Goal: Task Accomplishment & Management: Use online tool/utility

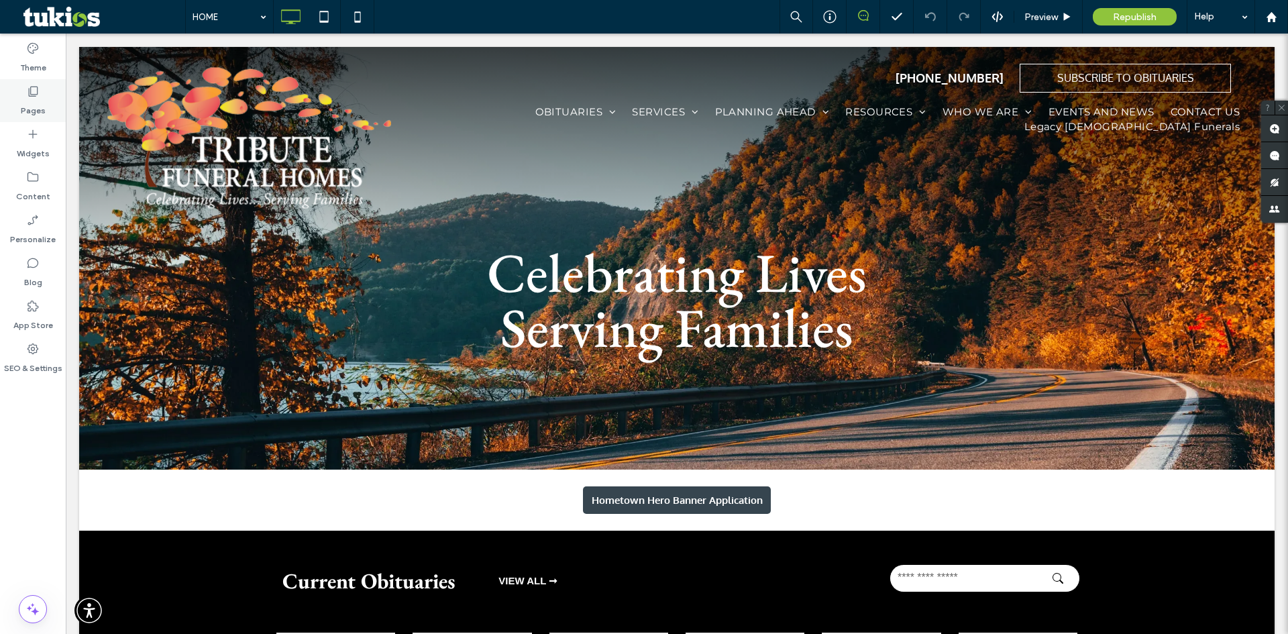
click at [34, 110] on label "Pages" at bounding box center [33, 107] width 25 height 19
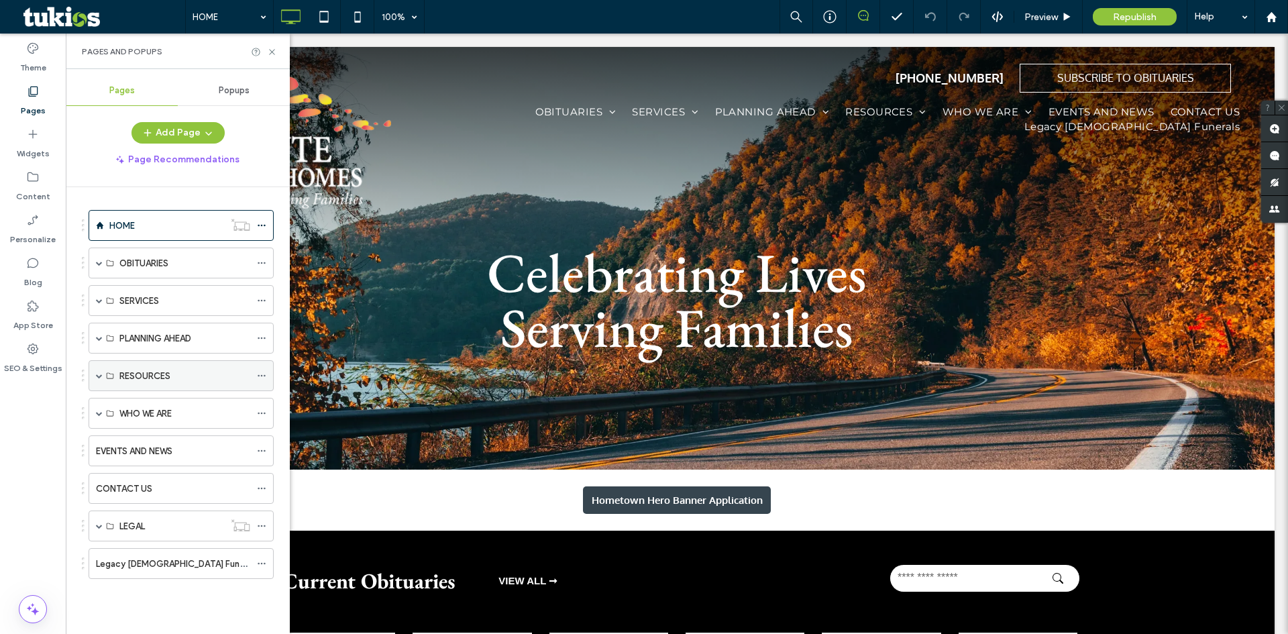
click at [189, 380] on div "RESOURCES" at bounding box center [184, 376] width 131 height 14
click at [96, 377] on span at bounding box center [99, 375] width 7 height 7
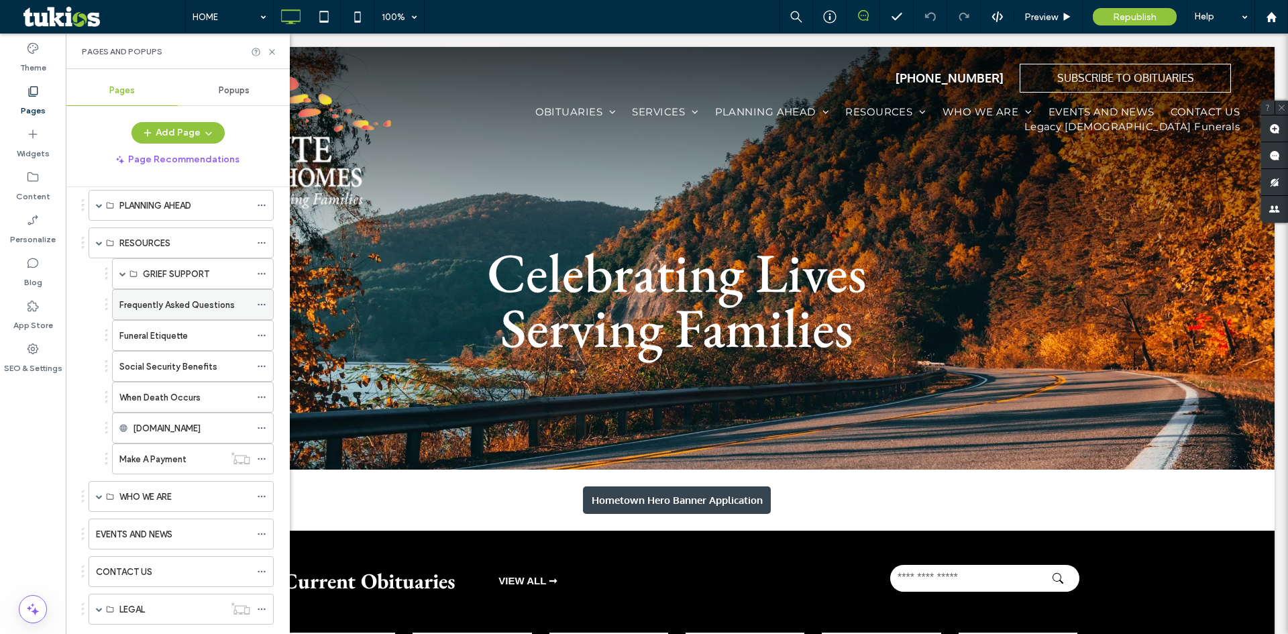
scroll to position [134, 0]
click at [261, 458] on use at bounding box center [261, 458] width 7 height 2
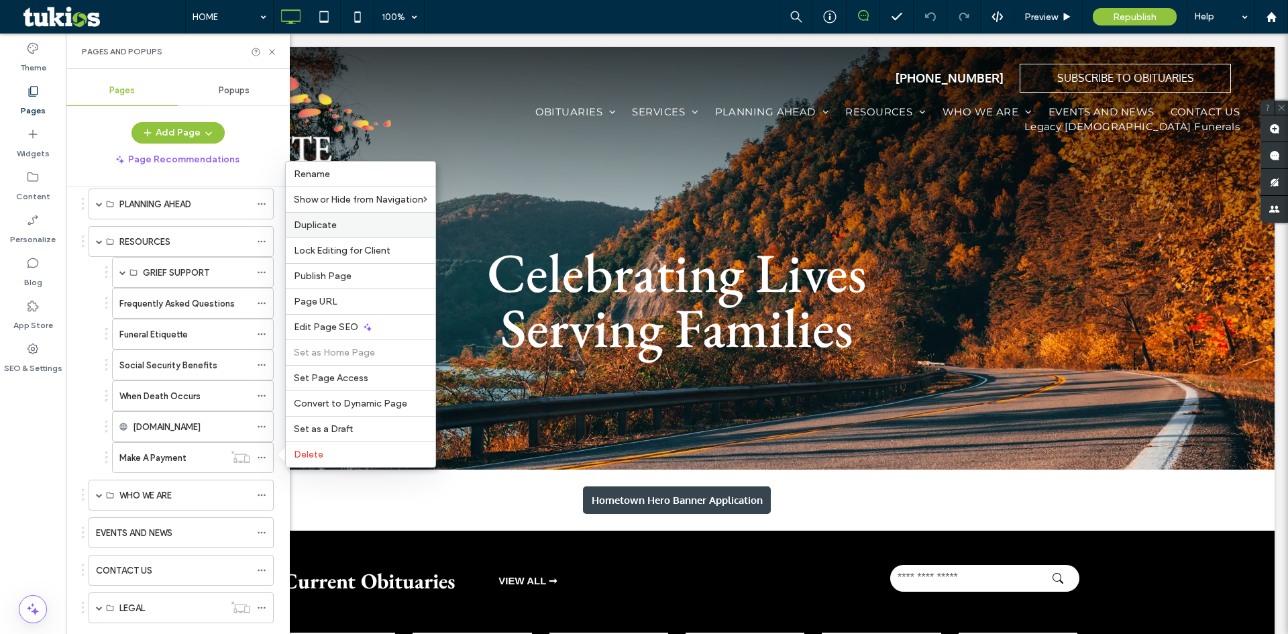
click at [342, 230] on label "Duplicate" at bounding box center [361, 224] width 134 height 11
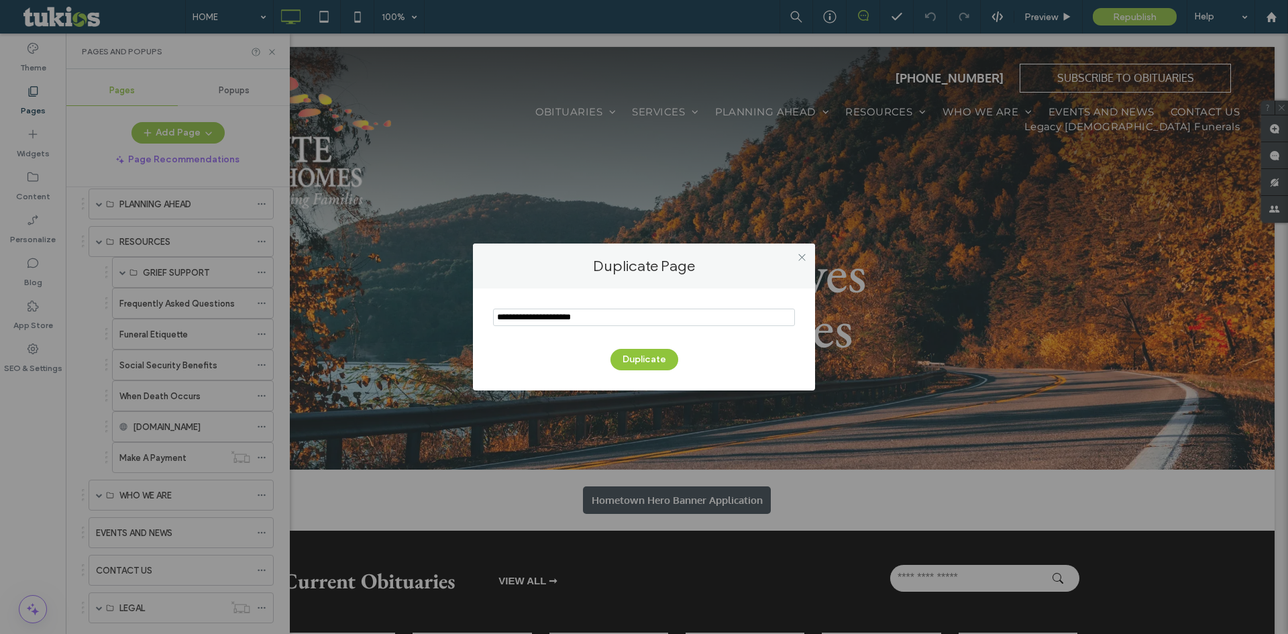
drag, startPoint x: 627, startPoint y: 321, endPoint x: 466, endPoint y: 319, distance: 160.4
click at [466, 319] on div "Duplicate Page Duplicate" at bounding box center [644, 317] width 1288 height 634
type input "**********"
click at [648, 359] on button "Duplicate" at bounding box center [645, 359] width 68 height 21
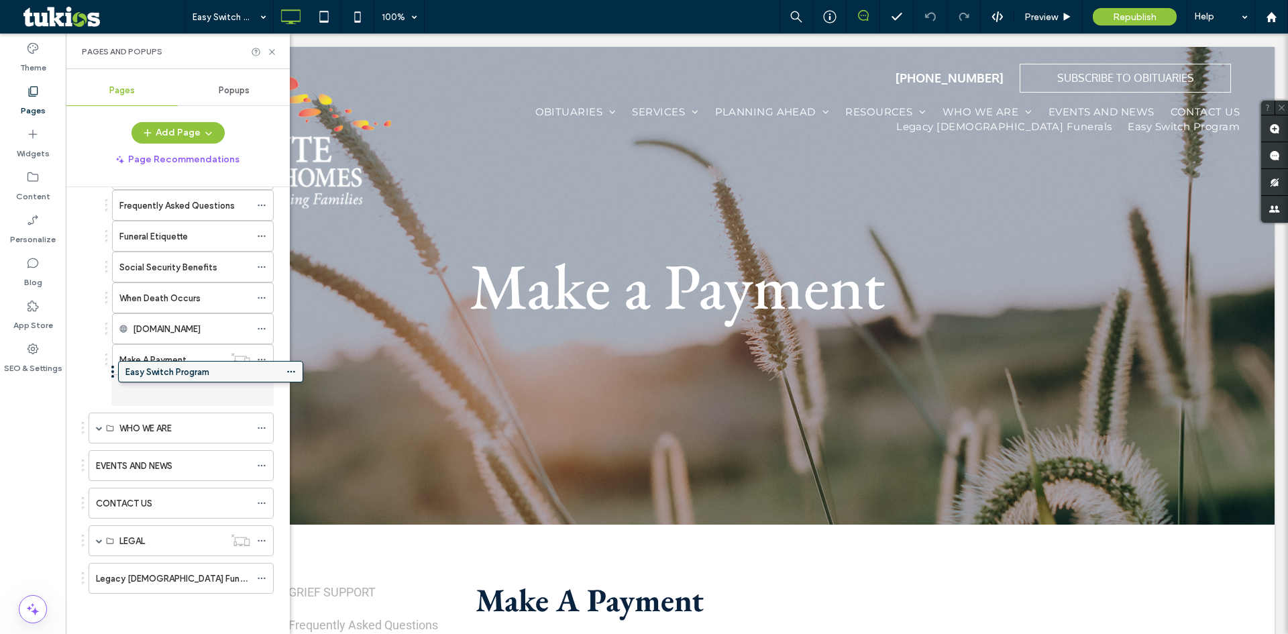
scroll to position [232, 0]
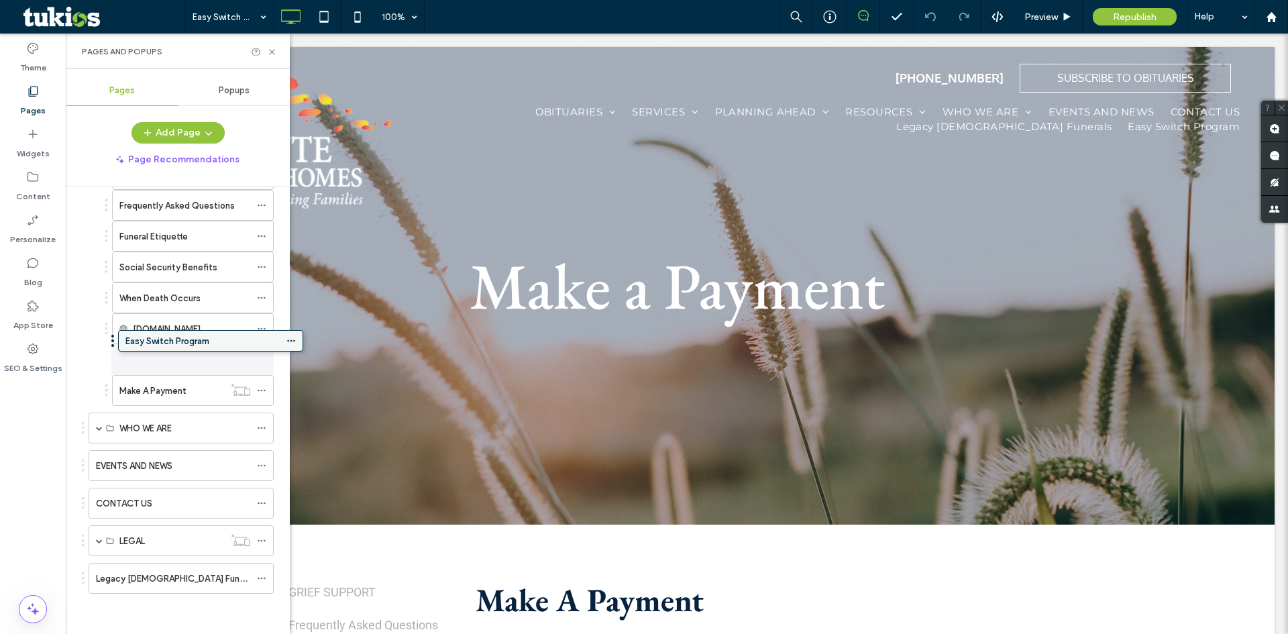
drag, startPoint x: 185, startPoint y: 580, endPoint x: 214, endPoint y: 347, distance: 234.7
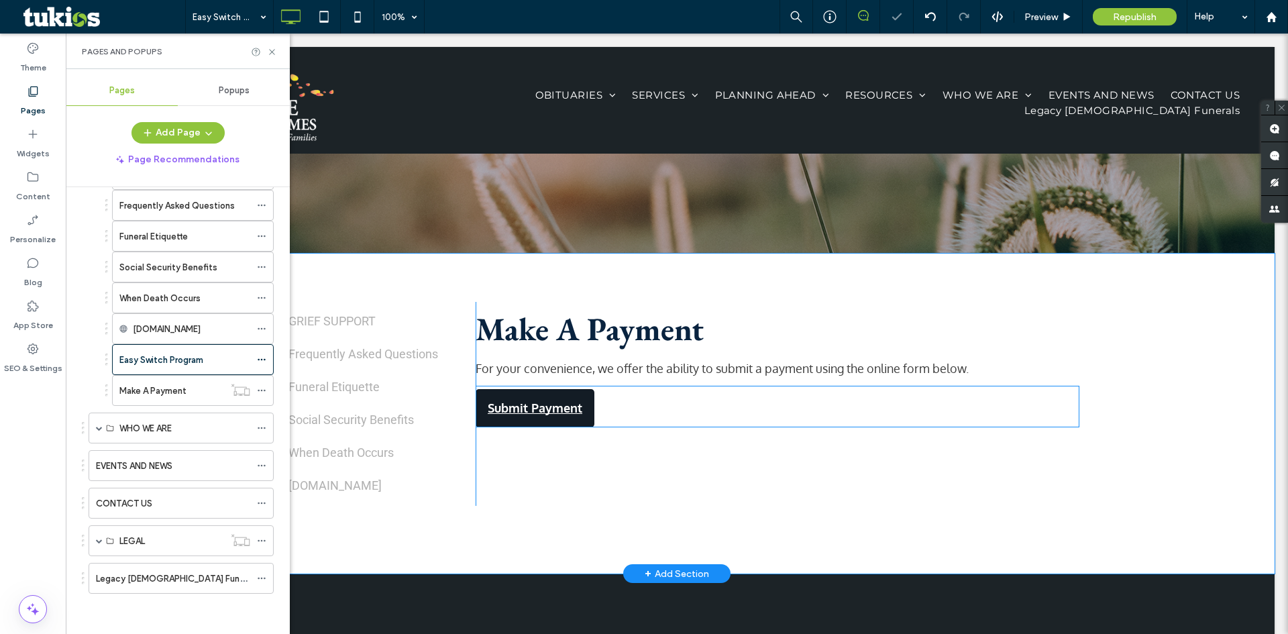
scroll to position [336, 0]
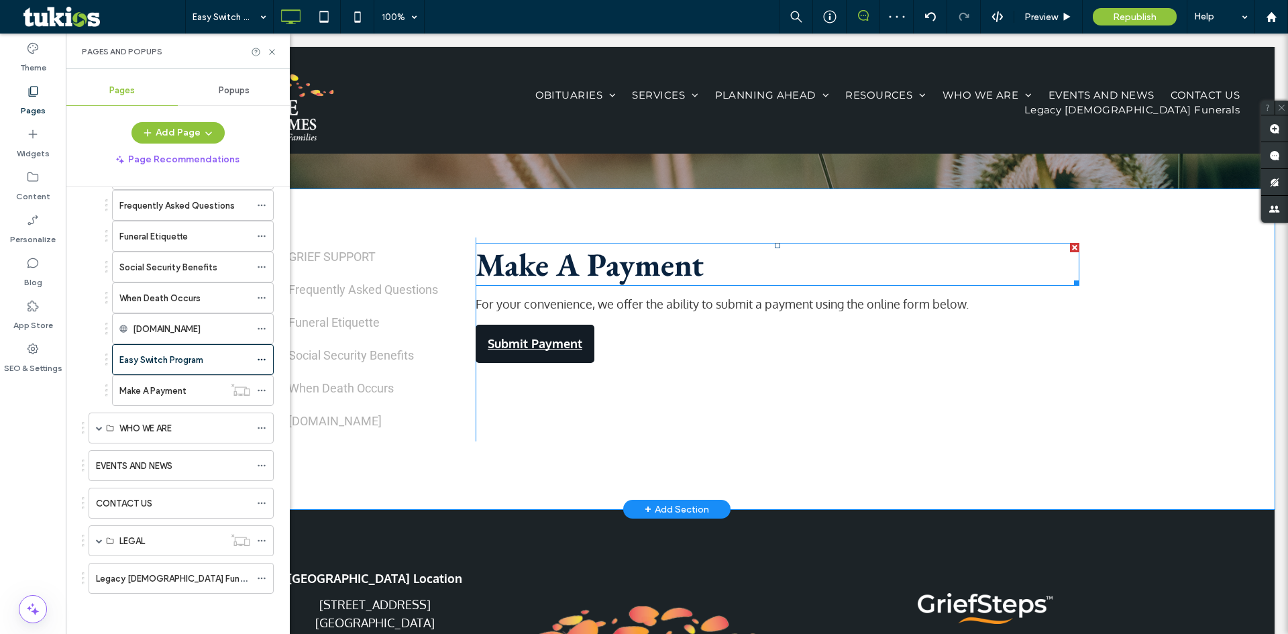
click at [682, 271] on span "Make A Payment" at bounding box center [590, 265] width 228 height 42
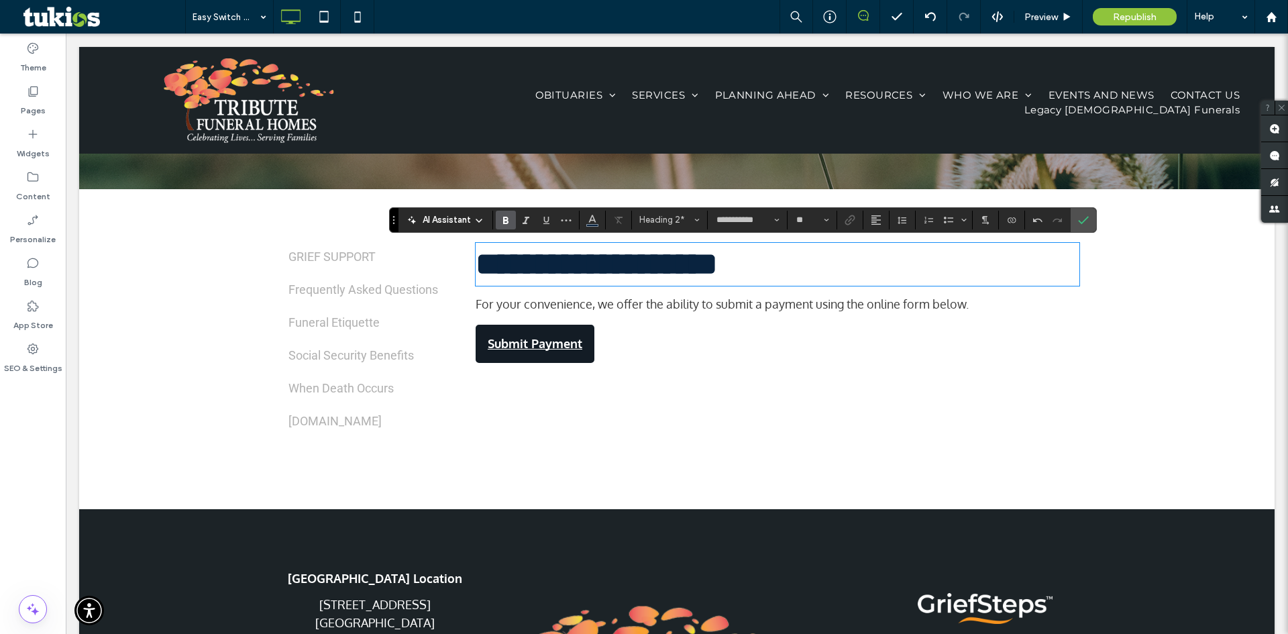
click at [656, 314] on div "For your convenience, we offer the ability to submit a payment using the online…" at bounding box center [778, 304] width 604 height 21
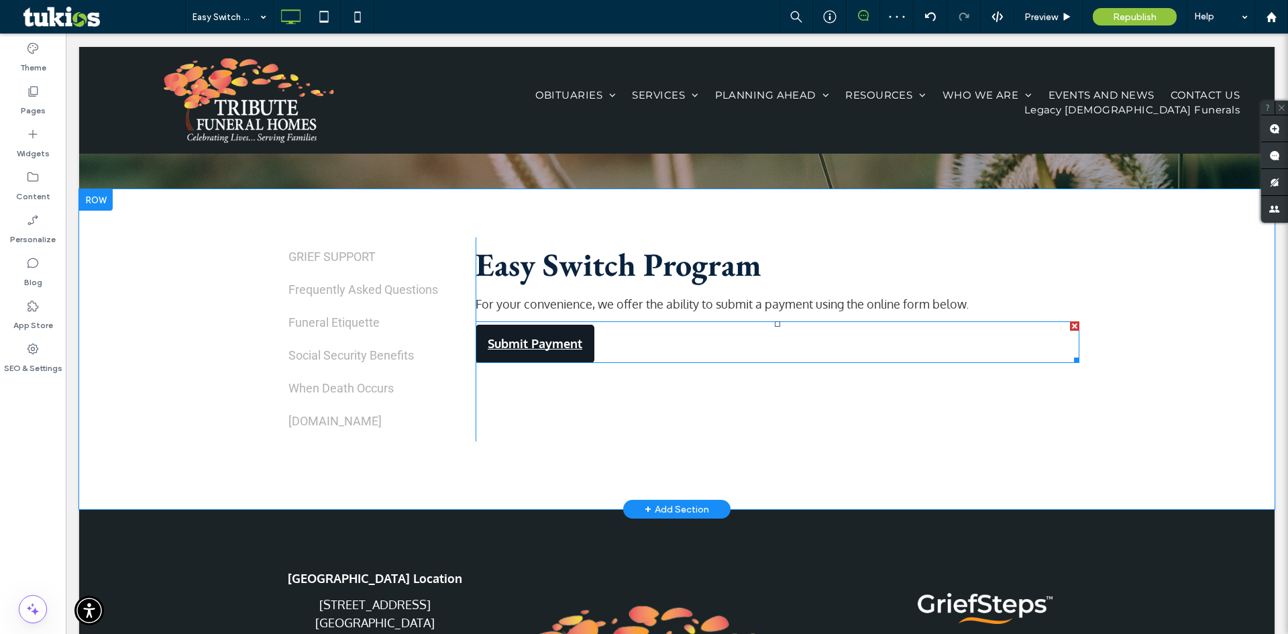
click at [1070, 327] on div at bounding box center [1074, 325] width 9 height 9
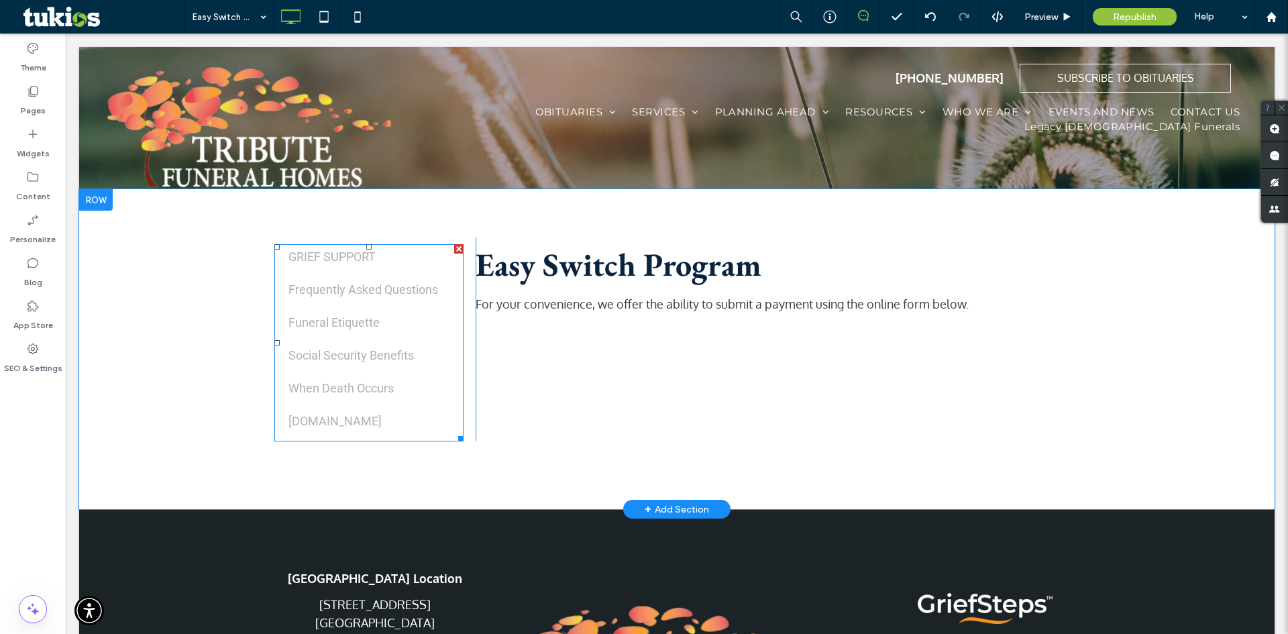
click at [454, 246] on div at bounding box center [458, 248] width 9 height 9
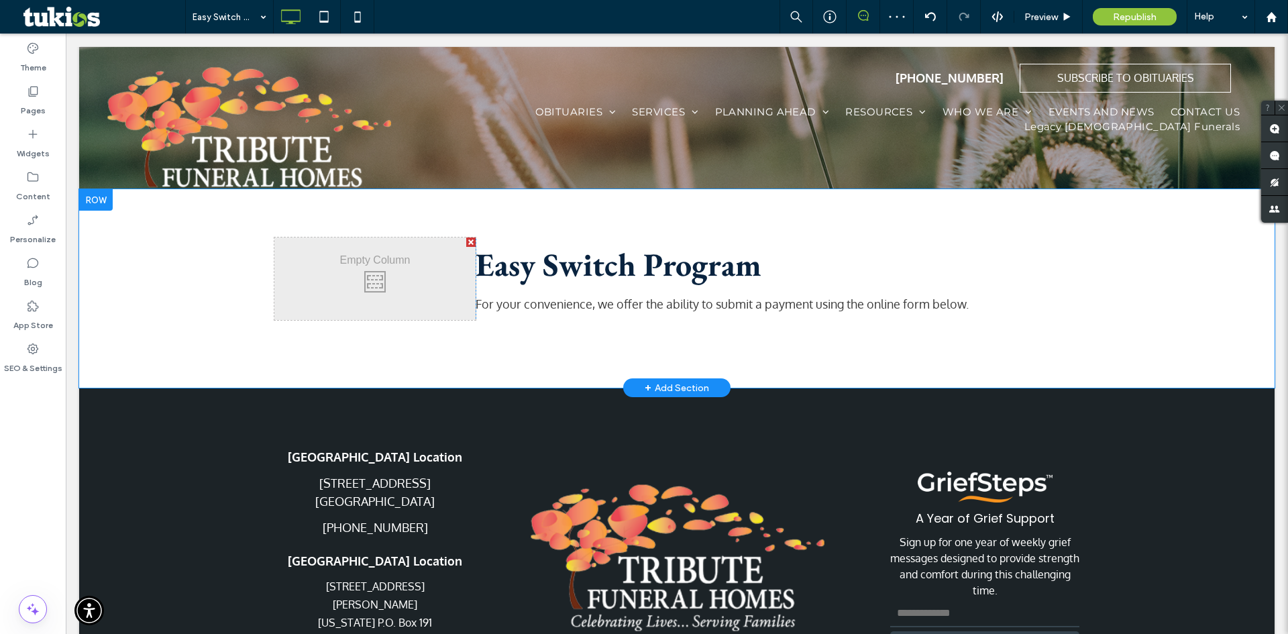
click at [466, 241] on div at bounding box center [470, 242] width 9 height 9
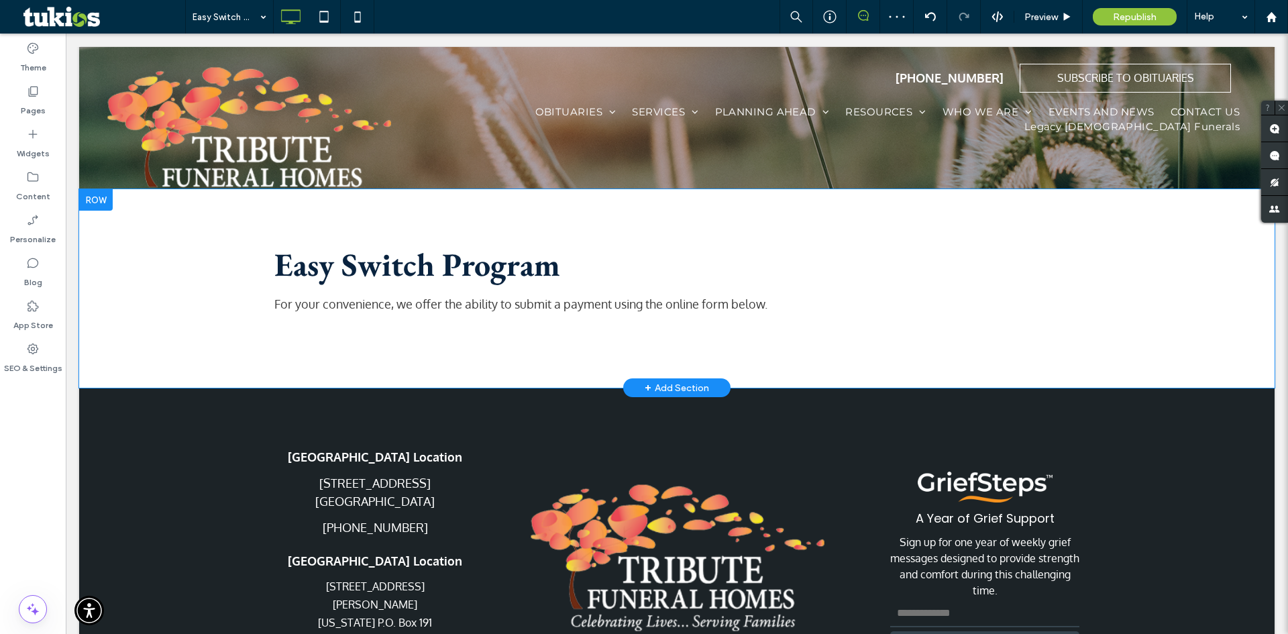
click at [460, 342] on div "Easy Switch Program For your convenience, we offer the ability to submit a paym…" at bounding box center [677, 288] width 1196 height 199
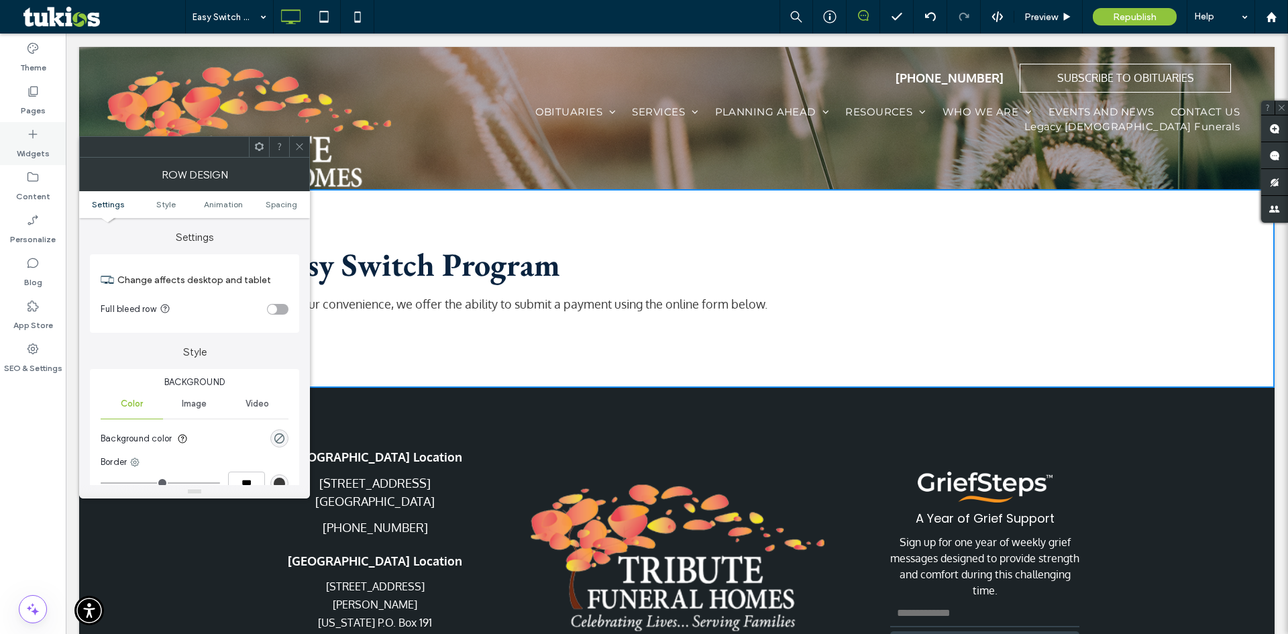
click at [40, 147] on label "Widgets" at bounding box center [33, 150] width 33 height 19
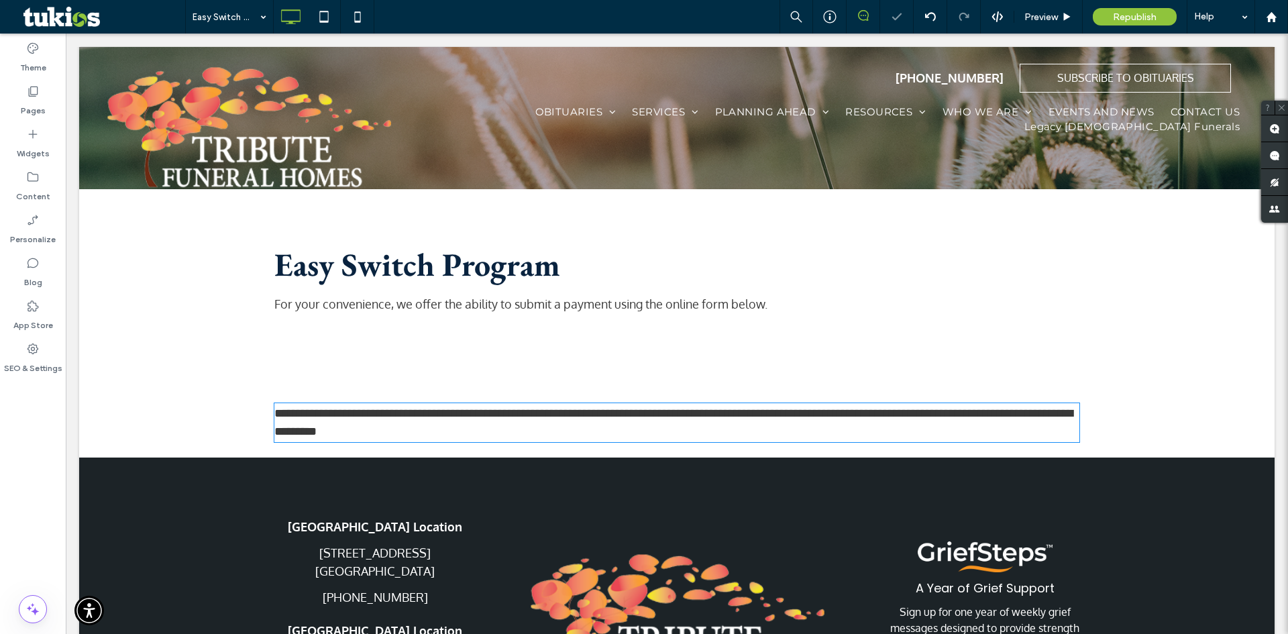
type input "******"
type input "**"
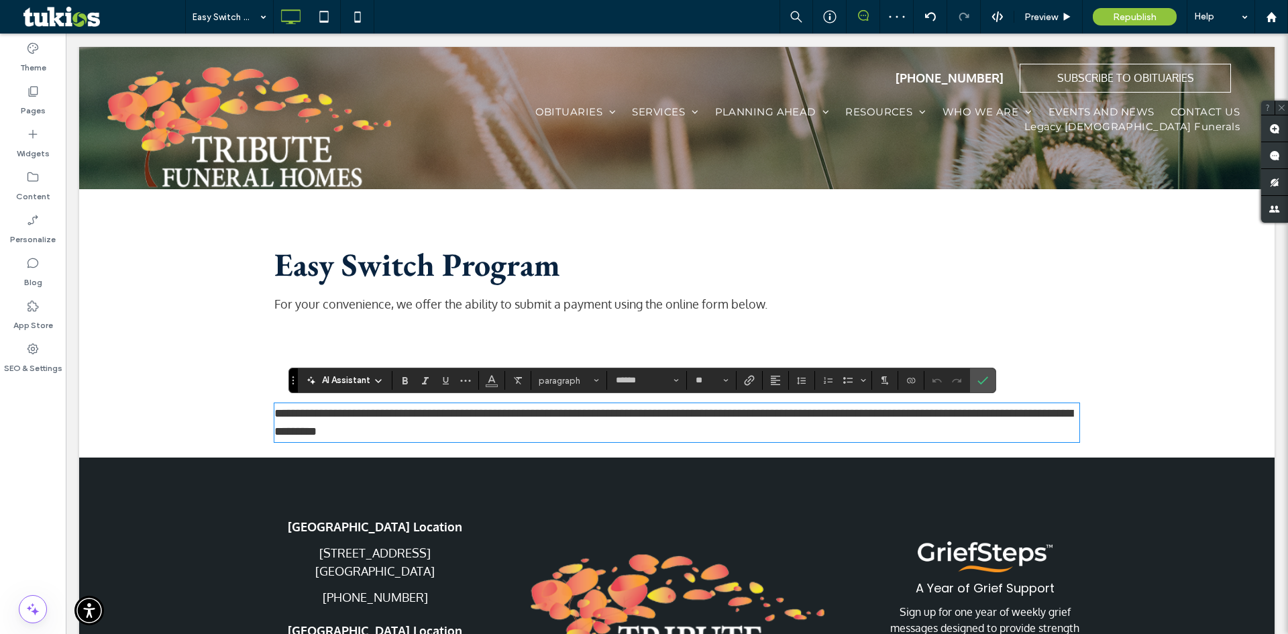
click at [585, 308] on span "For your convenience, we offer the ability to submit a payment using the online…" at bounding box center [520, 304] width 493 height 15
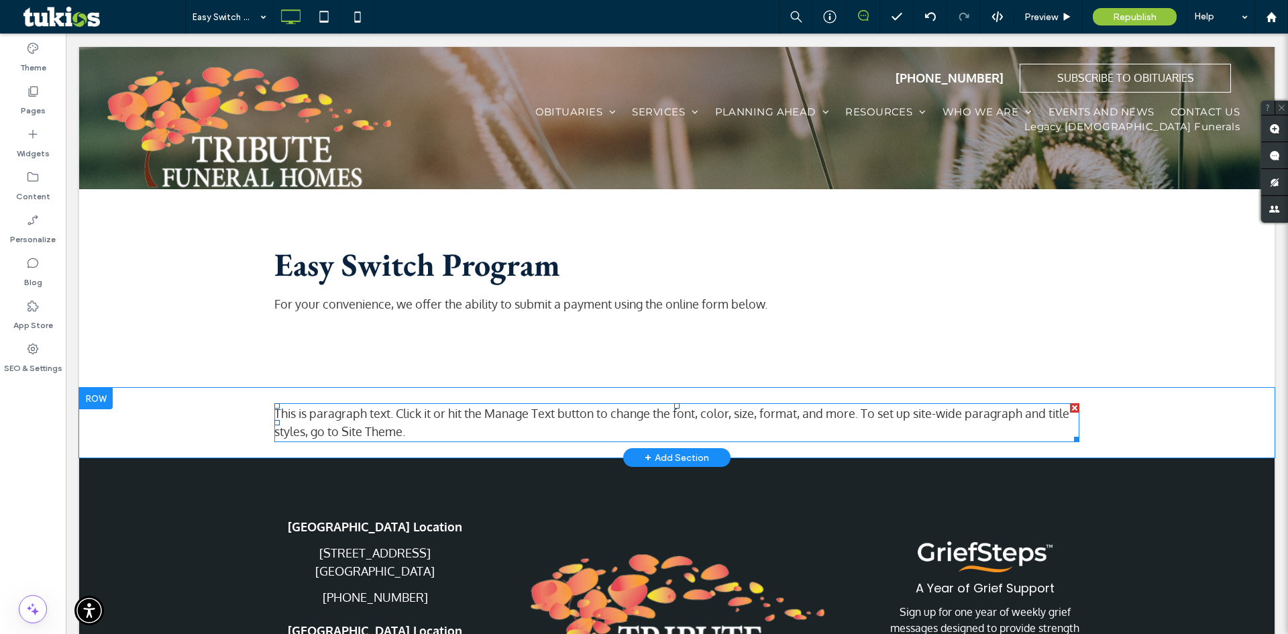
click at [1074, 408] on div at bounding box center [1074, 407] width 9 height 9
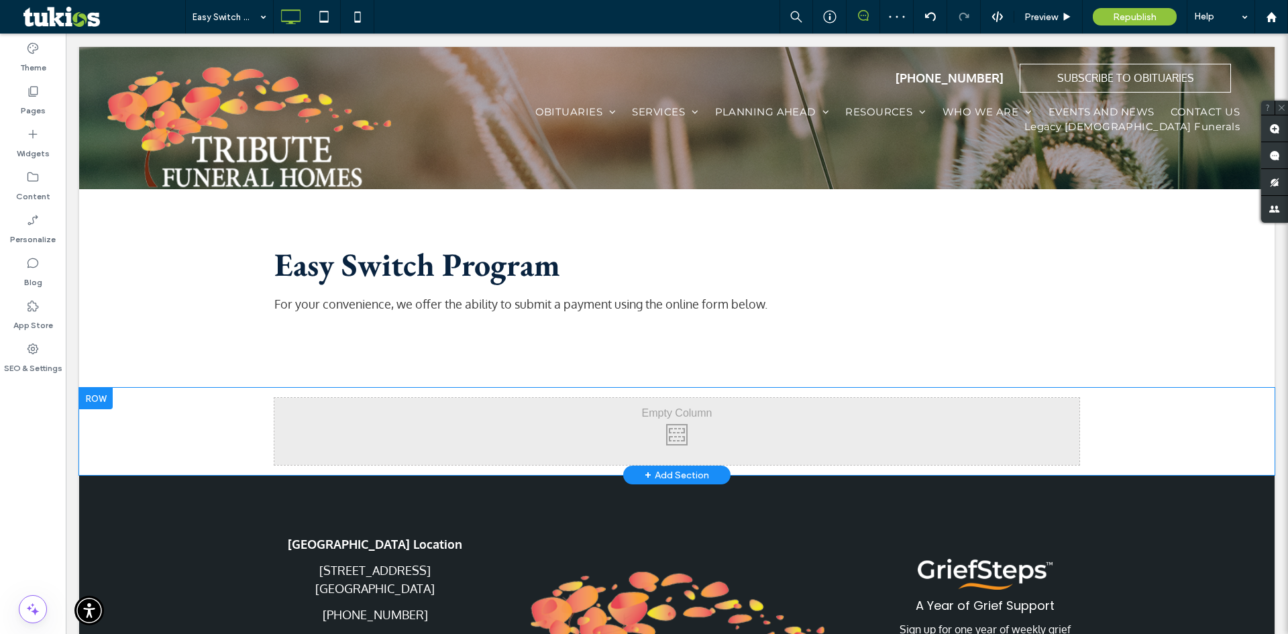
click at [154, 399] on div "Click To Paste Click To Paste Row + Add Section" at bounding box center [677, 431] width 1196 height 87
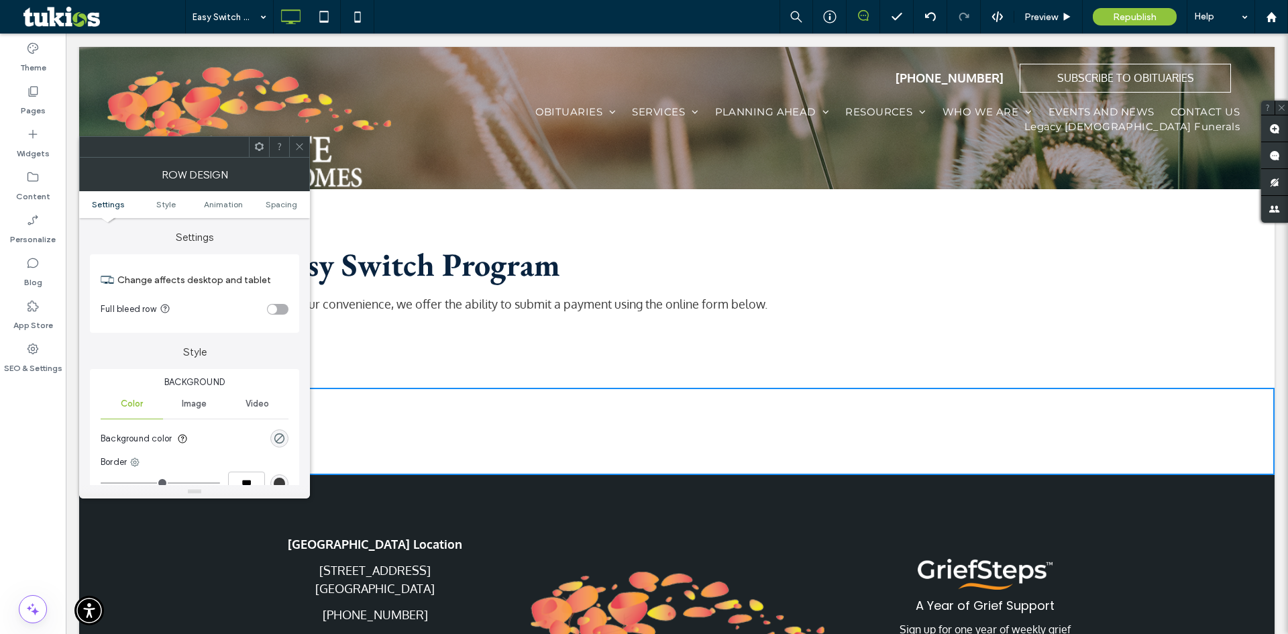
click at [302, 158] on div "Row Design" at bounding box center [194, 175] width 231 height 34
click at [302, 156] on span at bounding box center [300, 147] width 10 height 20
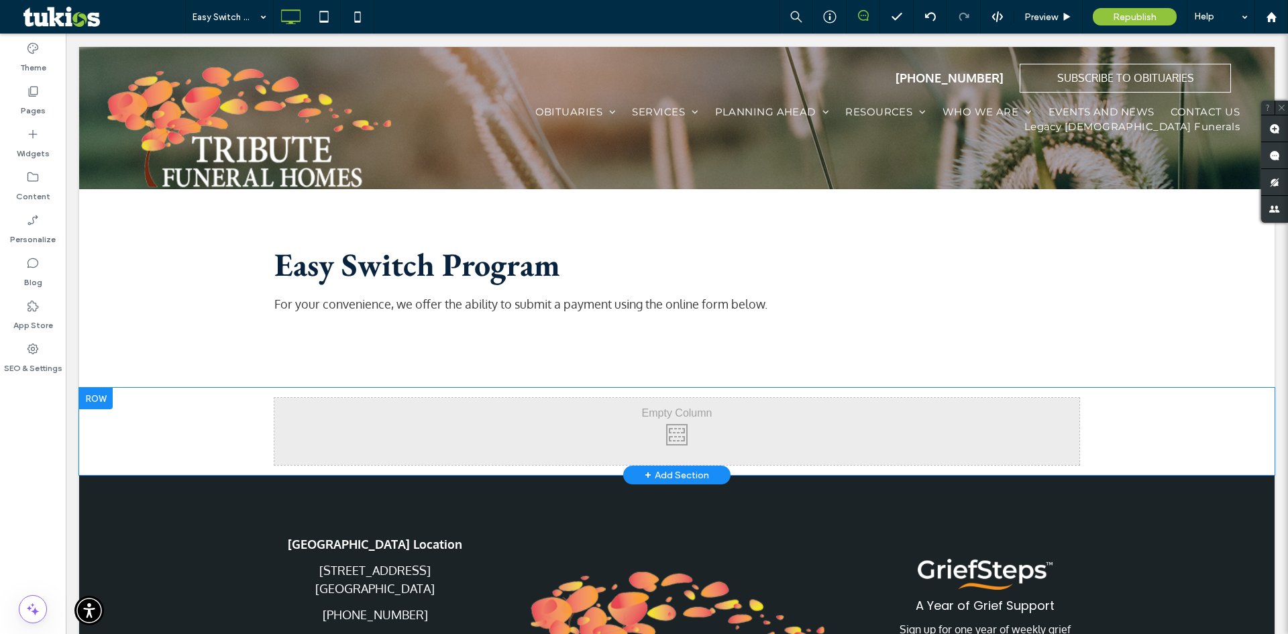
click at [95, 393] on div at bounding box center [96, 398] width 34 height 21
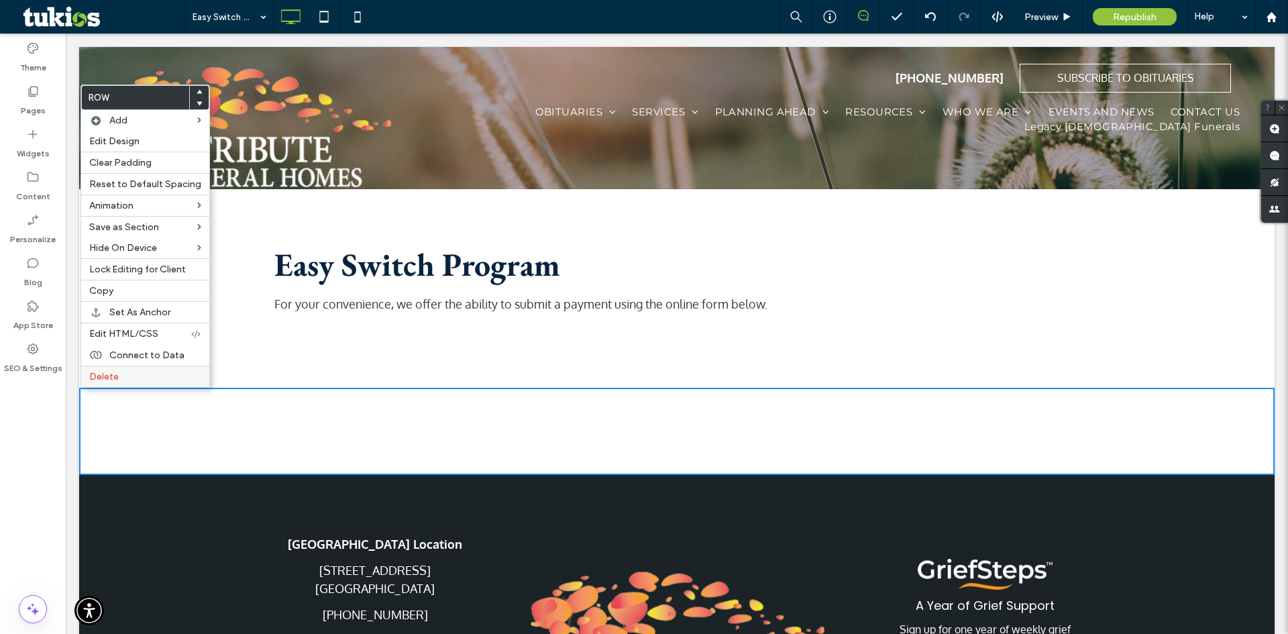
drag, startPoint x: 125, startPoint y: 375, endPoint x: 117, endPoint y: 355, distance: 21.4
click at [125, 375] on label "Delete" at bounding box center [145, 376] width 112 height 11
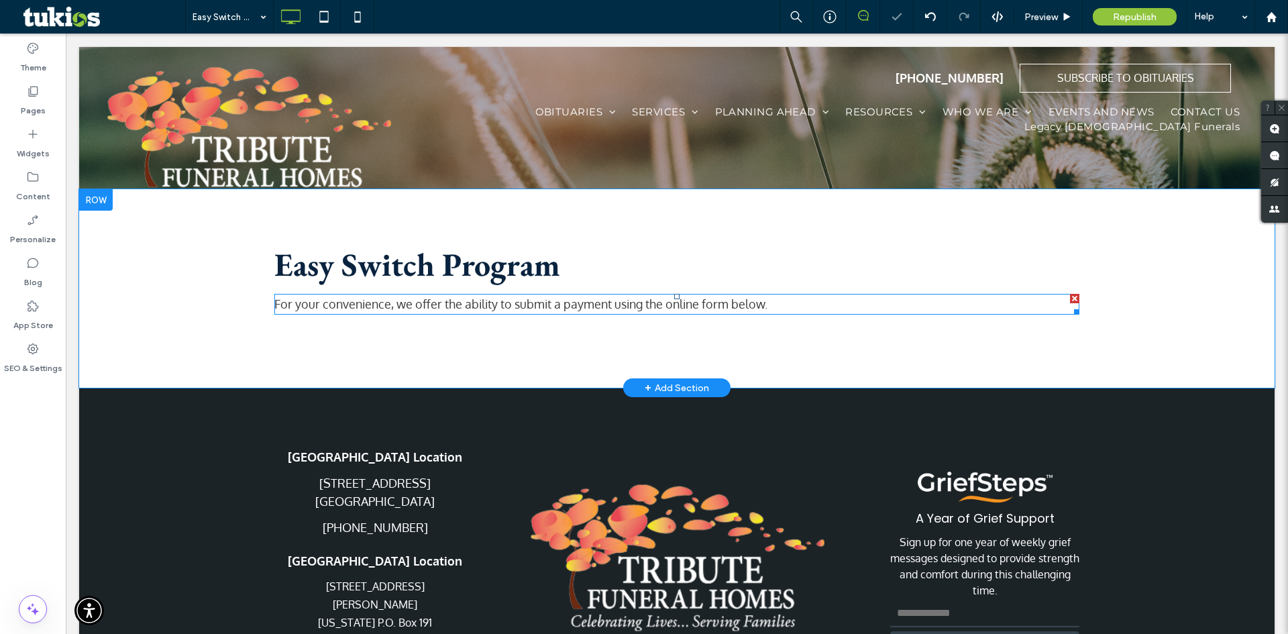
click at [467, 308] on span "For your convenience, we offer the ability to submit a payment using the online…" at bounding box center [520, 304] width 493 height 15
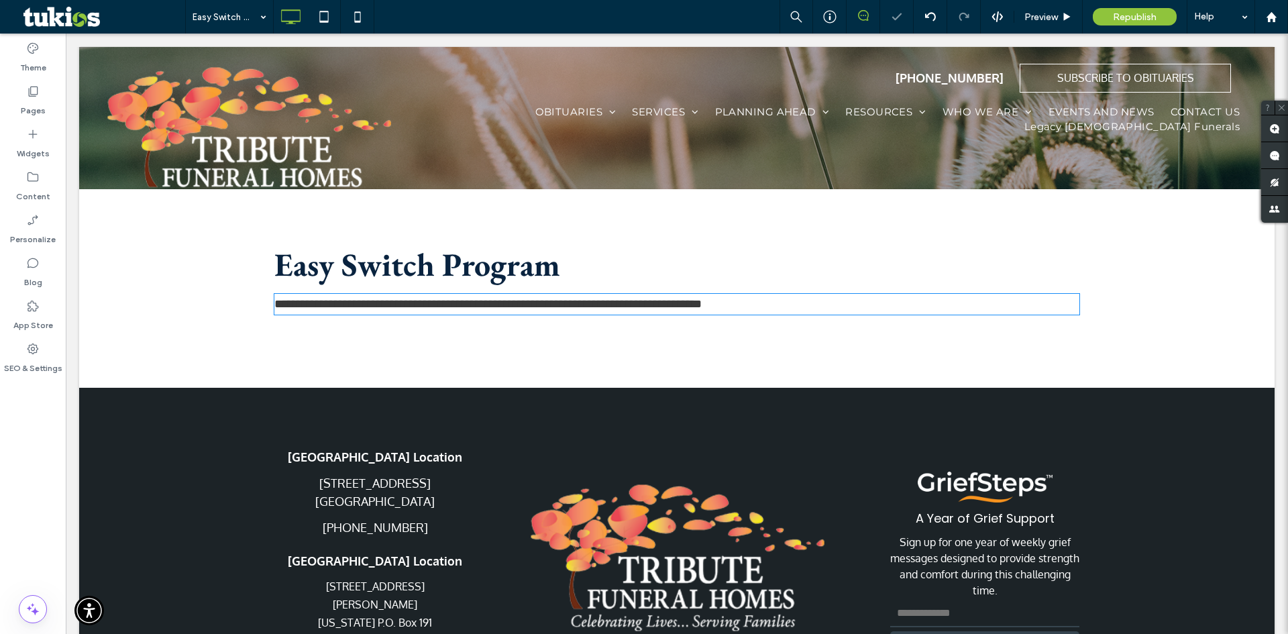
type input "******"
type input "**"
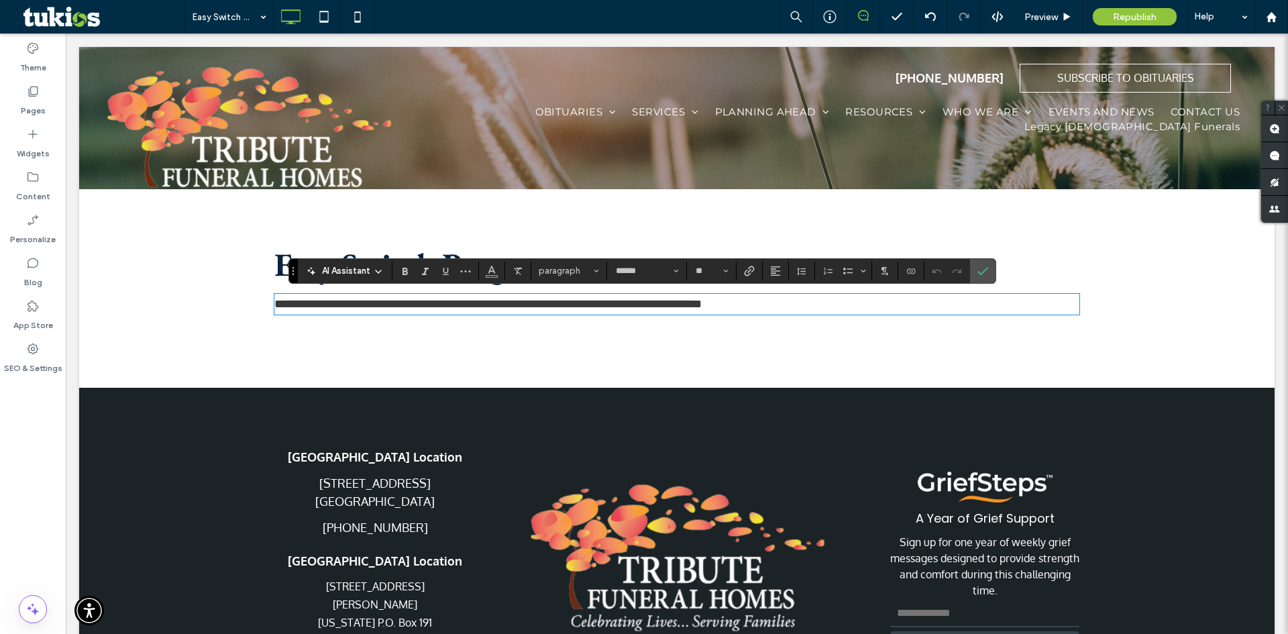
click at [782, 307] on p "**********" at bounding box center [676, 304] width 805 height 18
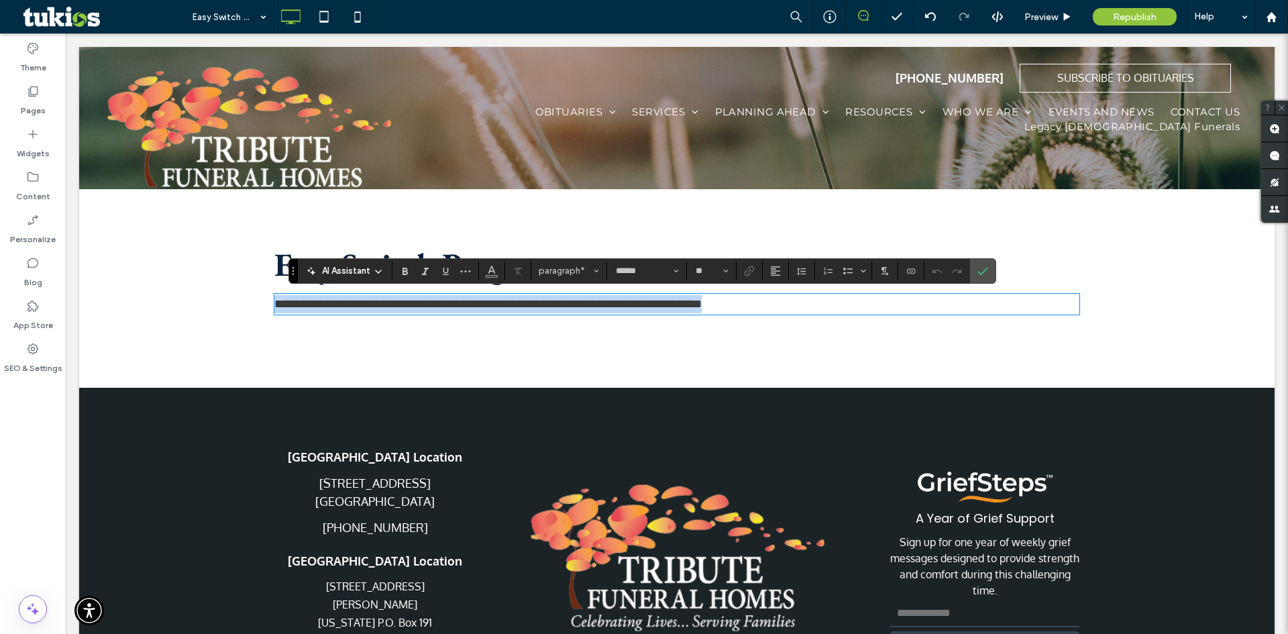
click at [782, 307] on p "**********" at bounding box center [676, 304] width 805 height 18
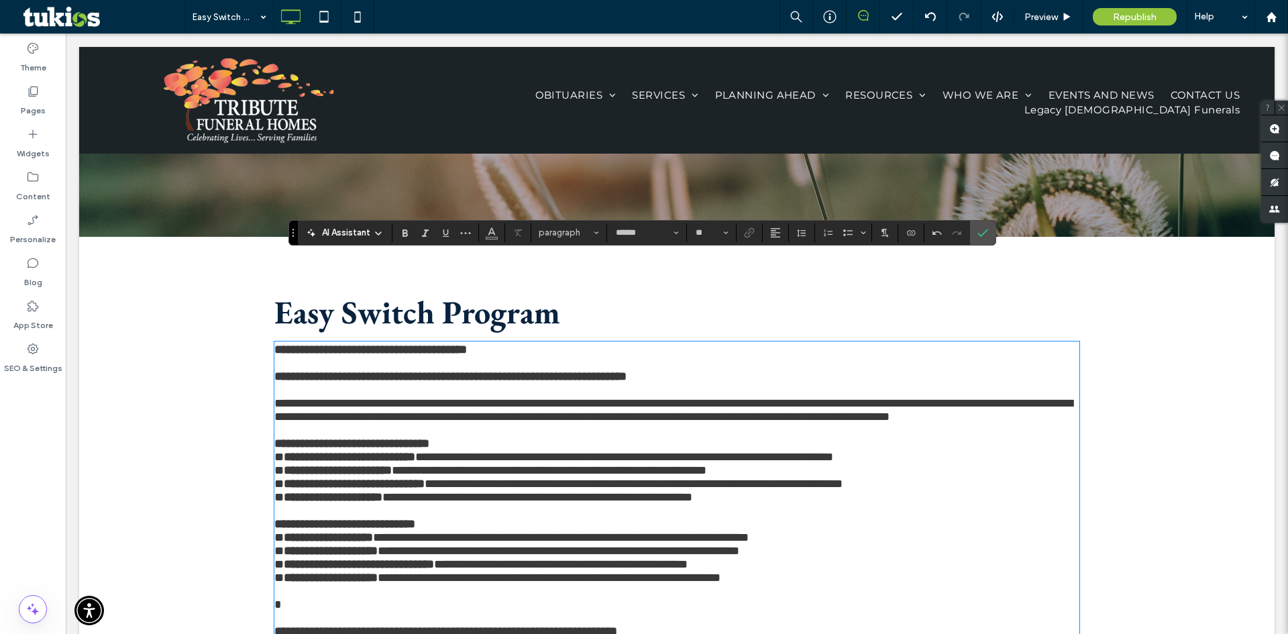
scroll to position [172, 0]
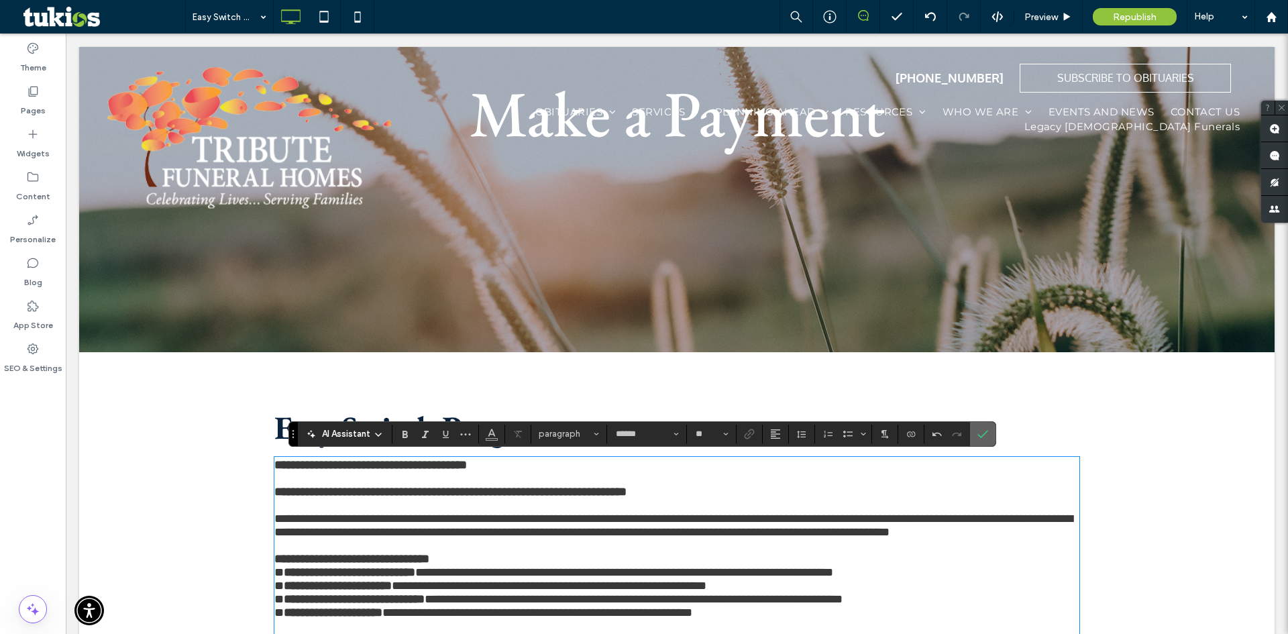
drag, startPoint x: 985, startPoint y: 438, endPoint x: 924, endPoint y: 409, distance: 67.5
click at [985, 438] on icon "Confirm" at bounding box center [983, 434] width 11 height 11
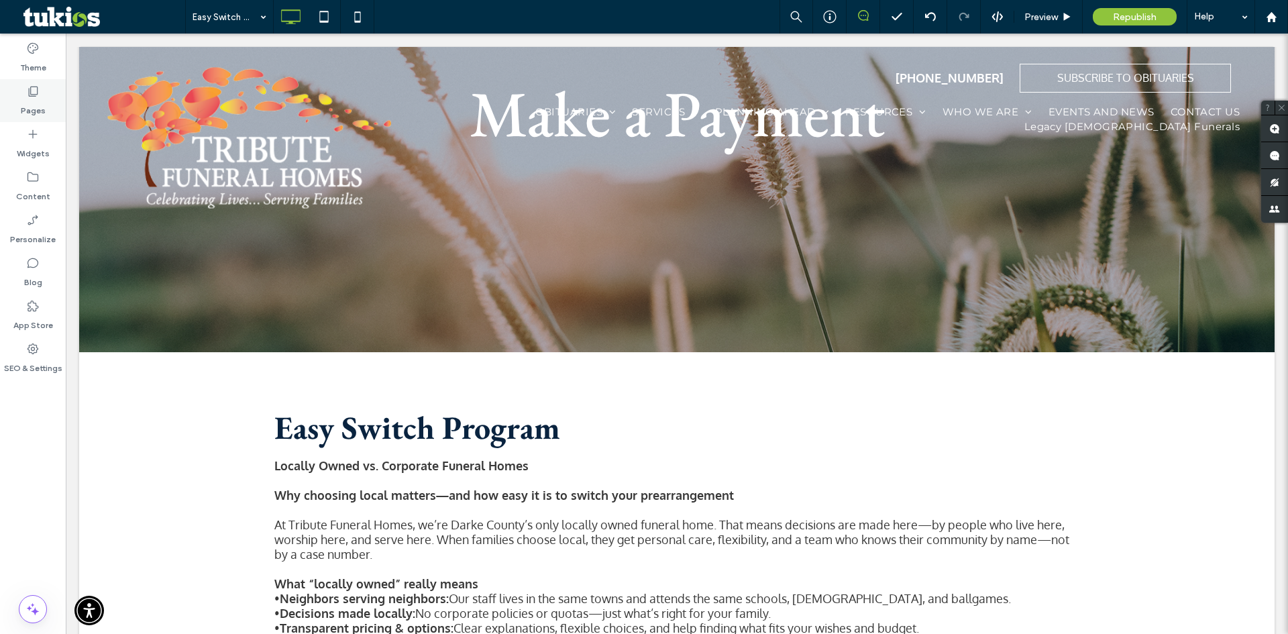
click at [38, 95] on icon at bounding box center [32, 91] width 13 height 13
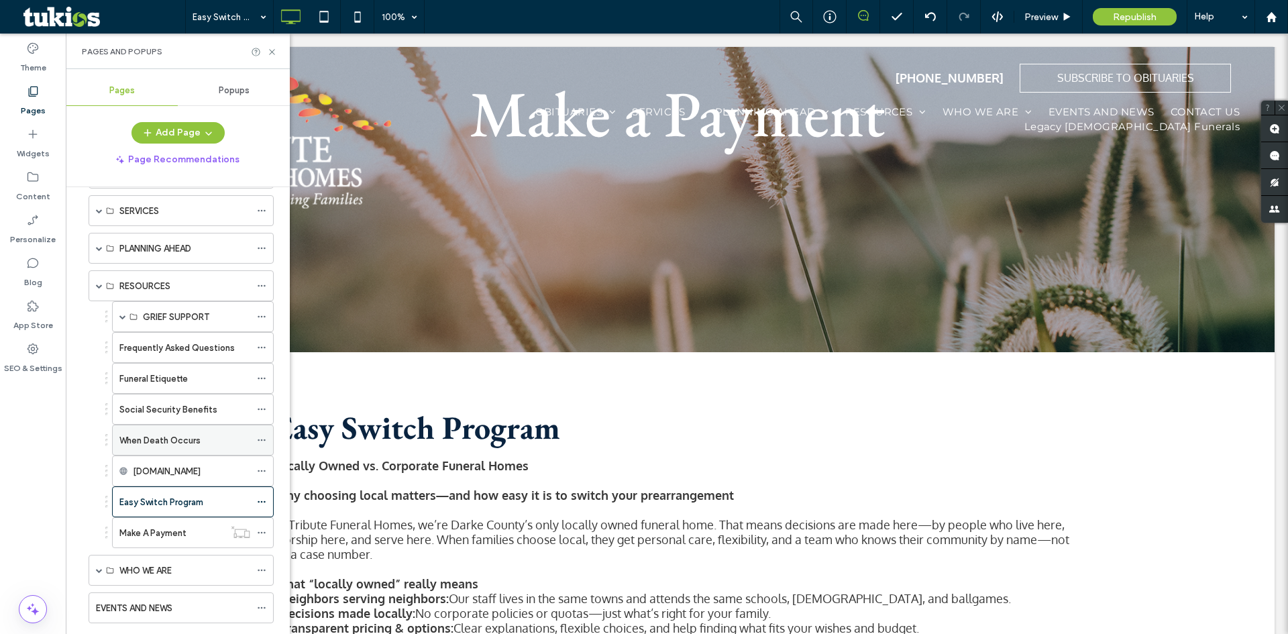
scroll to position [0, 0]
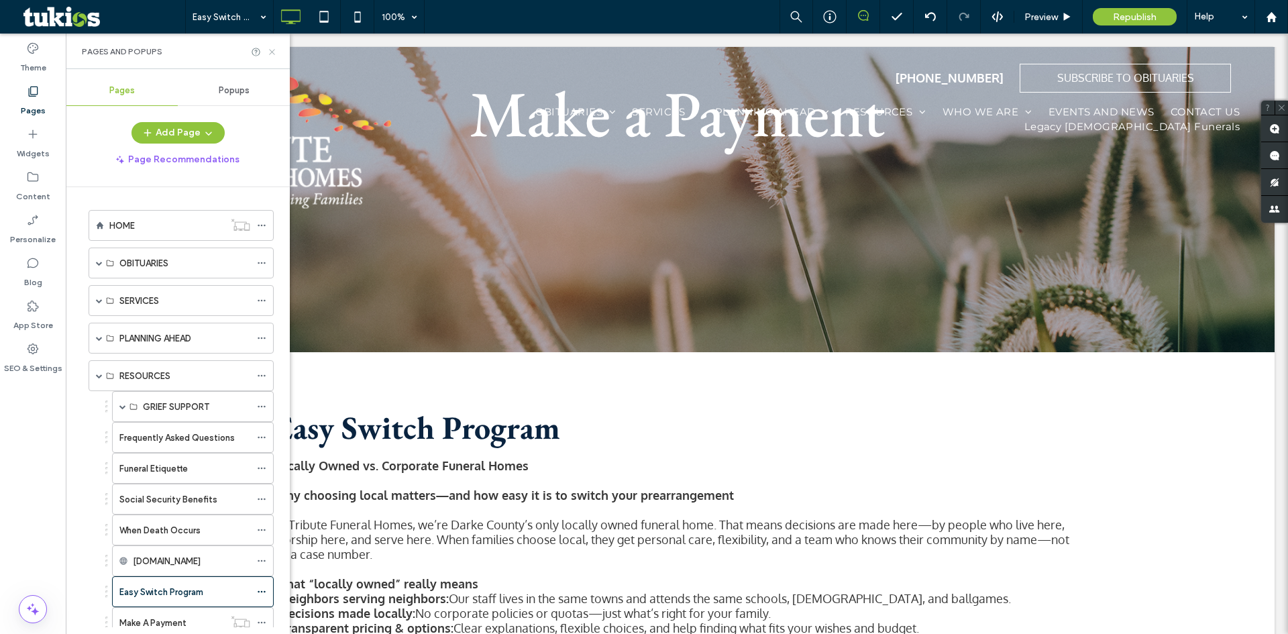
click at [275, 52] on icon at bounding box center [272, 52] width 10 height 10
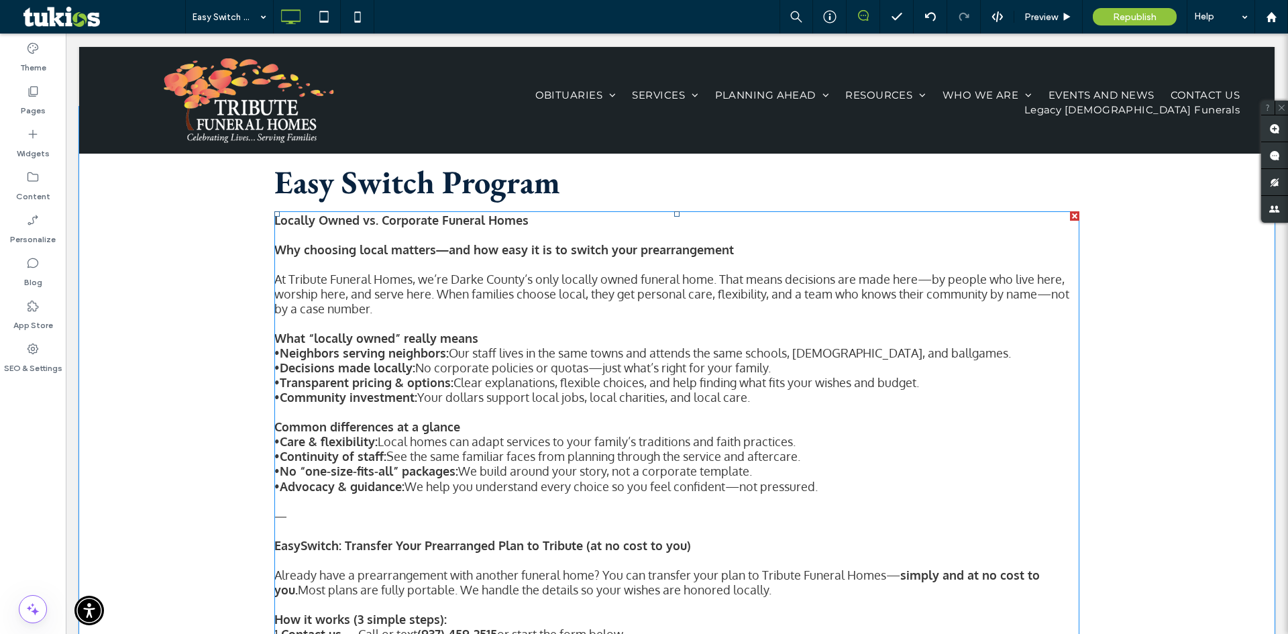
scroll to position [441, 0]
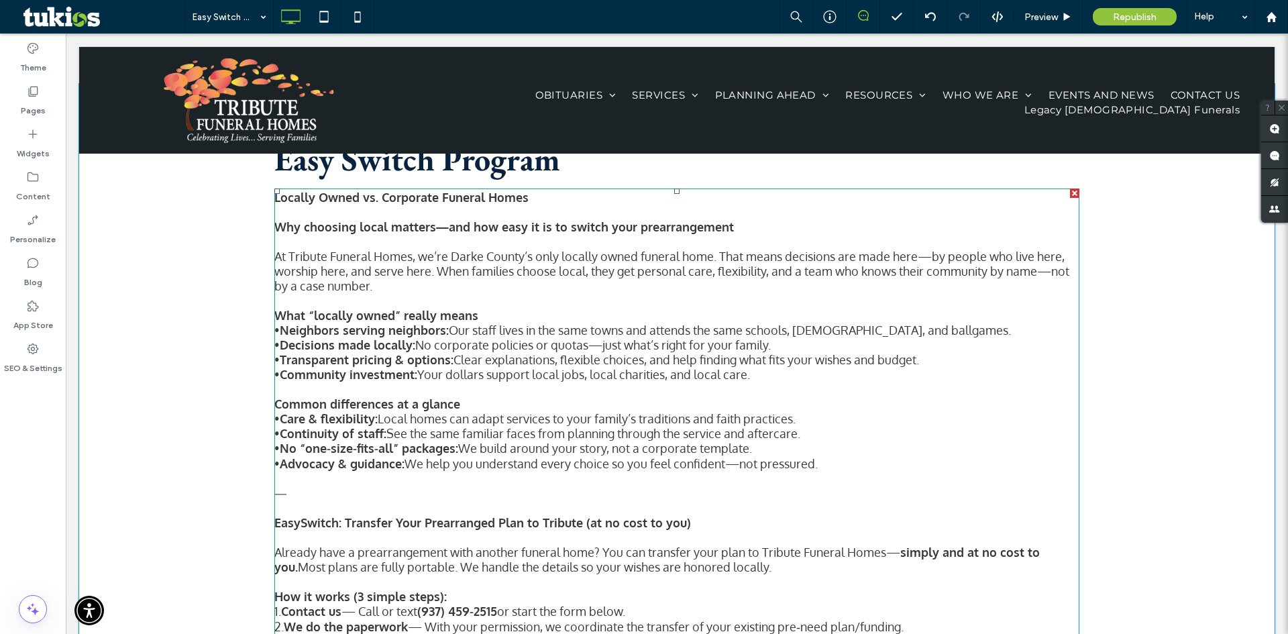
click at [645, 232] on strong "Why choosing local matters—and how easy it is to switch your prearrangement" at bounding box center [504, 226] width 460 height 15
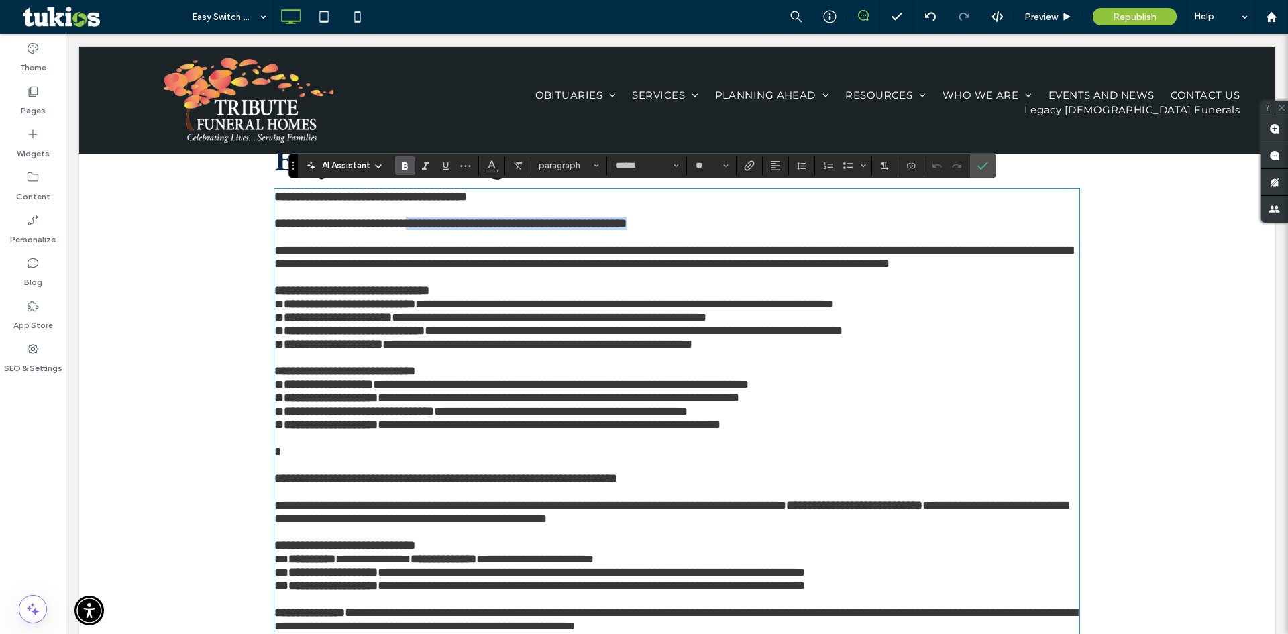
drag, startPoint x: 727, startPoint y: 226, endPoint x: 452, endPoint y: 232, distance: 275.2
click at [452, 230] on p "**********" at bounding box center [676, 223] width 805 height 13
click at [814, 250] on span "**********" at bounding box center [673, 257] width 799 height 26
click at [984, 170] on icon "Confirm" at bounding box center [983, 165] width 11 height 11
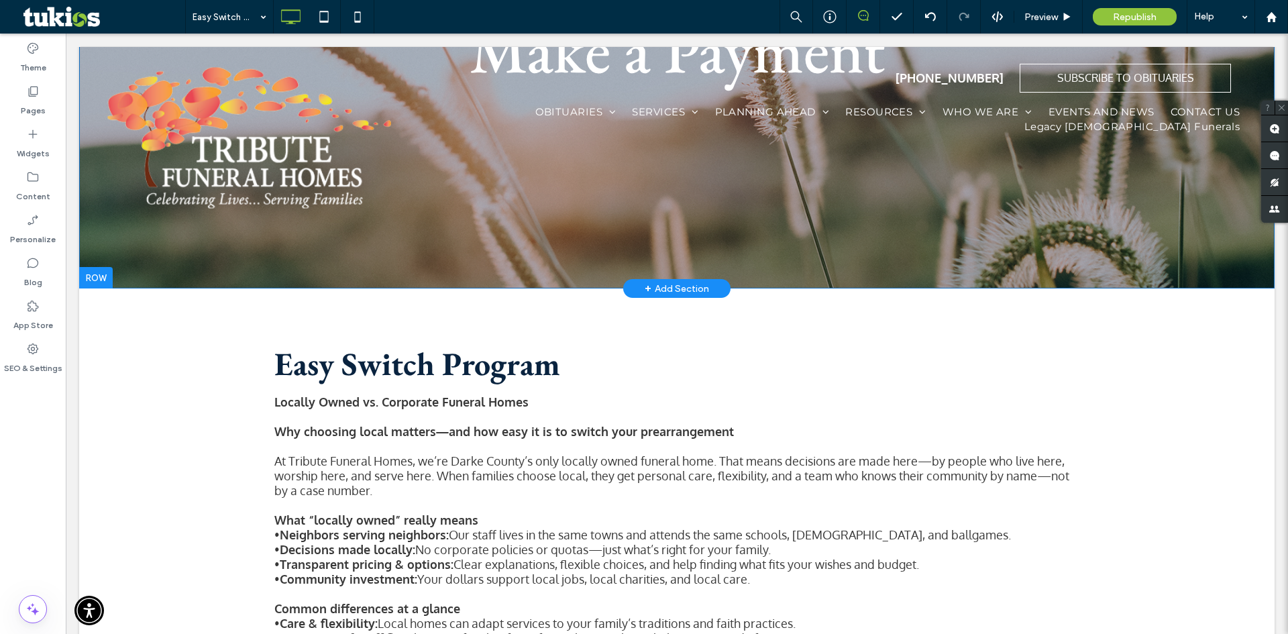
scroll to position [172, 0]
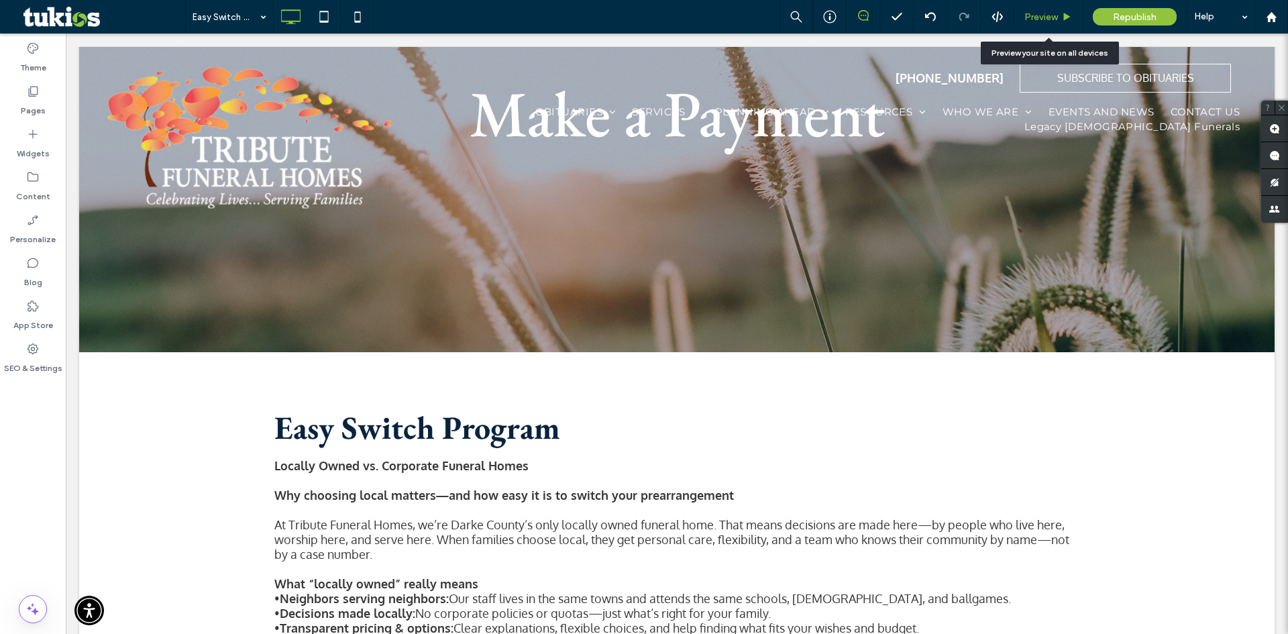
click at [1038, 20] on span "Preview" at bounding box center [1042, 16] width 34 height 11
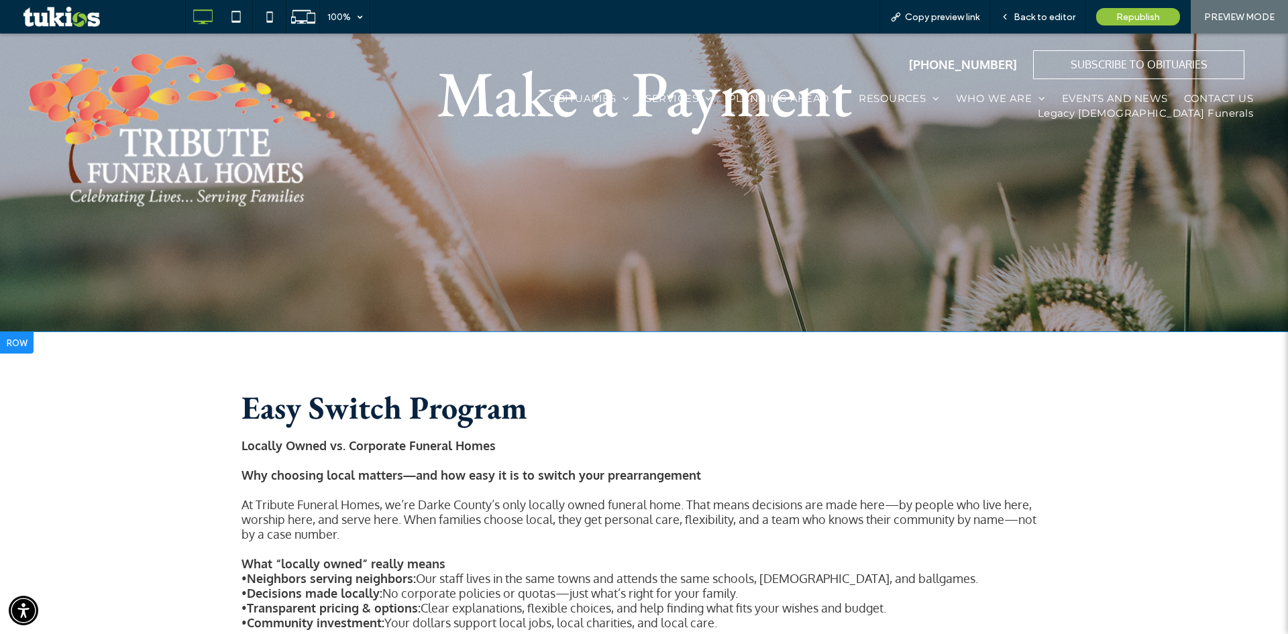
scroll to position [172, 0]
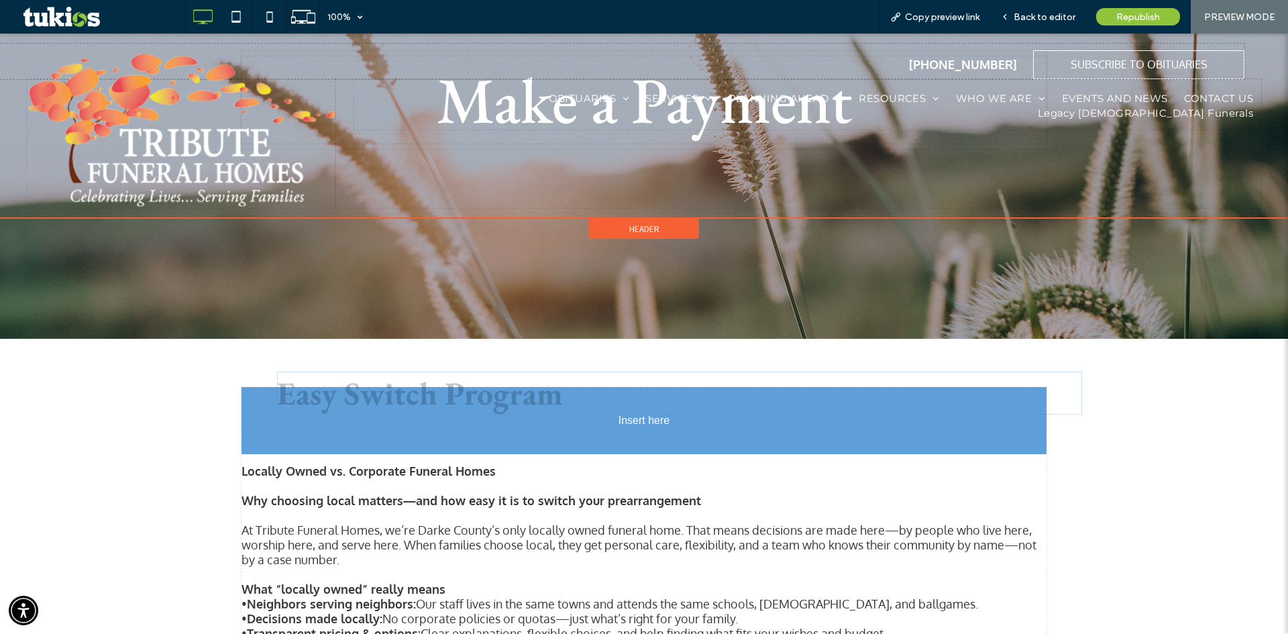
drag, startPoint x: 554, startPoint y: 409, endPoint x: 431, endPoint y: 388, distance: 125.2
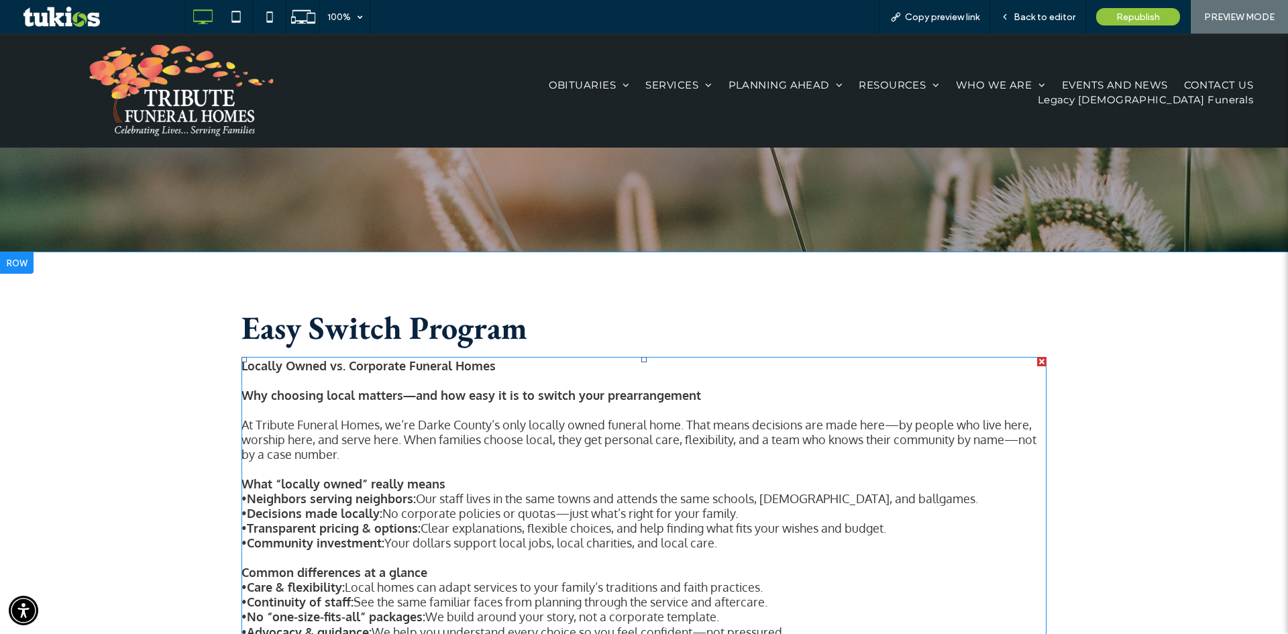
scroll to position [374, 0]
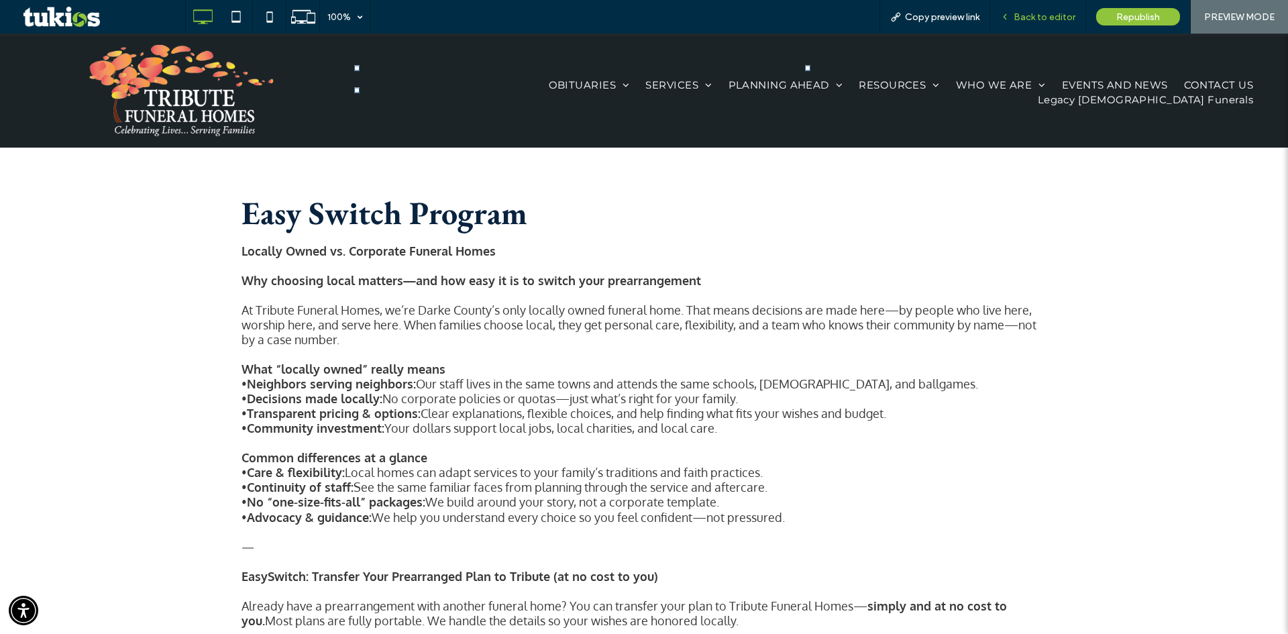
click at [1055, 18] on span "Back to editor" at bounding box center [1045, 16] width 62 height 11
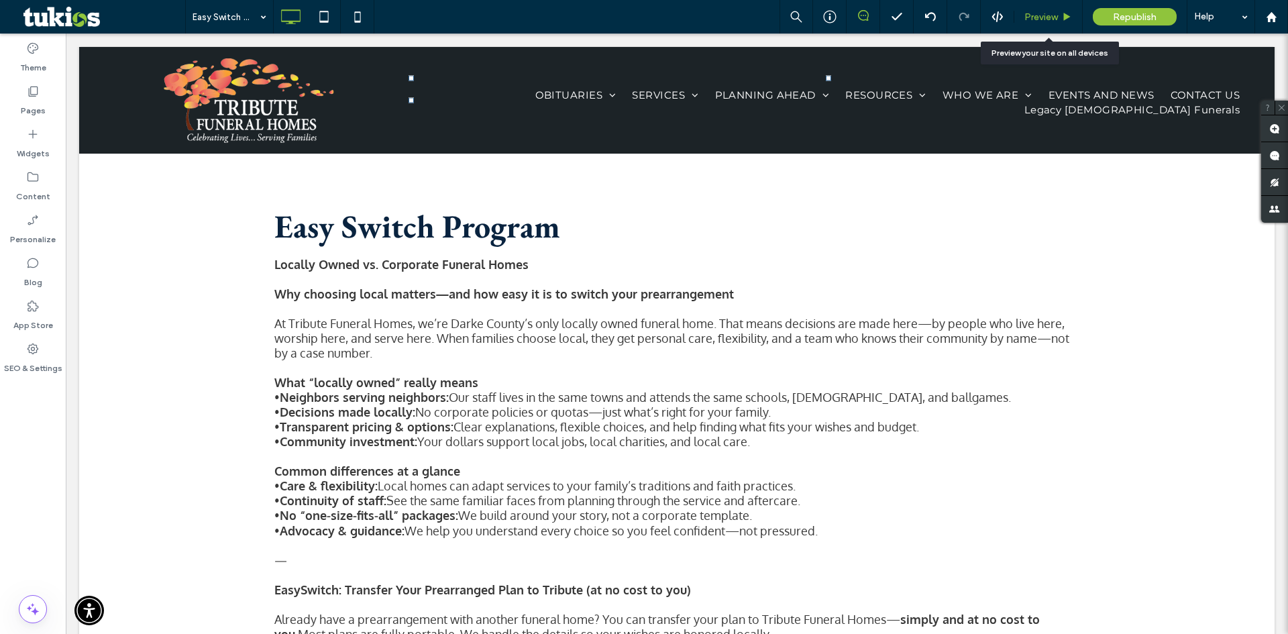
click at [1042, 7] on div "Preview" at bounding box center [1049, 17] width 68 height 34
click at [1044, 17] on span "Preview" at bounding box center [1042, 16] width 34 height 11
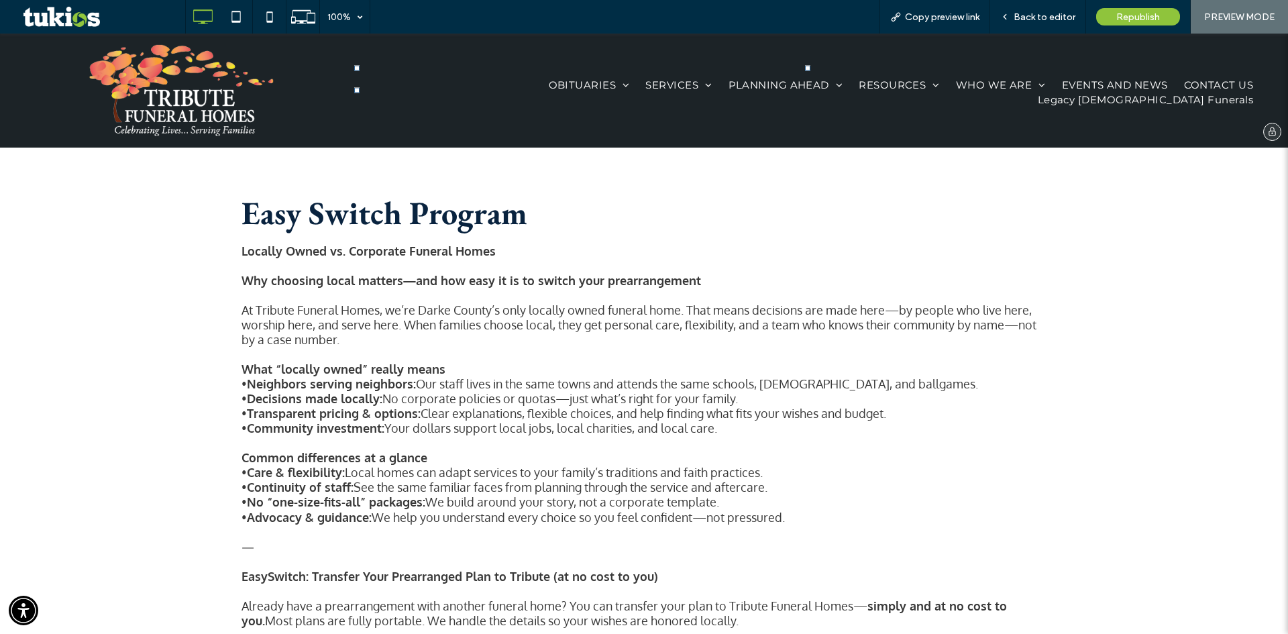
click at [148, 87] on img at bounding box center [181, 91] width 185 height 94
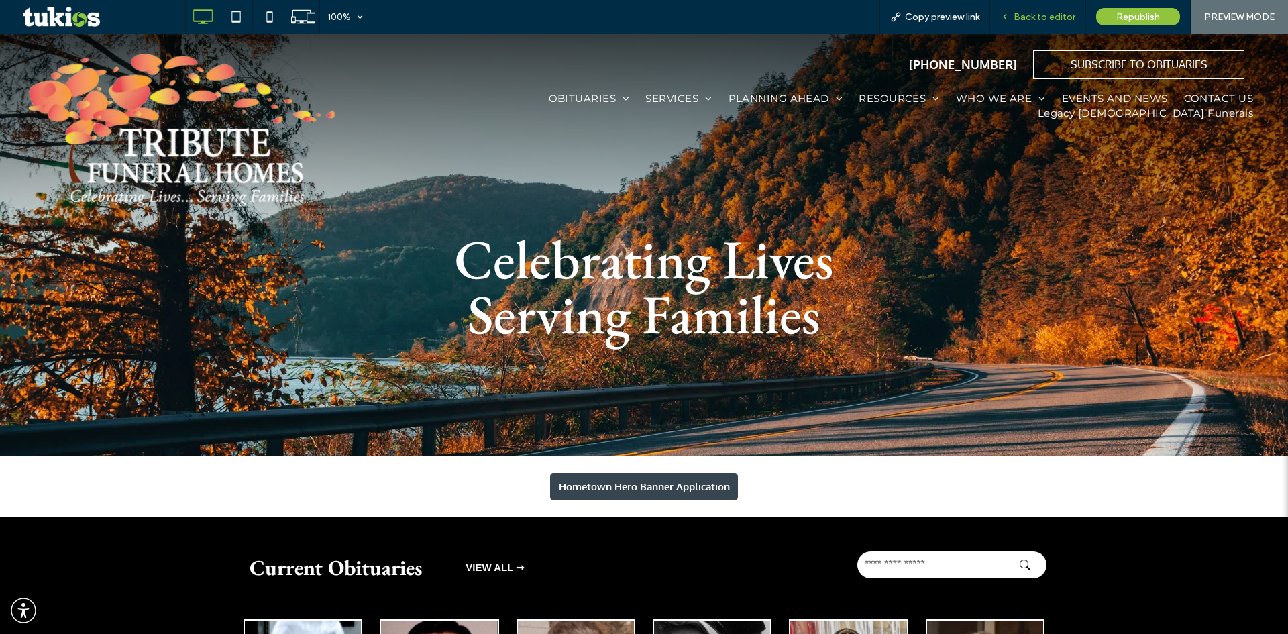
click at [1048, 14] on span "Back to editor" at bounding box center [1045, 16] width 62 height 11
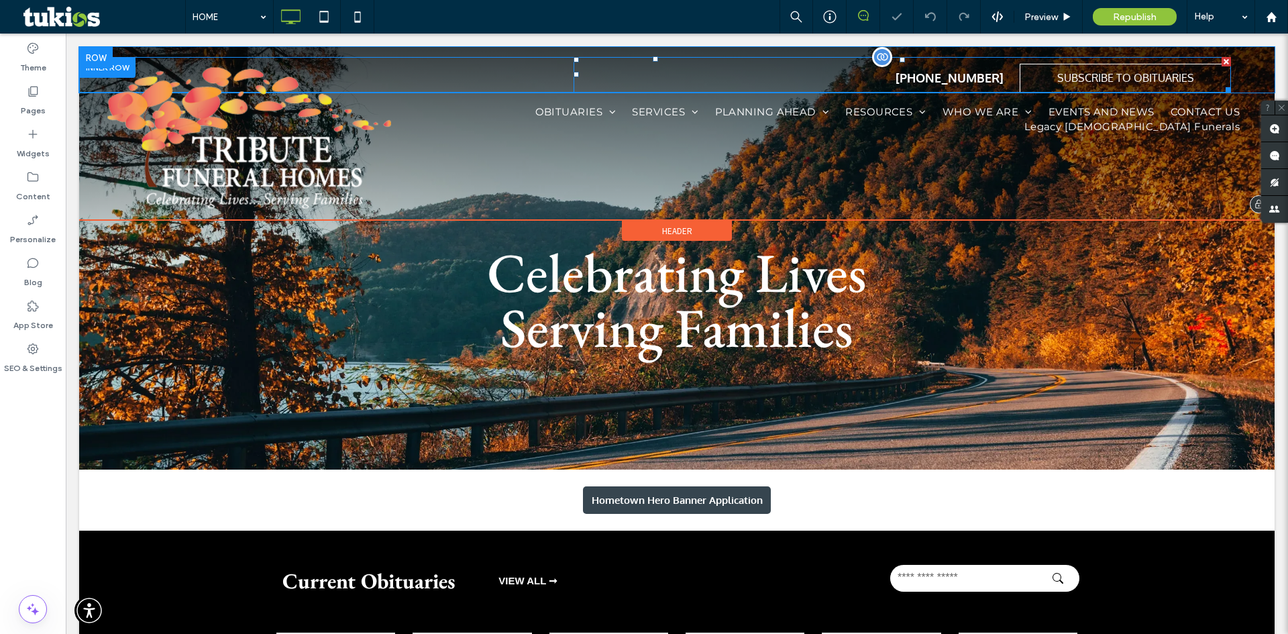
click at [813, 73] on span at bounding box center [903, 75] width 658 height 36
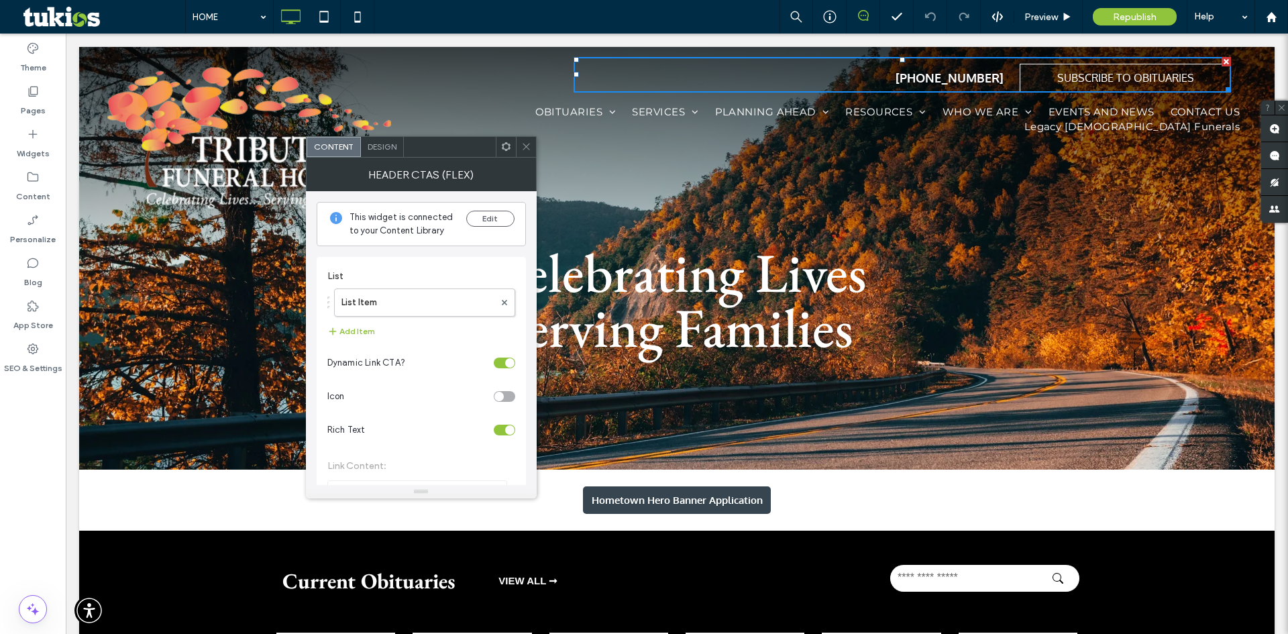
drag, startPoint x: 523, startPoint y: 152, endPoint x: 527, endPoint y: 141, distance: 12.1
click at [523, 152] on span at bounding box center [526, 147] width 10 height 20
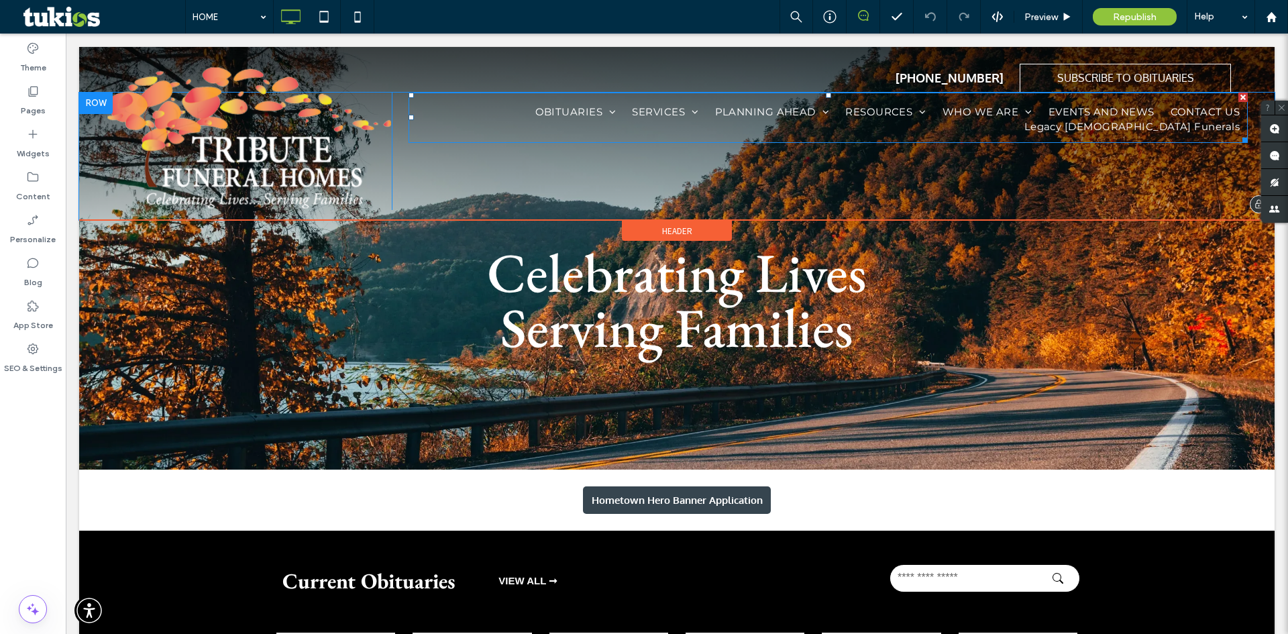
click at [491, 116] on ul "OBITUARIES Obituary Listing Send Flowers Obituary Notifications SERVICES Where …" at bounding box center [829, 120] width 840 height 30
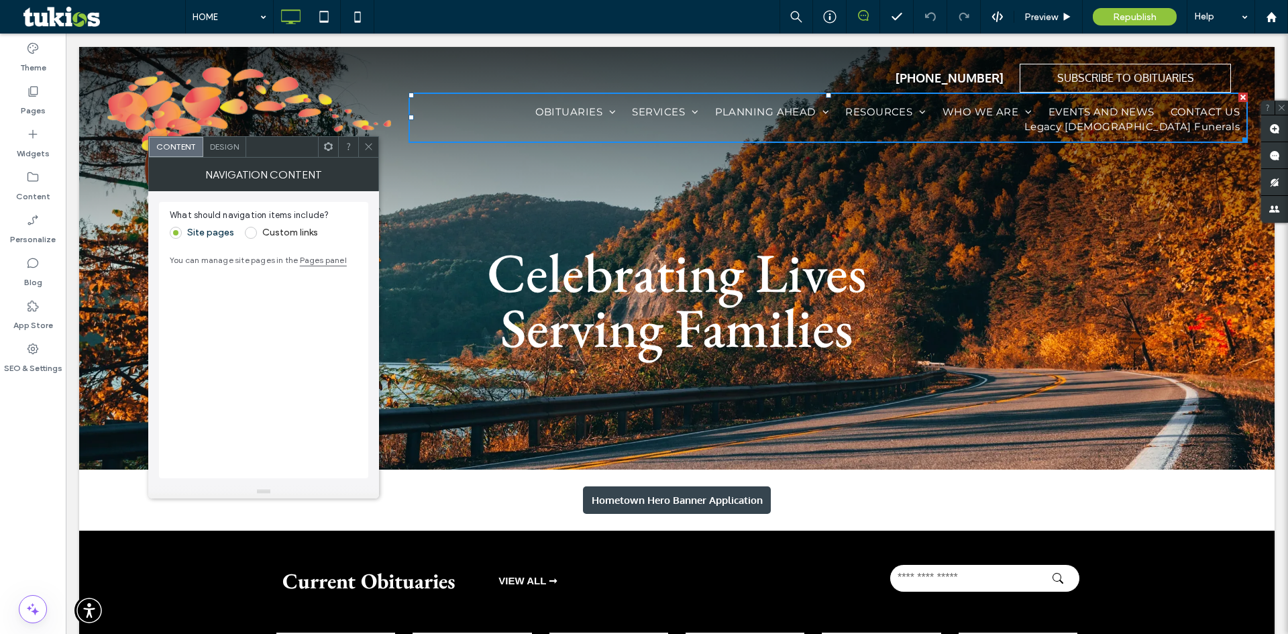
click at [372, 145] on icon at bounding box center [369, 147] width 10 height 10
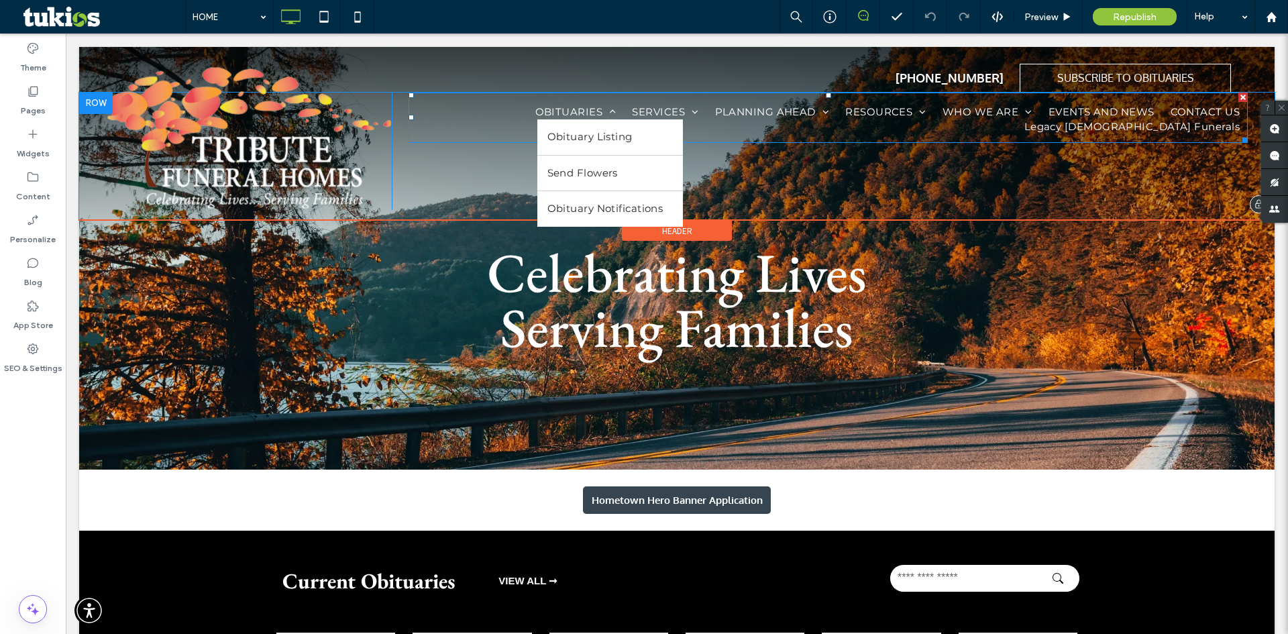
click at [536, 106] on span "OBITUARIES" at bounding box center [576, 112] width 81 height 15
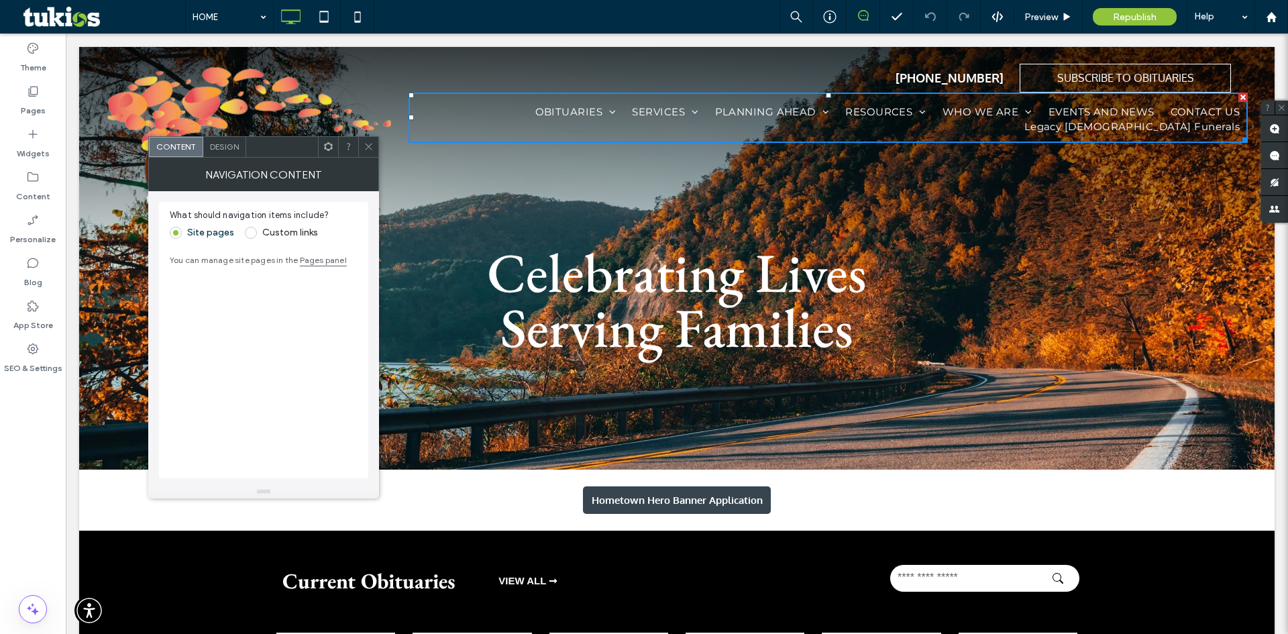
click at [230, 154] on div "Design" at bounding box center [224, 147] width 43 height 20
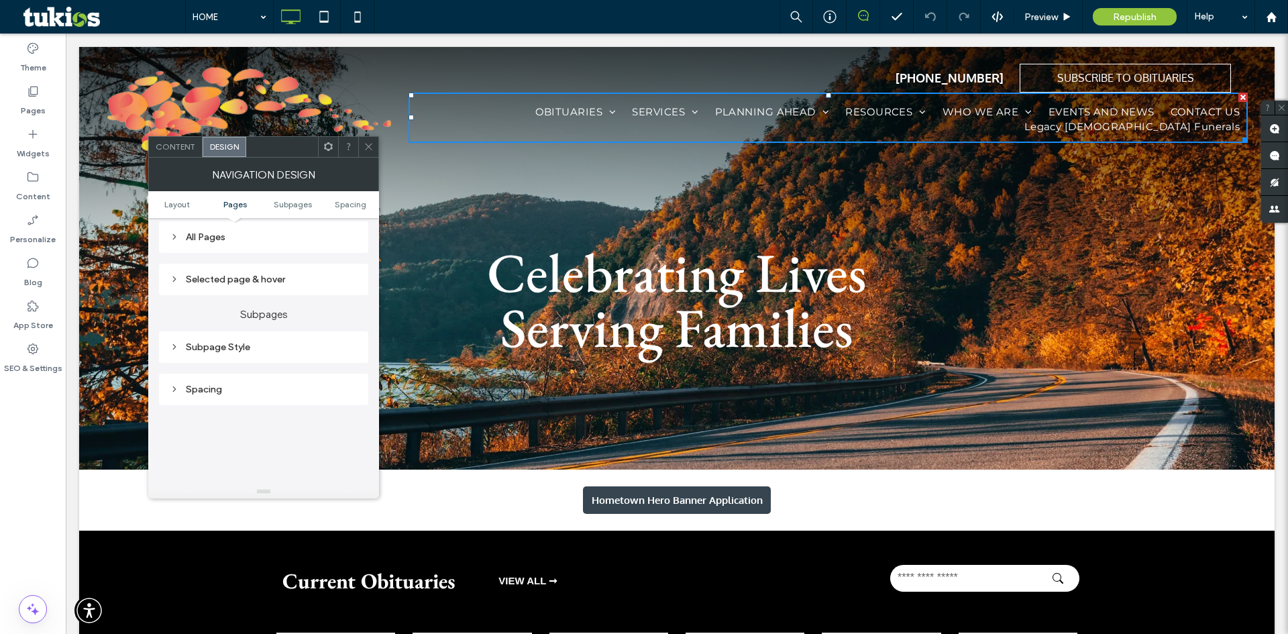
scroll to position [336, 0]
click at [204, 257] on div "All Pages" at bounding box center [264, 251] width 188 height 18
click at [286, 210] on ul "Layout Pages Subpages Spacing" at bounding box center [263, 204] width 231 height 27
click at [290, 209] on span "Subpages" at bounding box center [293, 204] width 38 height 10
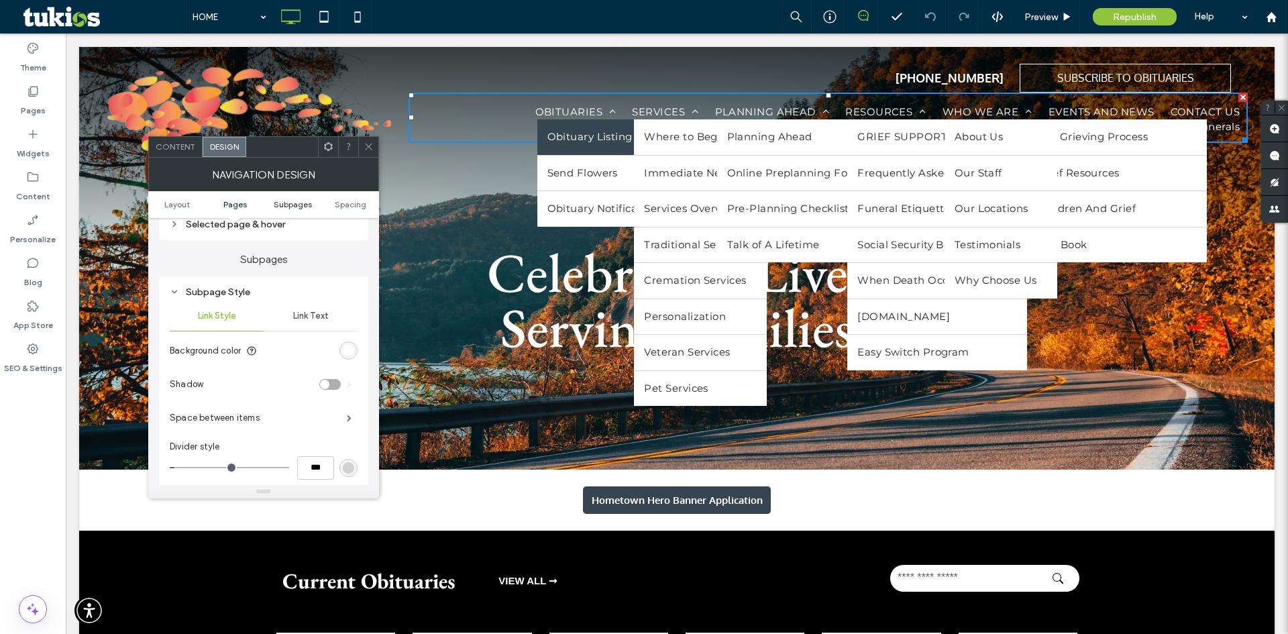
scroll to position [664, 0]
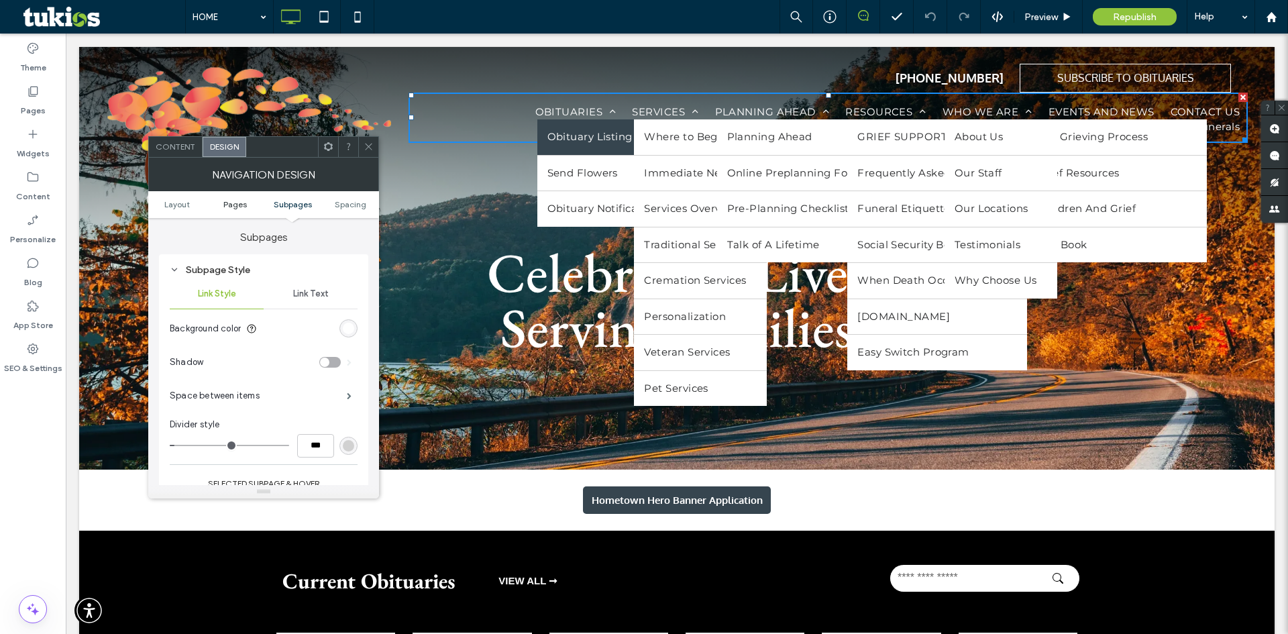
click at [234, 201] on span "Pages" at bounding box center [234, 204] width 23 height 10
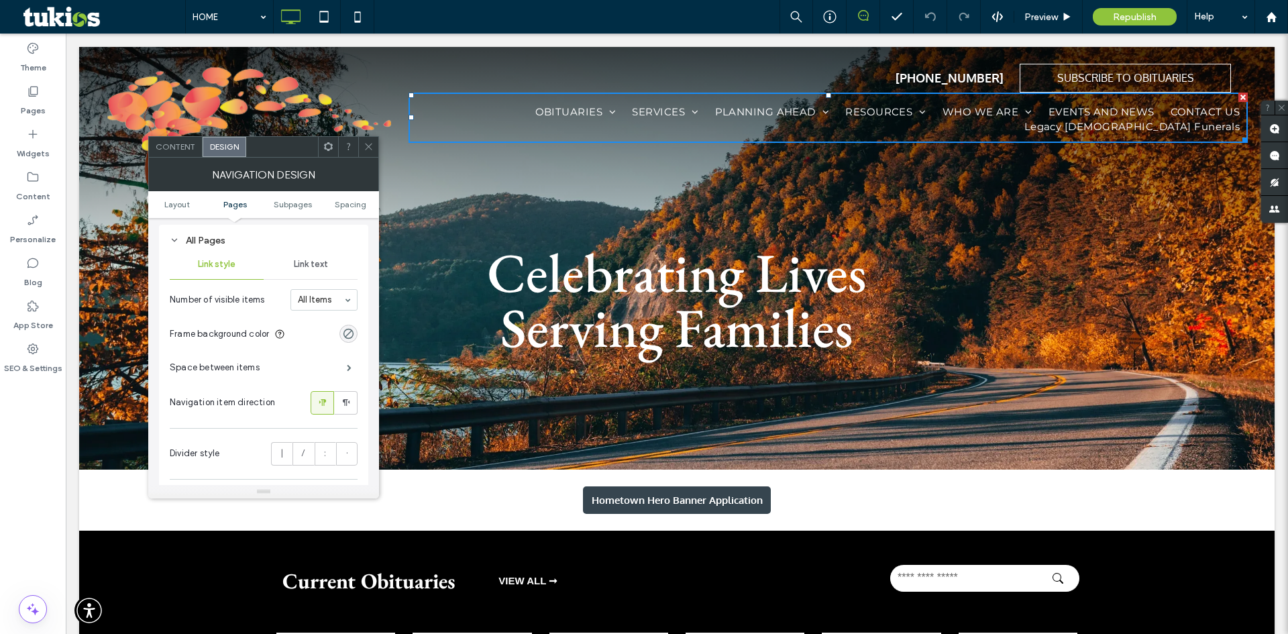
scroll to position [317, 0]
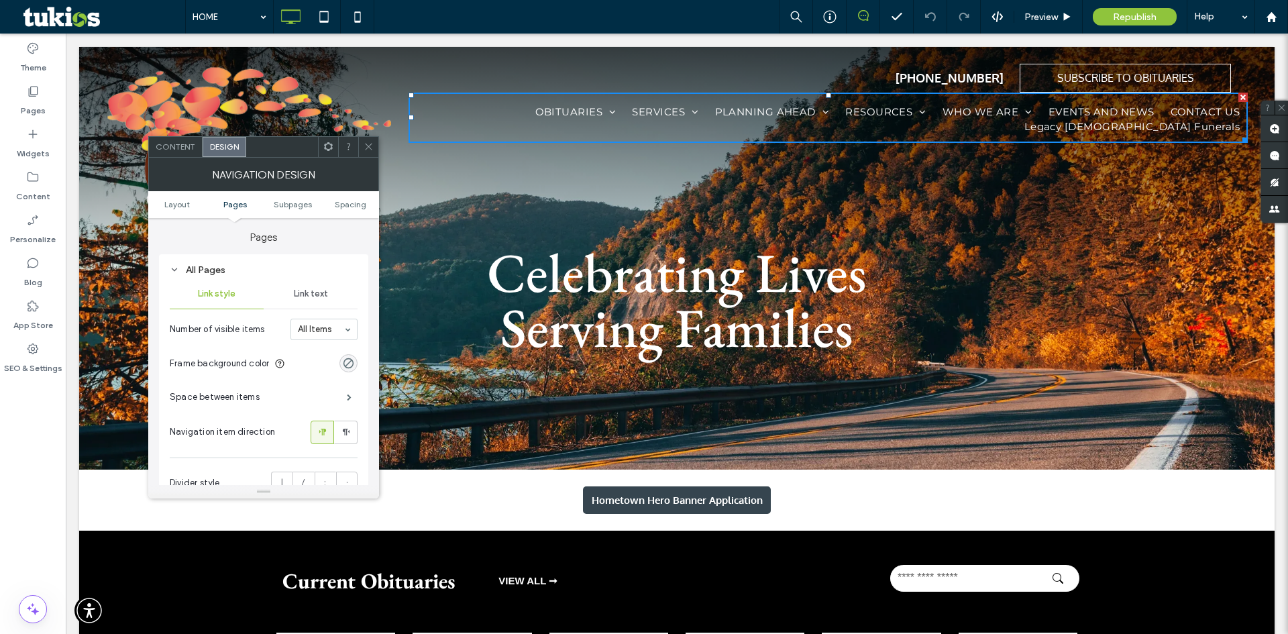
click at [182, 211] on ul "Layout Pages Subpages Spacing" at bounding box center [263, 204] width 231 height 27
click at [183, 201] on span "Layout" at bounding box center [177, 204] width 26 height 10
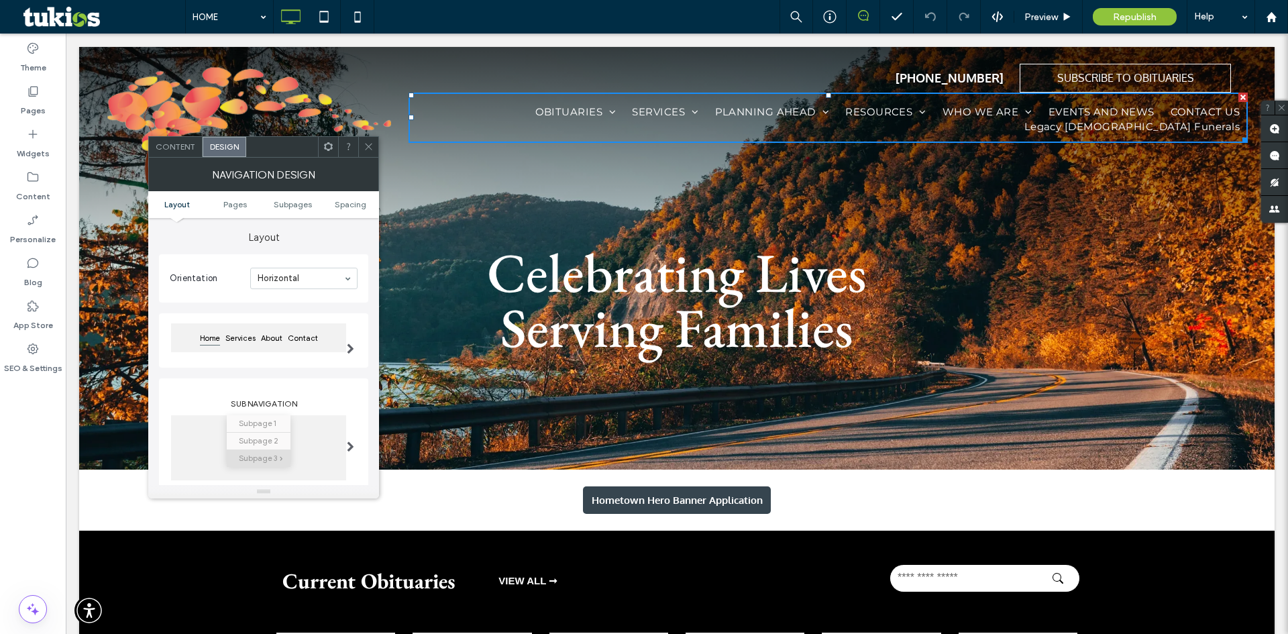
scroll to position [37, 0]
click at [174, 152] on div "Content" at bounding box center [176, 147] width 54 height 20
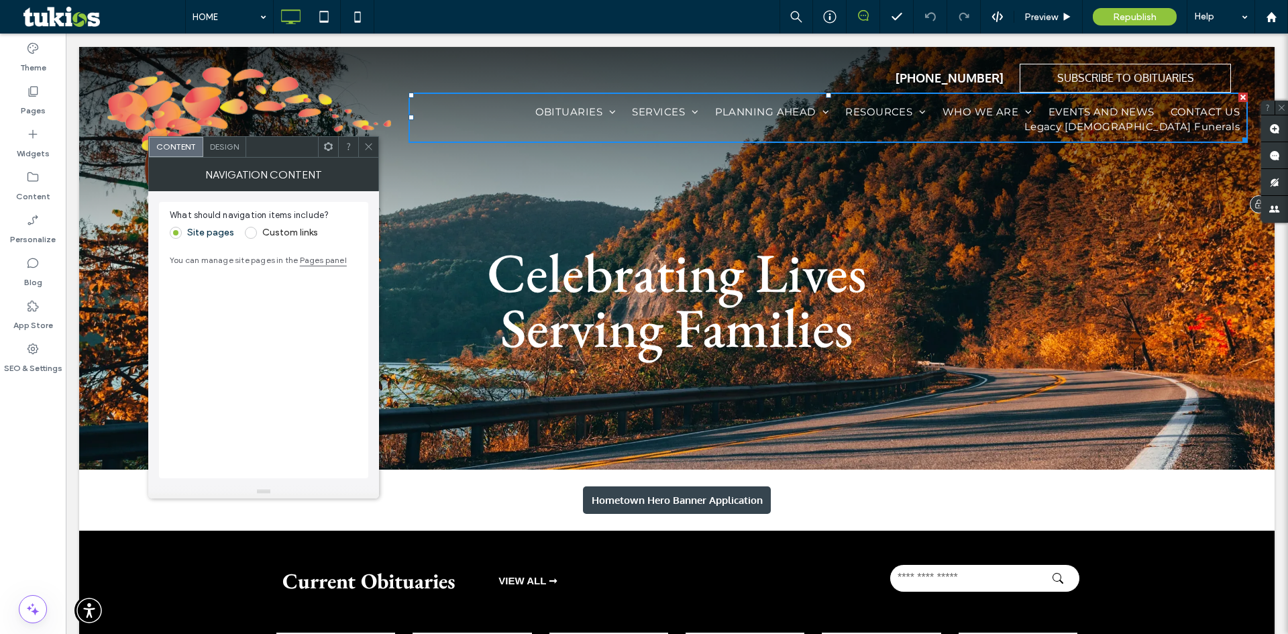
click at [471, 102] on nav "OBITUARIES Obituary Listing Send Flowers Obituary Notifications SERVICES Where …" at bounding box center [829, 118] width 840 height 50
click at [366, 146] on icon at bounding box center [369, 147] width 10 height 10
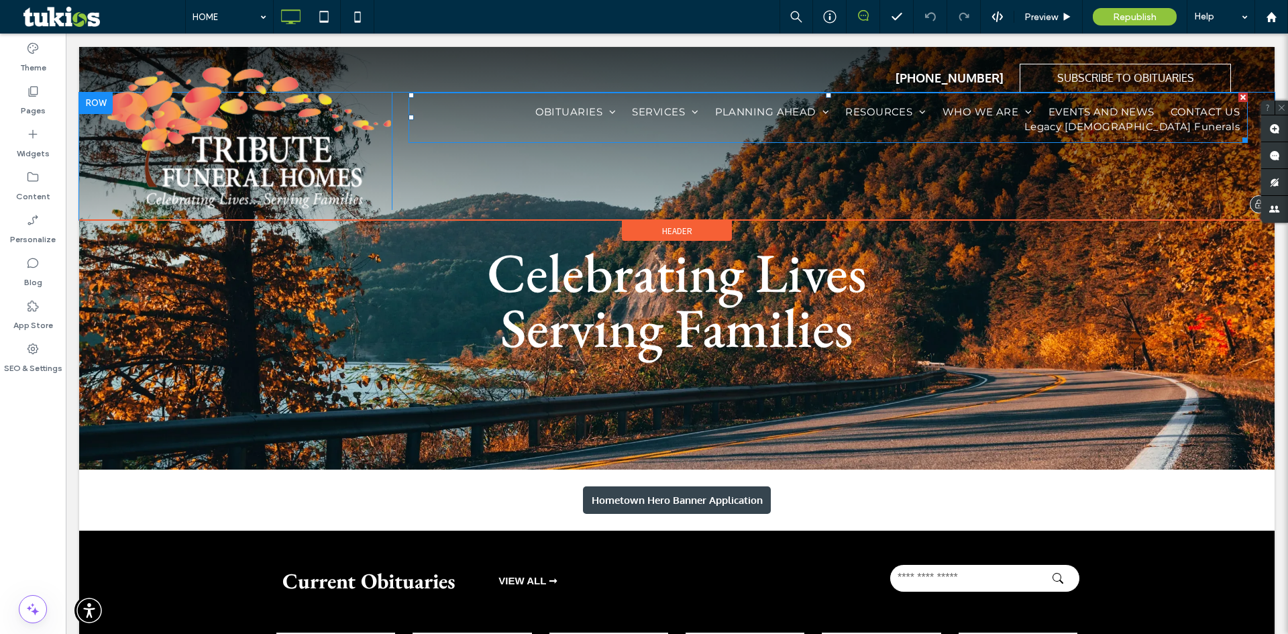
click at [409, 108] on ul "OBITUARIES Obituary Listing Send Flowers Obituary Notifications SERVICES Where …" at bounding box center [829, 120] width 840 height 30
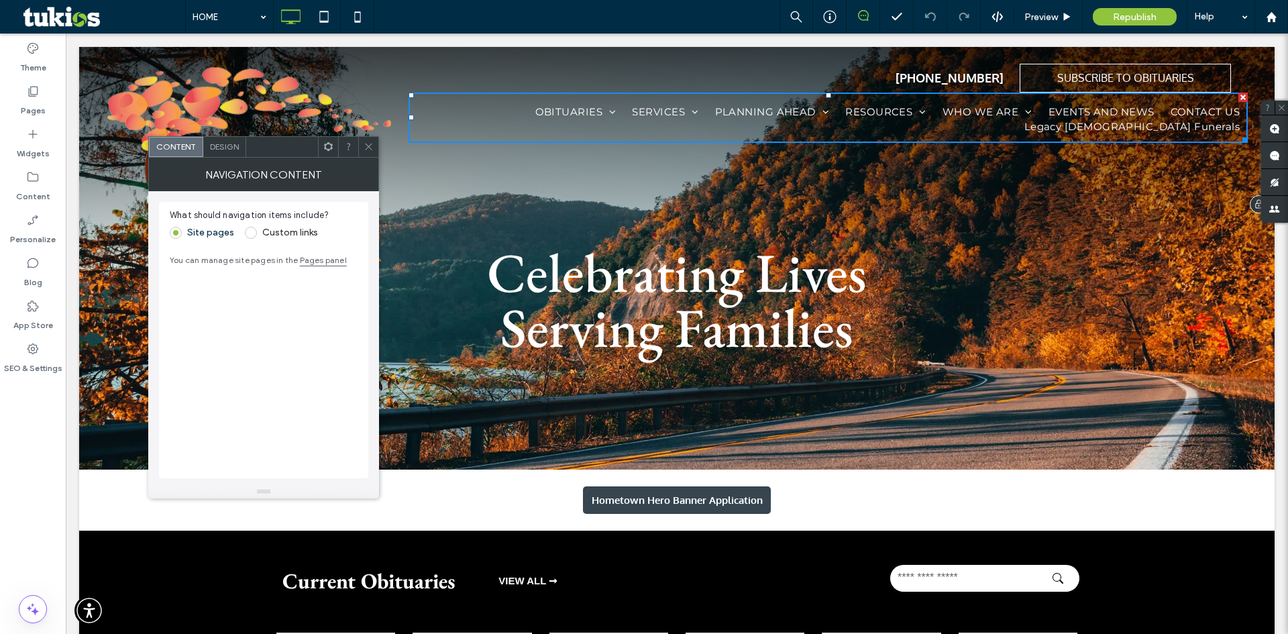
click at [485, 114] on ul "OBITUARIES Obituary Listing Send Flowers Obituary Notifications SERVICES Where …" at bounding box center [829, 120] width 840 height 30
click at [456, 187] on div "OBITUARIES Obituary Listing Send Flowers Obituary Notifications SERVICES Where …" at bounding box center [820, 151] width 857 height 117
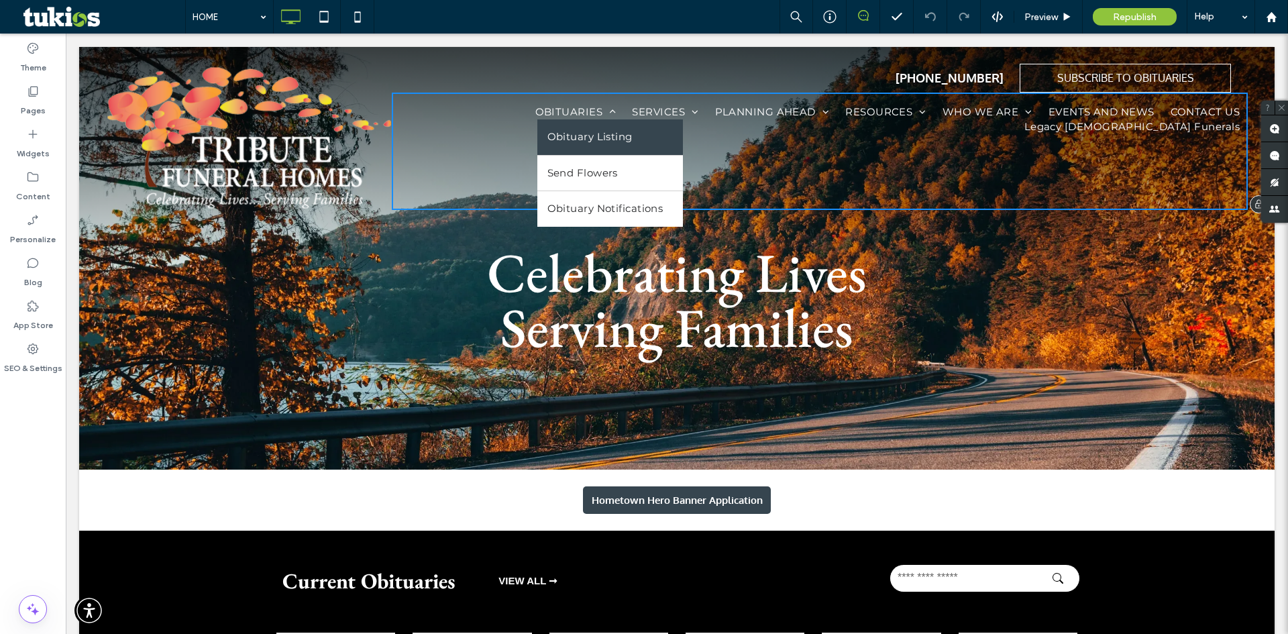
click at [574, 109] on span "OBITUARIES" at bounding box center [576, 112] width 81 height 15
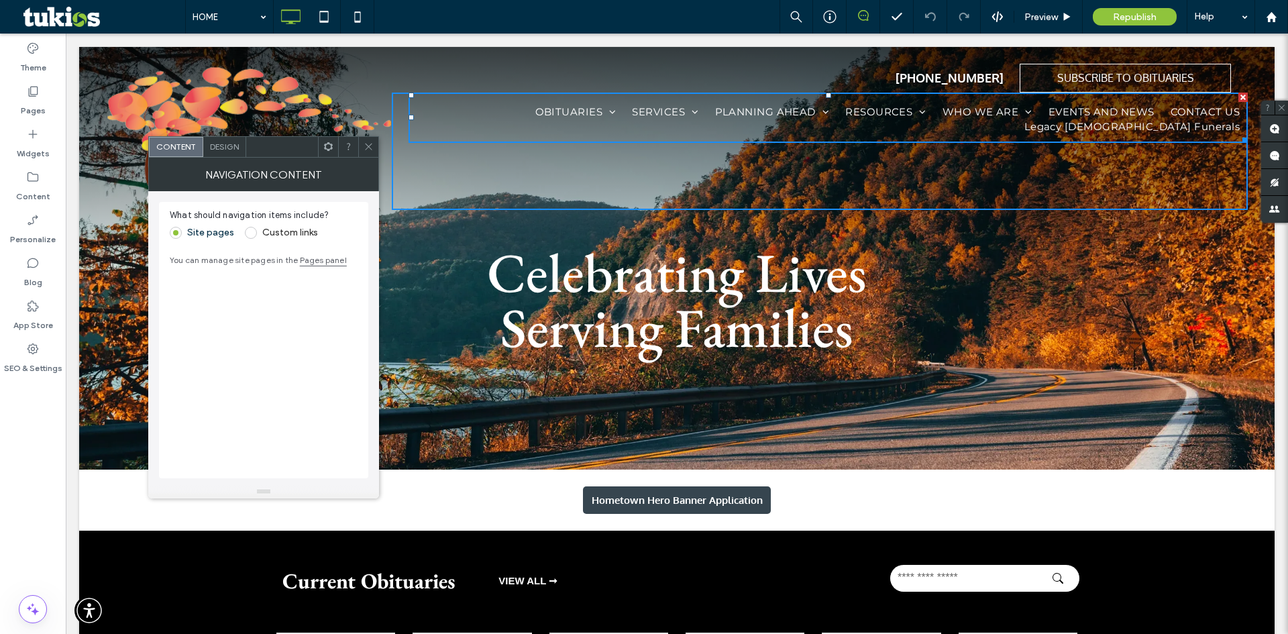
click at [264, 235] on label "Custom links" at bounding box center [290, 232] width 56 height 11
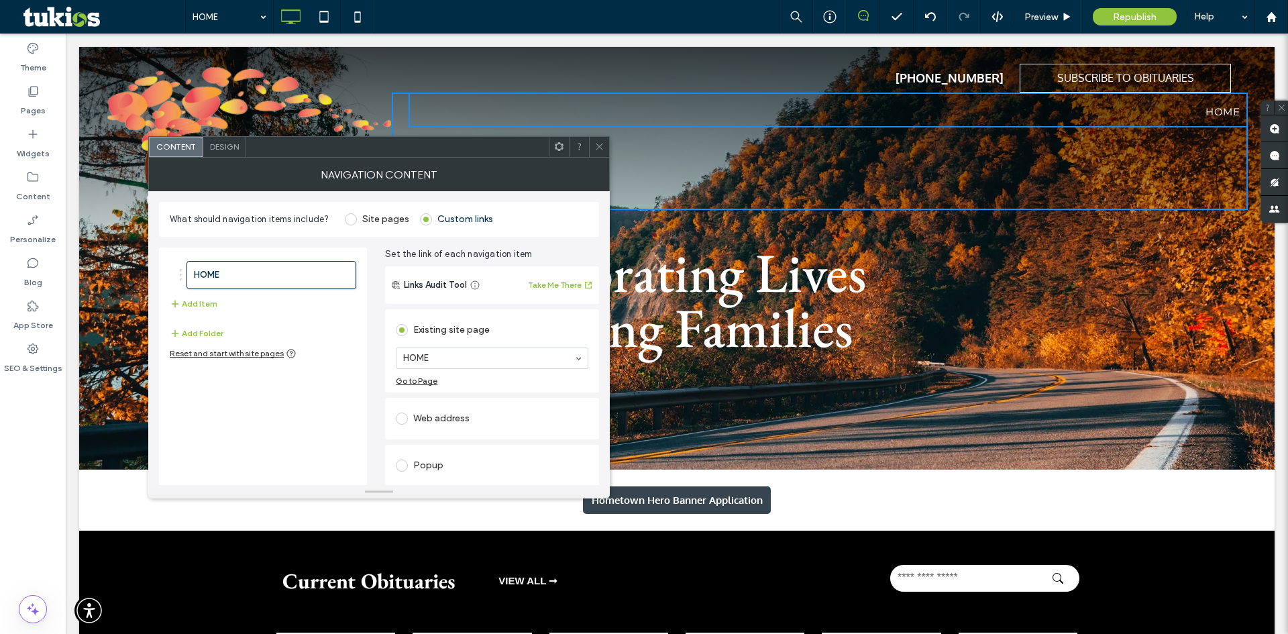
click at [358, 217] on label "Site pages" at bounding box center [377, 219] width 64 height 12
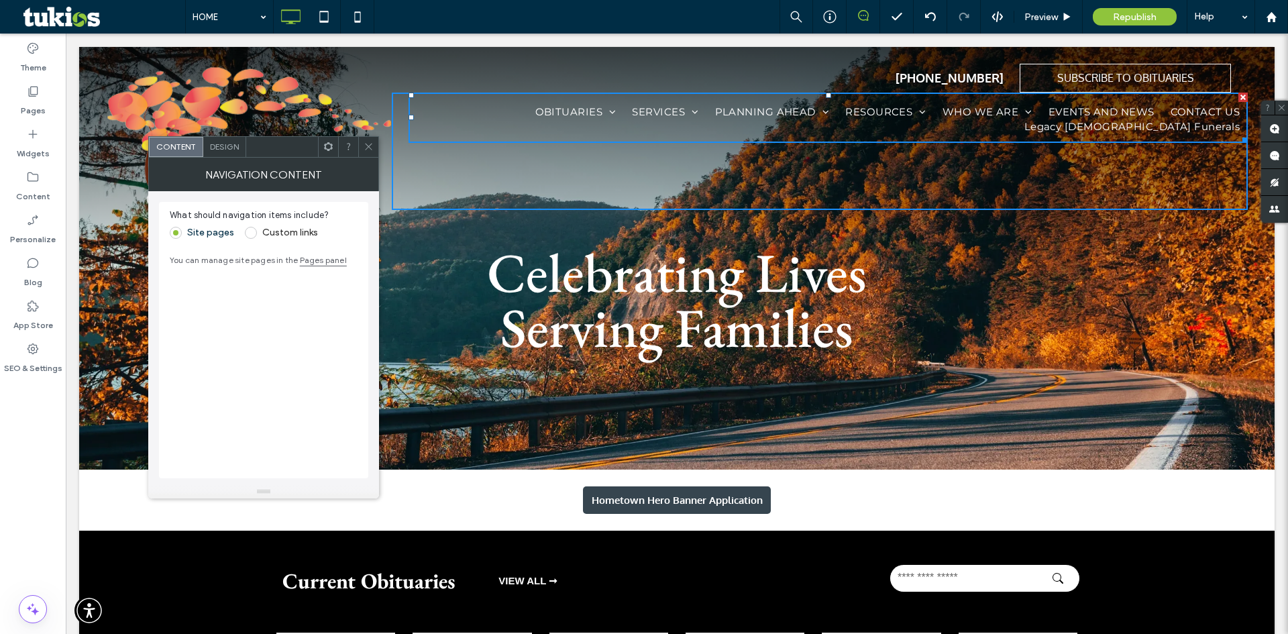
click at [368, 148] on icon at bounding box center [369, 147] width 10 height 10
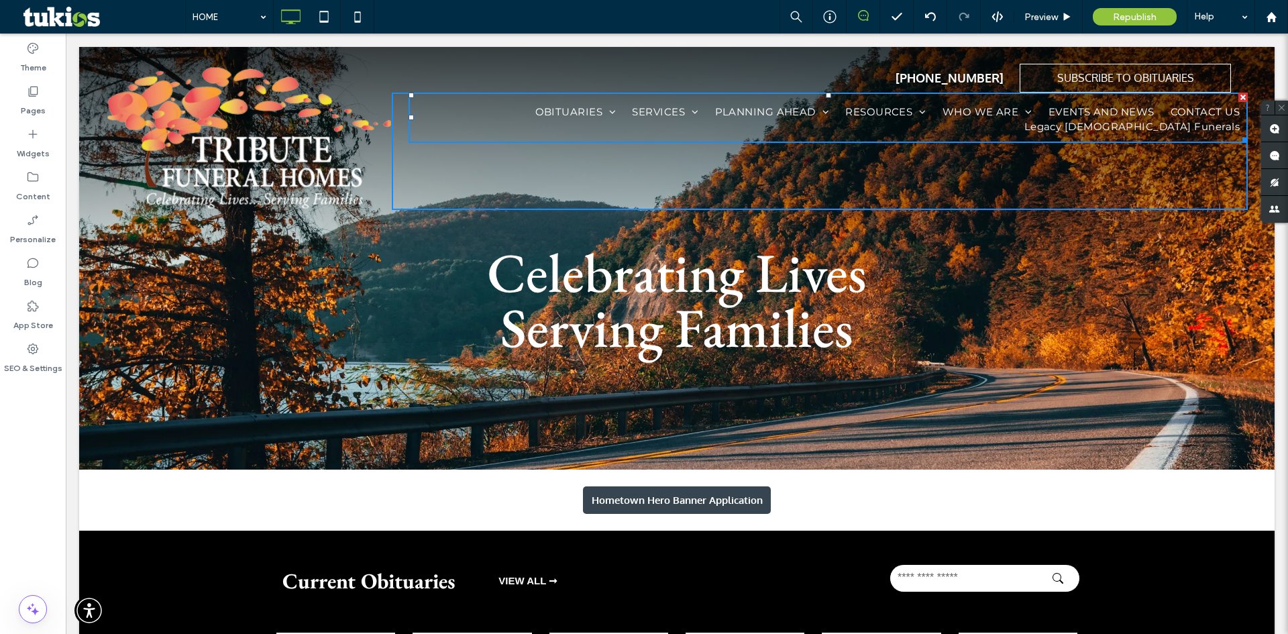
click at [411, 315] on h1 "Serving Families" at bounding box center [676, 327] width 805 height 55
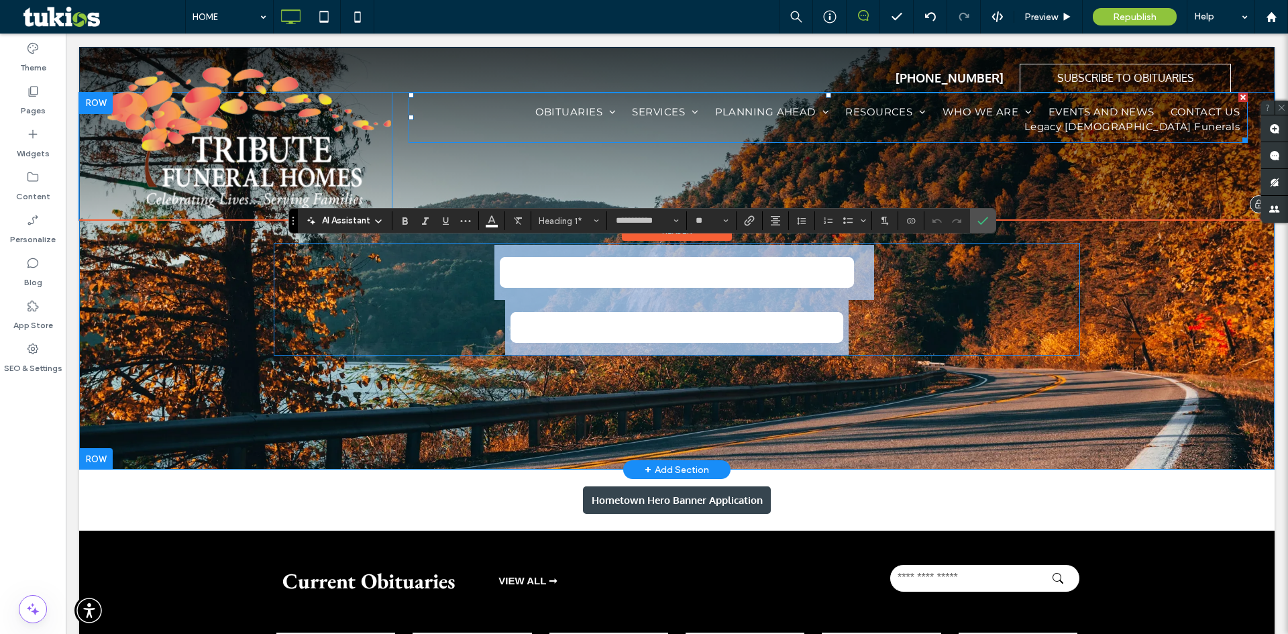
click at [468, 137] on nav "OBITUARIES Obituary Listing Send Flowers Obituary Notifications SERVICES Where …" at bounding box center [829, 118] width 840 height 50
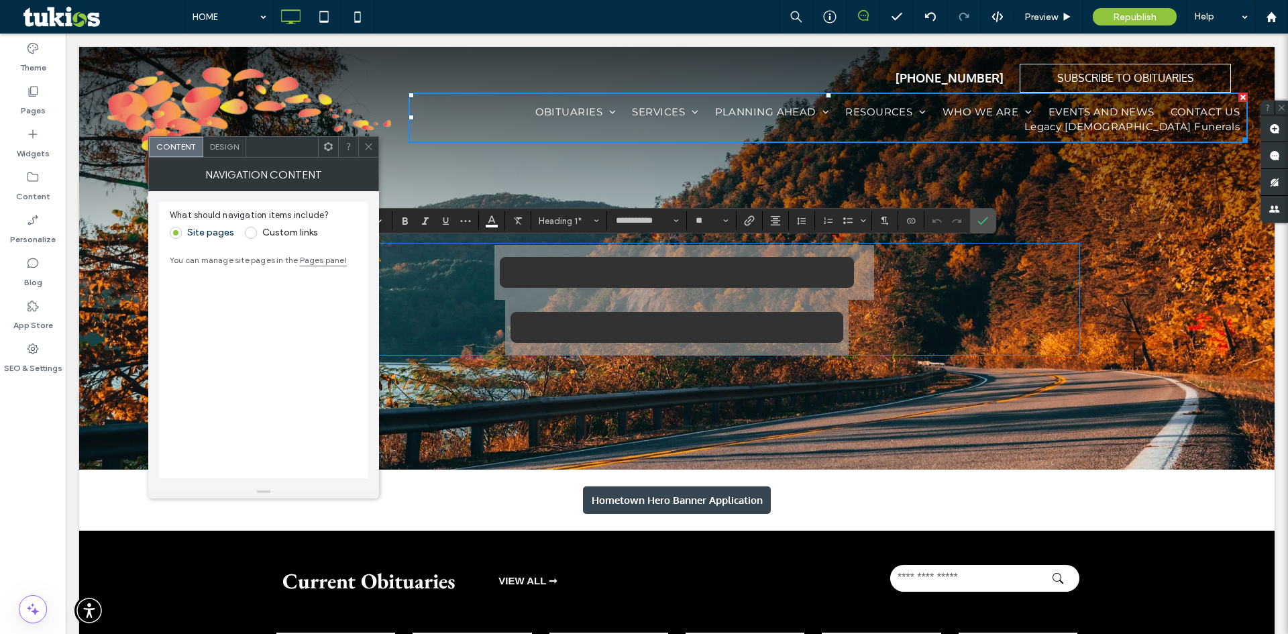
click at [225, 144] on span "Design" at bounding box center [224, 147] width 29 height 10
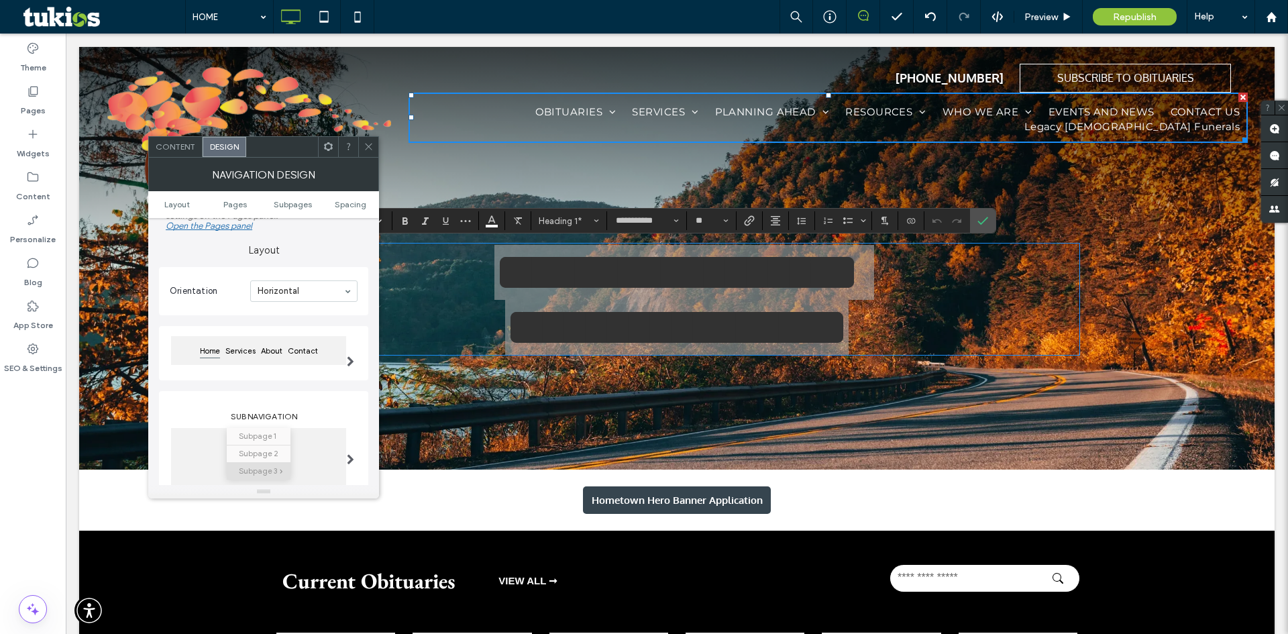
scroll to position [0, 0]
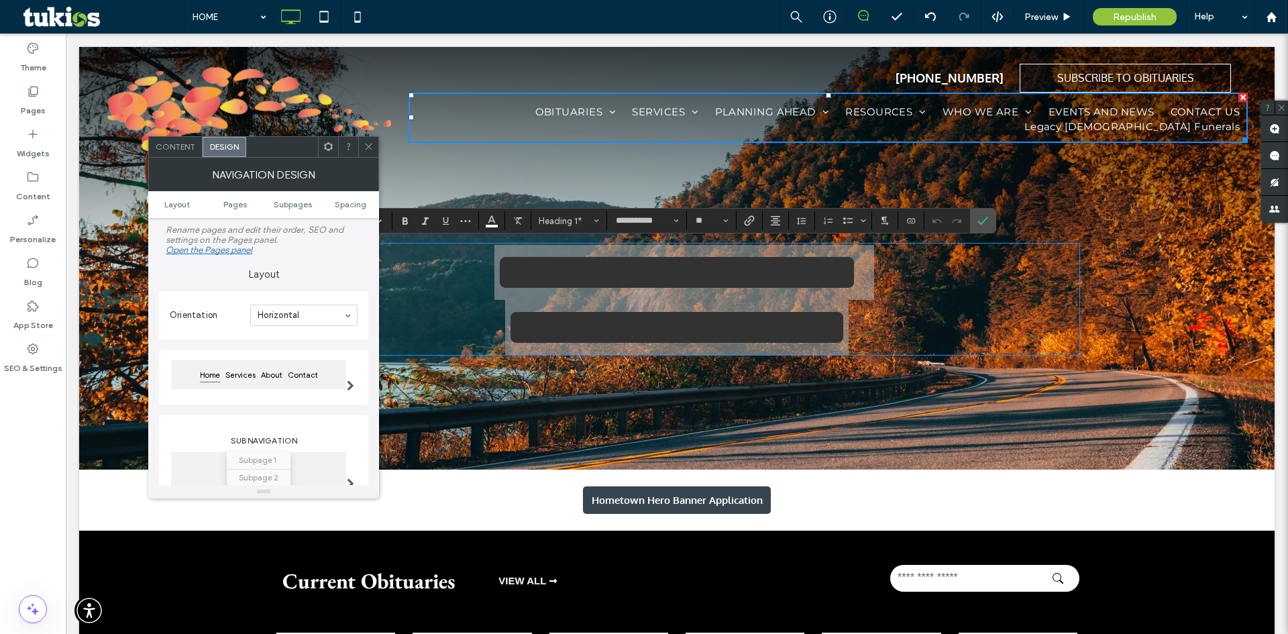
click at [222, 254] on div "Open the Pages panel" at bounding box center [209, 250] width 87 height 10
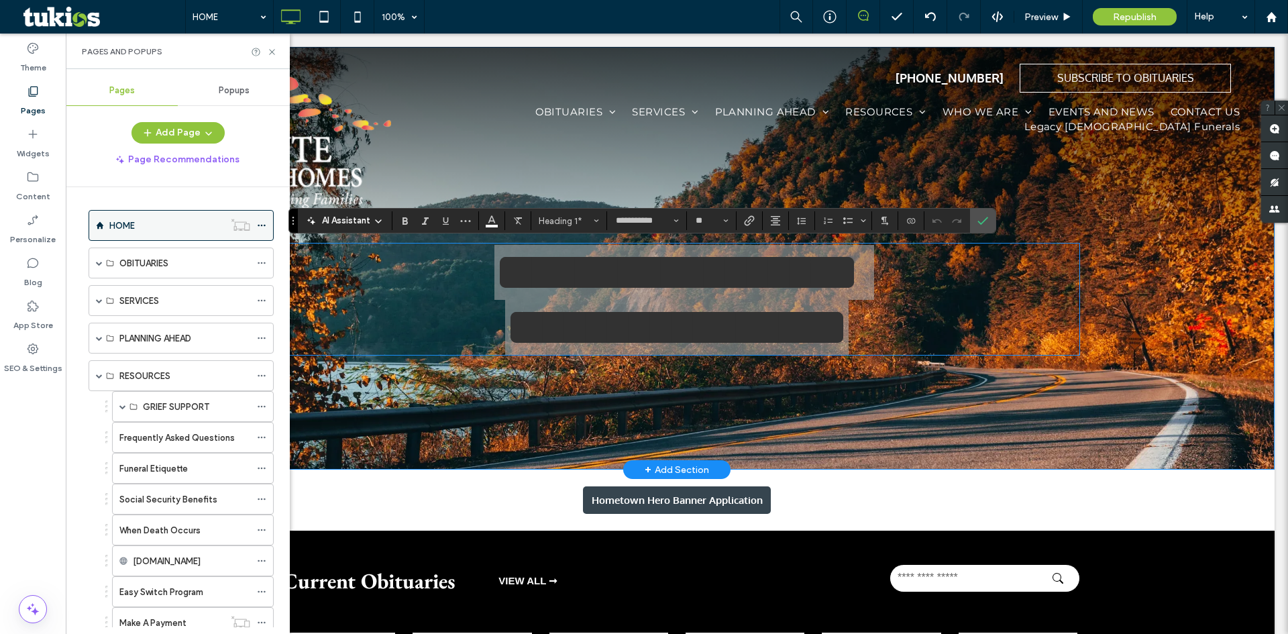
click at [154, 225] on div "HOME" at bounding box center [166, 226] width 115 height 14
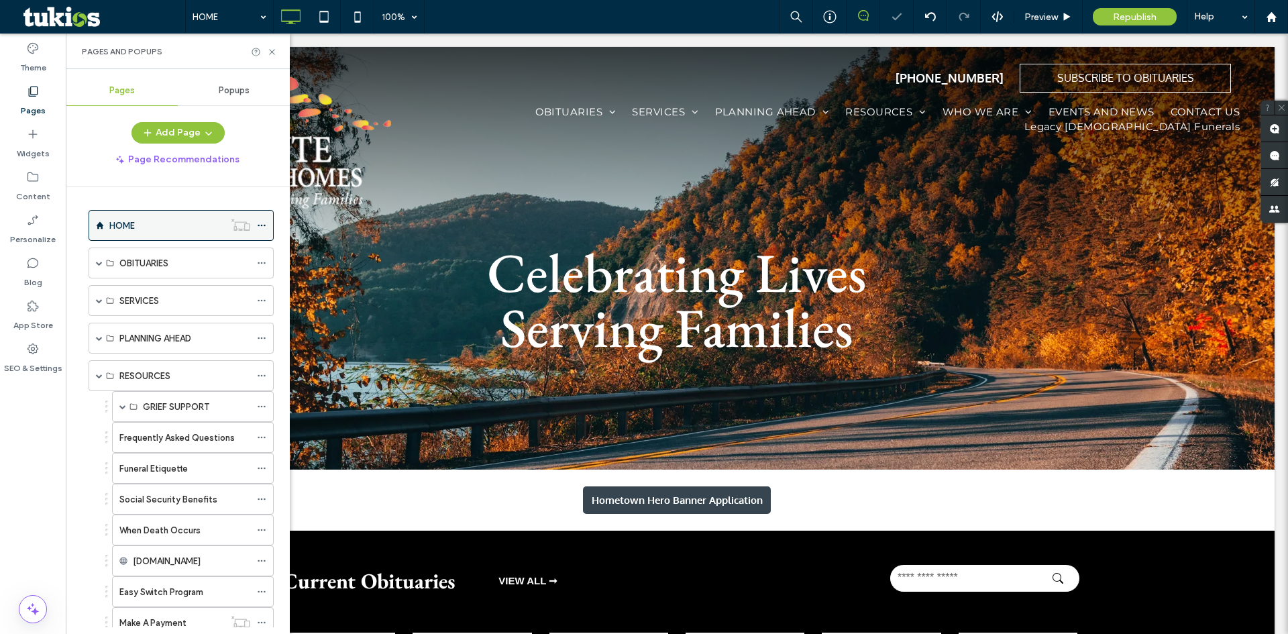
click at [260, 227] on icon at bounding box center [261, 225] width 9 height 9
click at [261, 193] on div "HOME OBITUARIES Obituary Listing Send Flowers Obituary Notifications SERVICES W…" at bounding box center [186, 407] width 208 height 440
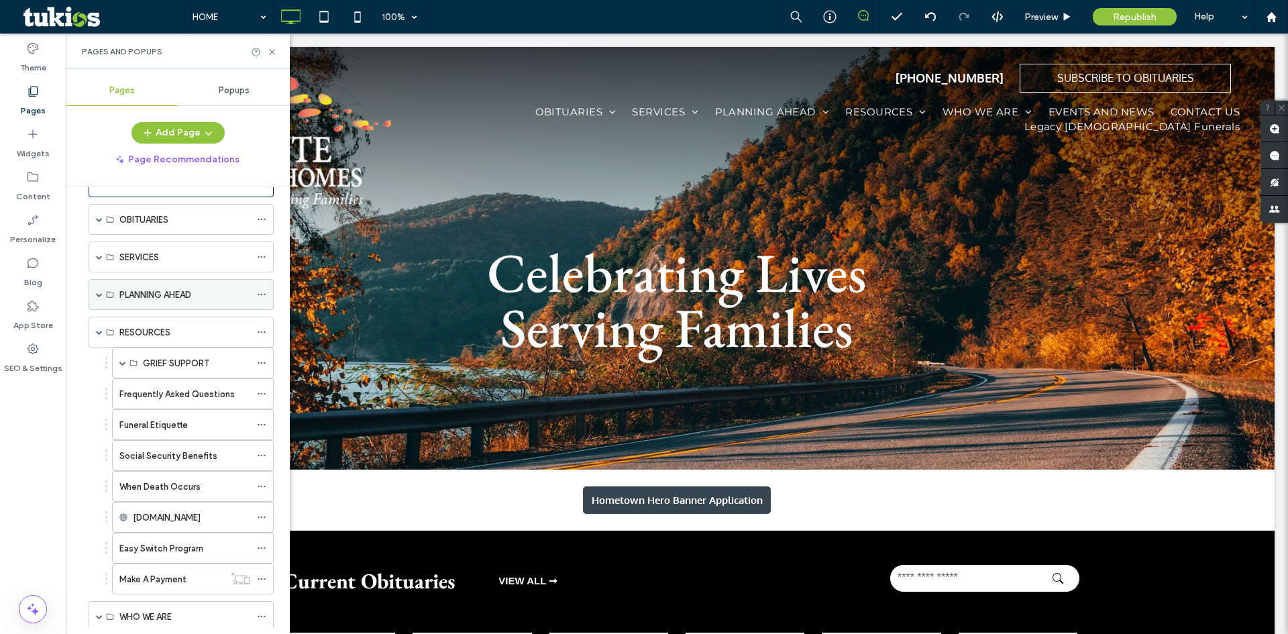
scroll to position [67, 0]
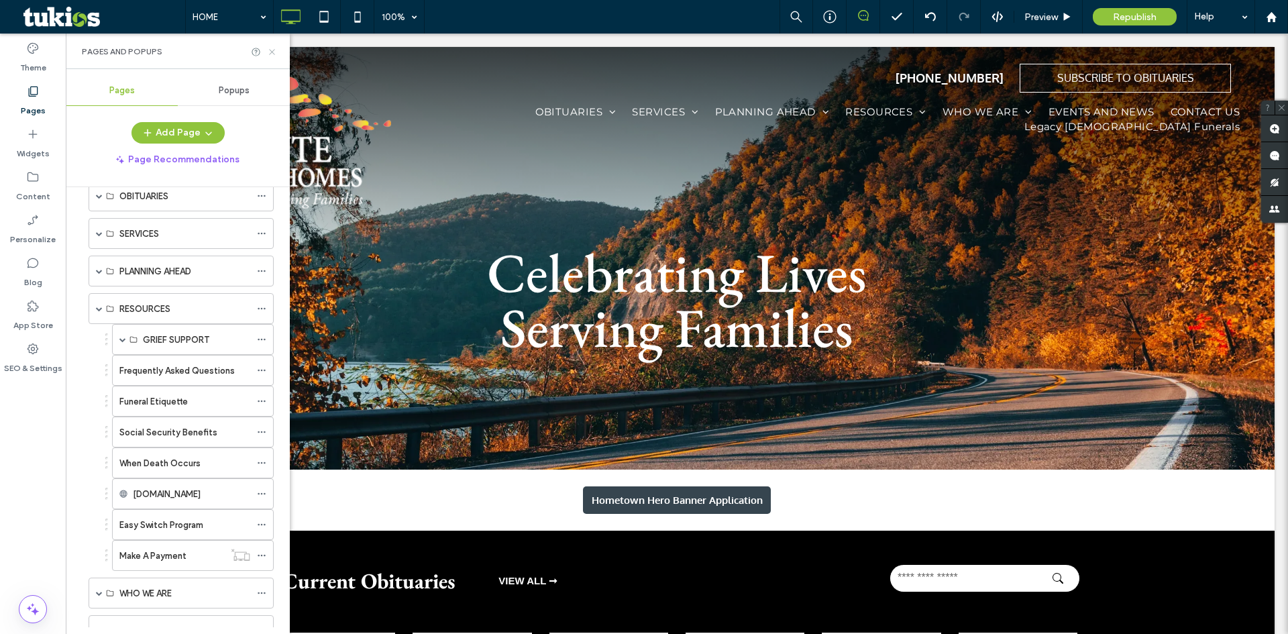
click at [274, 47] on icon at bounding box center [272, 52] width 10 height 10
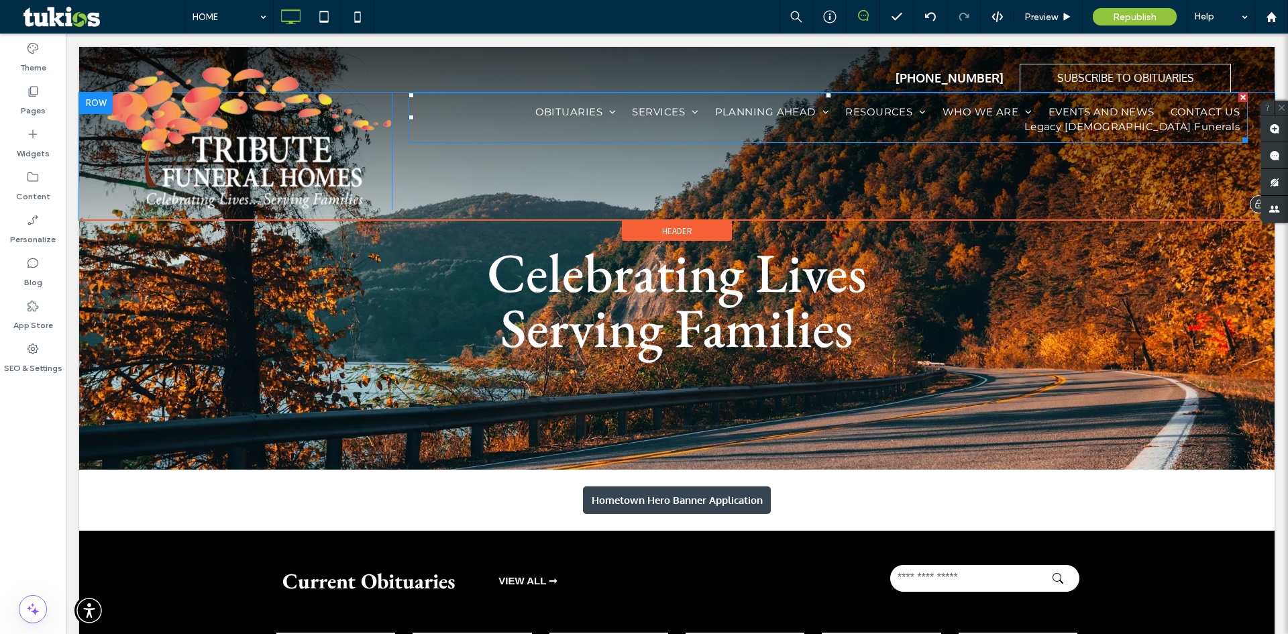
click at [572, 94] on nav "OBITUARIES Obituary Listing Send Flowers Obituary Notifications SERVICES Where …" at bounding box center [829, 118] width 840 height 50
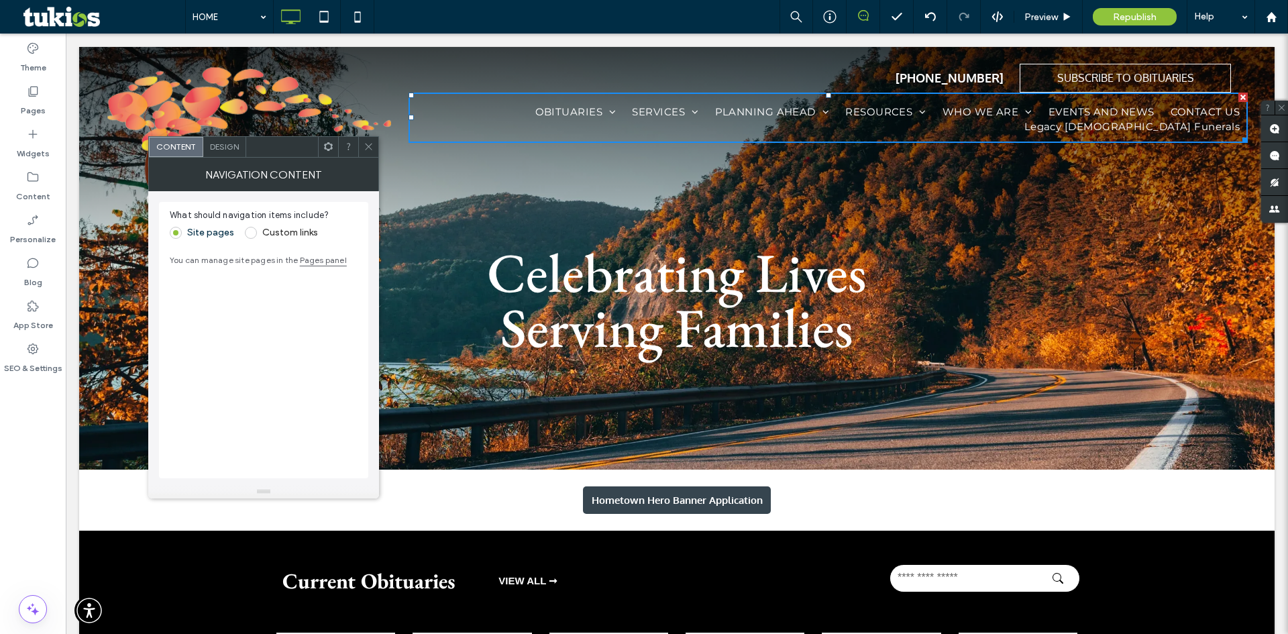
click at [230, 153] on div "Design" at bounding box center [224, 147] width 43 height 20
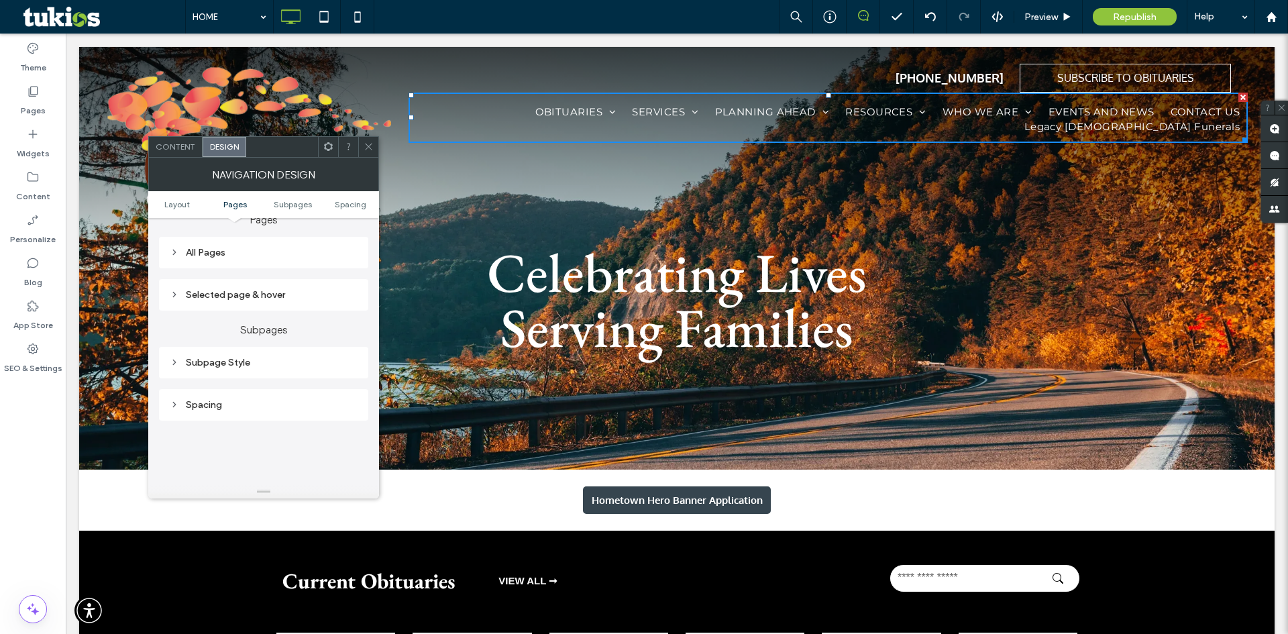
scroll to position [336, 0]
click at [193, 262] on div "All Pages" at bounding box center [263, 252] width 209 height 32
click at [207, 256] on div "All Pages" at bounding box center [264, 251] width 188 height 11
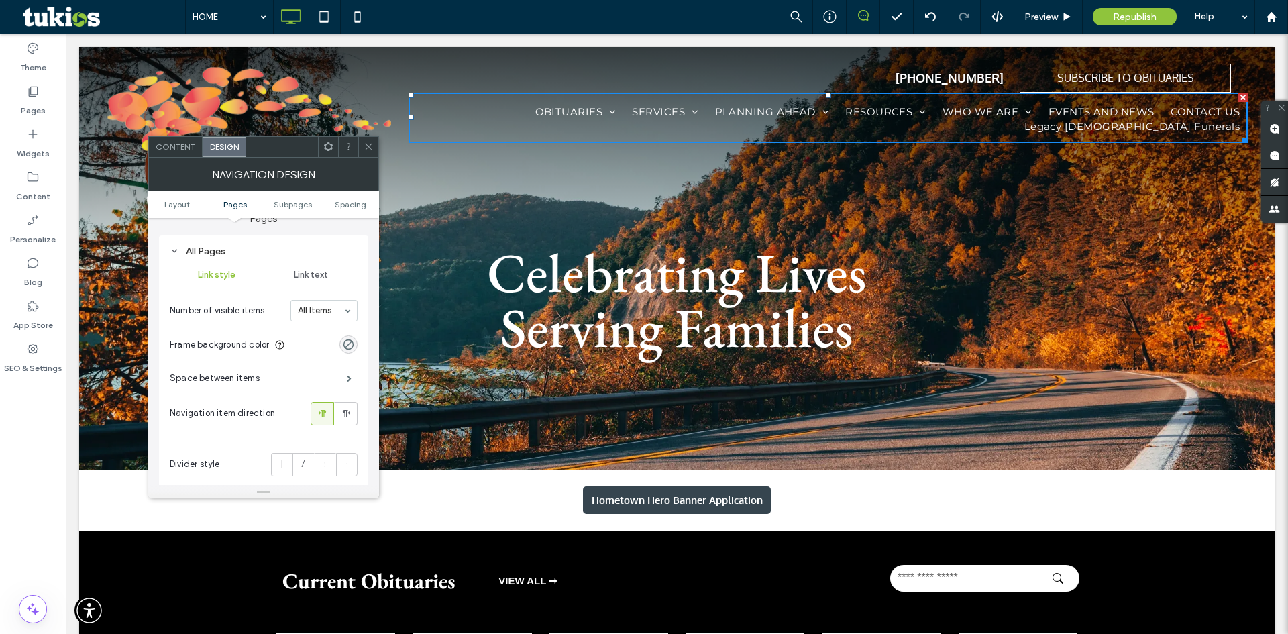
click at [318, 272] on span "Link text" at bounding box center [311, 275] width 34 height 11
click at [215, 267] on div "Link style" at bounding box center [217, 275] width 94 height 30
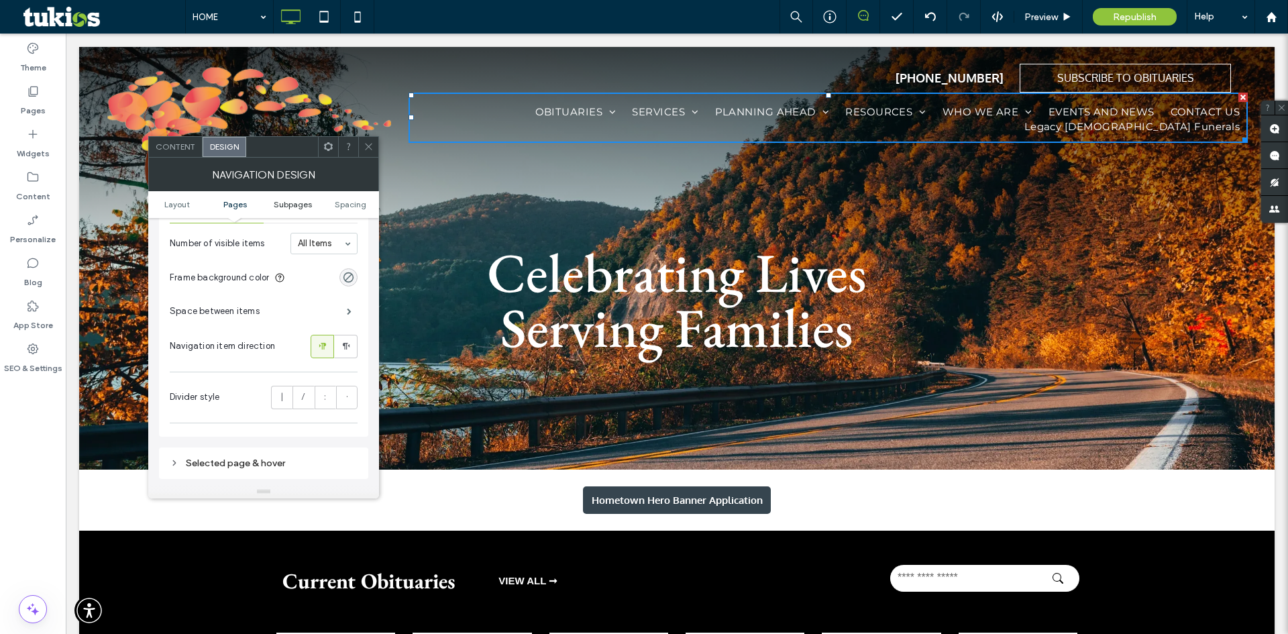
click at [287, 200] on span "Subpages" at bounding box center [293, 204] width 38 height 10
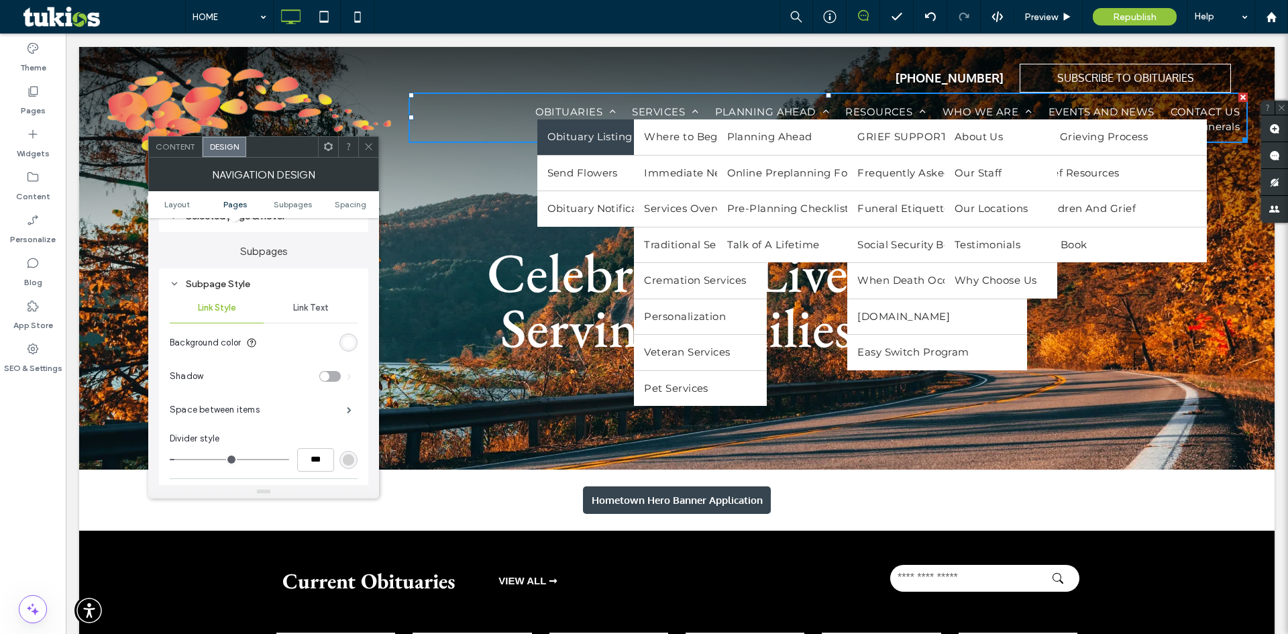
scroll to position [664, 0]
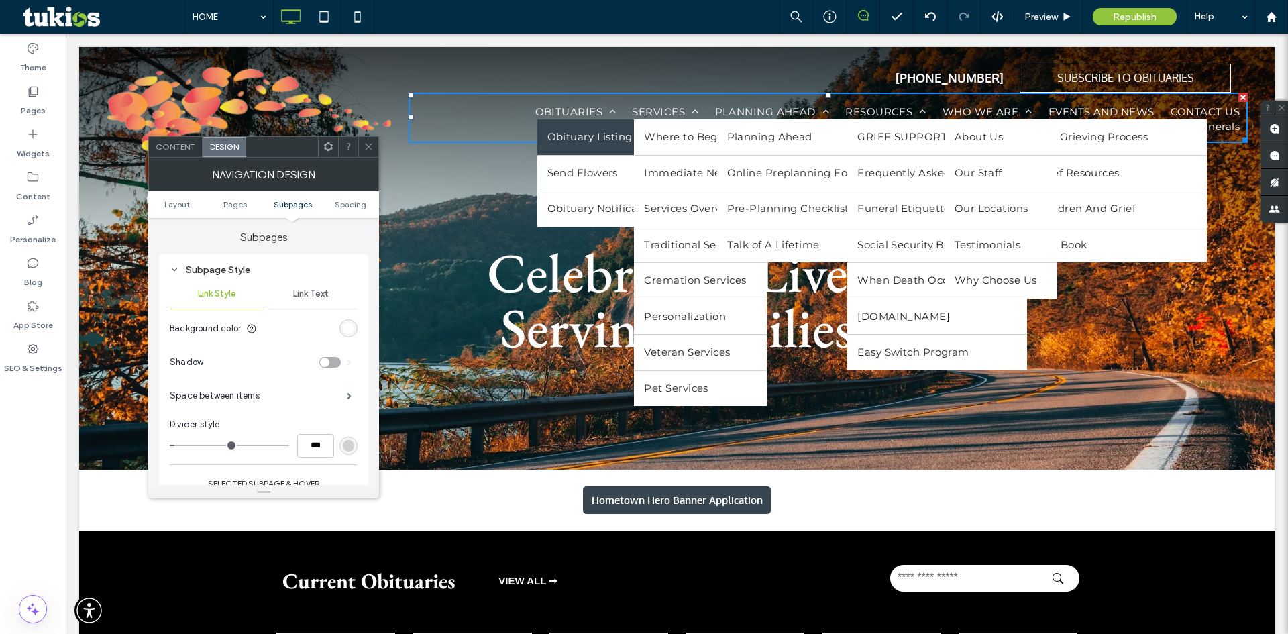
click at [352, 210] on ul "Layout Pages Subpages Spacing" at bounding box center [263, 204] width 231 height 27
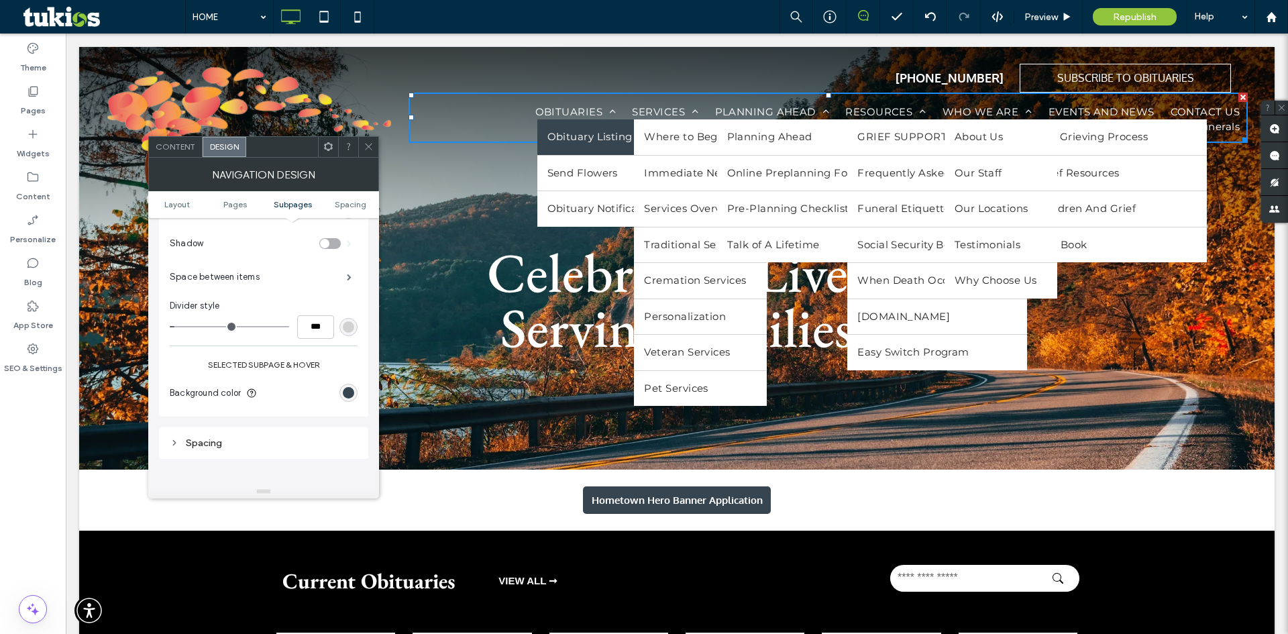
scroll to position [780, 0]
click at [371, 158] on div "Navigation Design" at bounding box center [263, 175] width 231 height 34
click at [374, 154] on span at bounding box center [369, 147] width 10 height 20
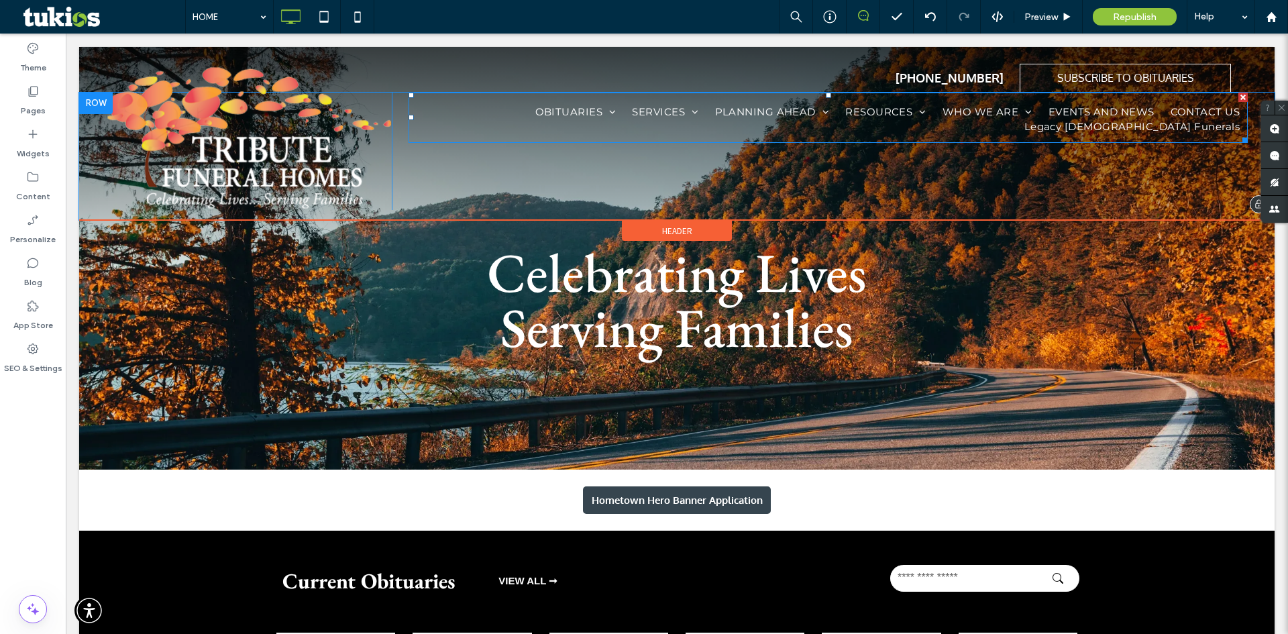
click at [519, 96] on nav "OBITUARIES Obituary Listing Send Flowers Obituary Notifications SERVICES Where …" at bounding box center [829, 118] width 840 height 50
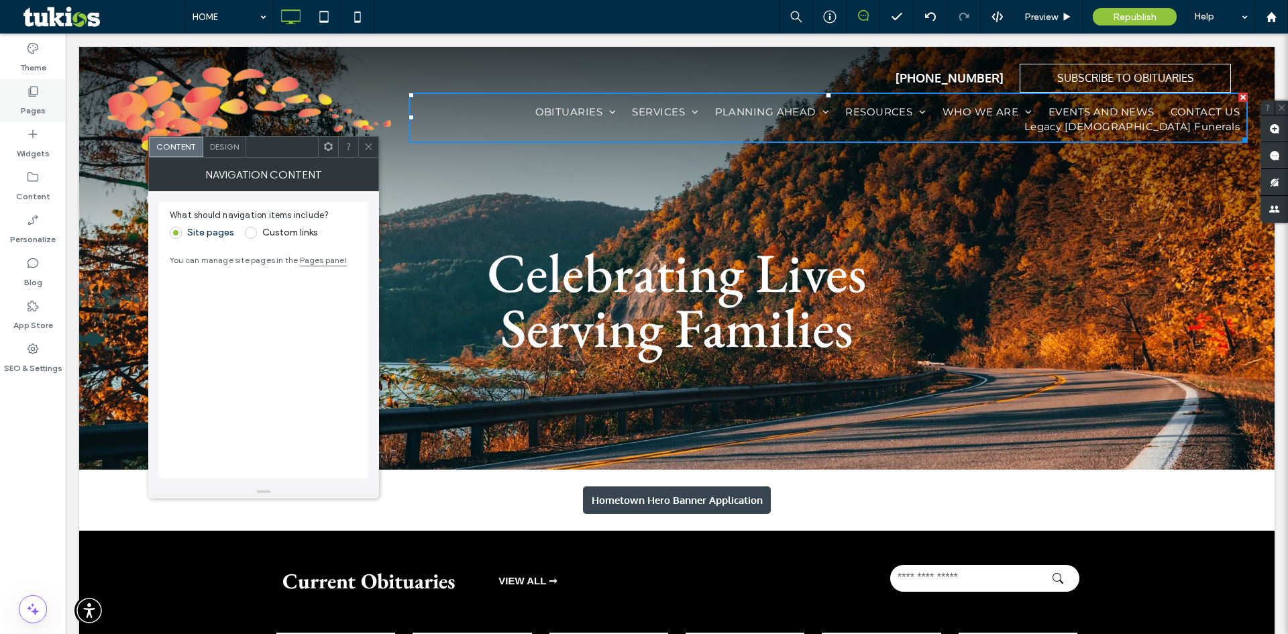
click at [33, 99] on label "Pages" at bounding box center [33, 107] width 25 height 19
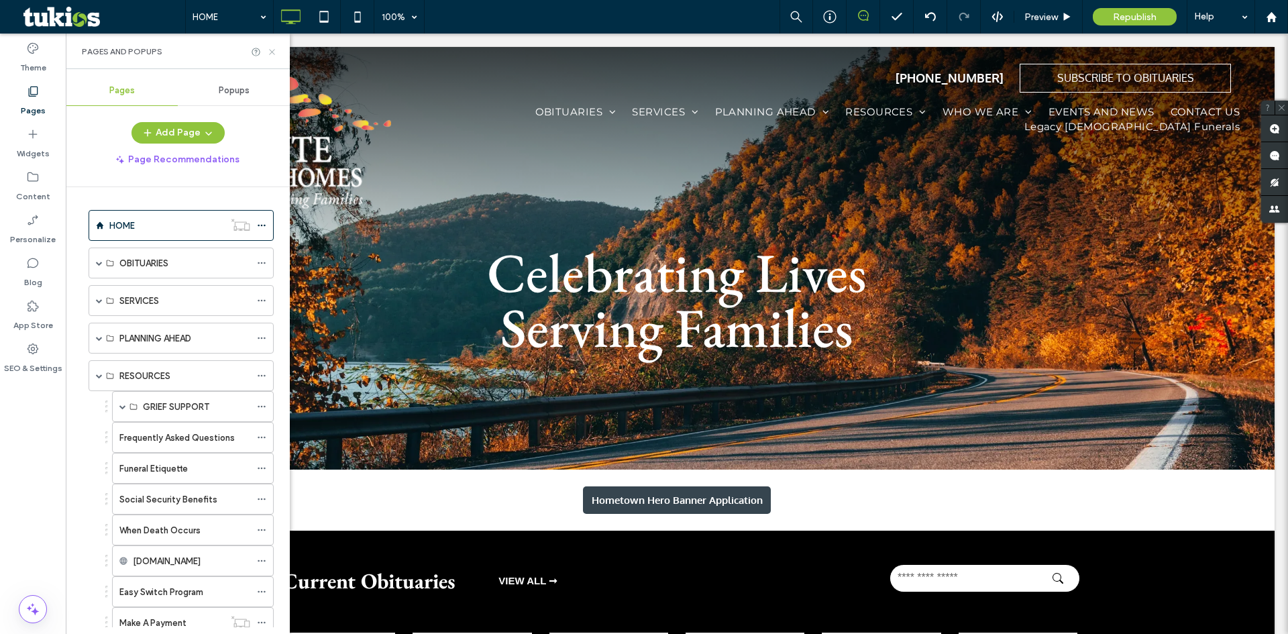
click at [273, 49] on icon at bounding box center [272, 52] width 10 height 10
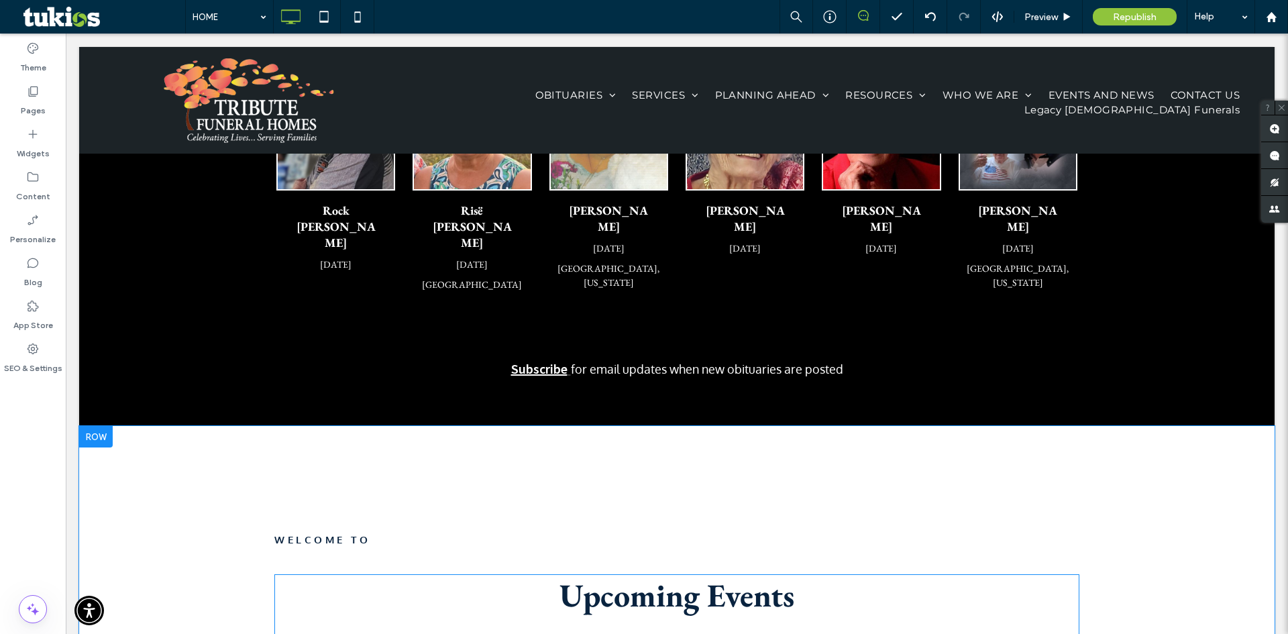
scroll to position [1141, 0]
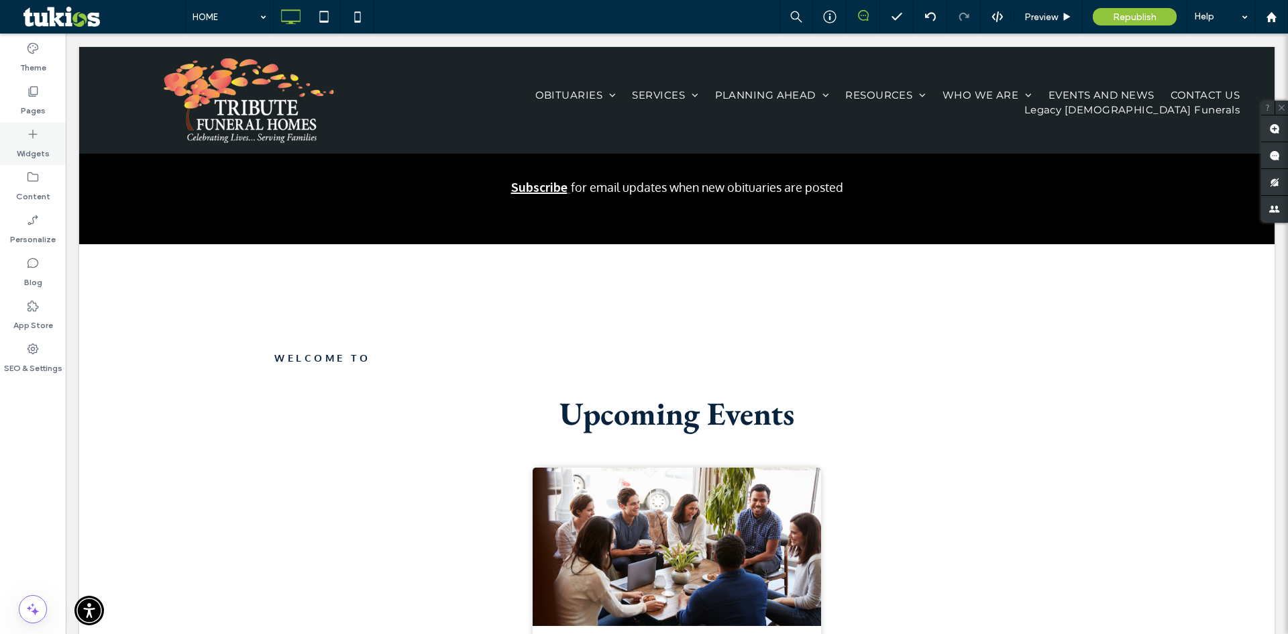
click at [26, 142] on label "Widgets" at bounding box center [33, 150] width 33 height 19
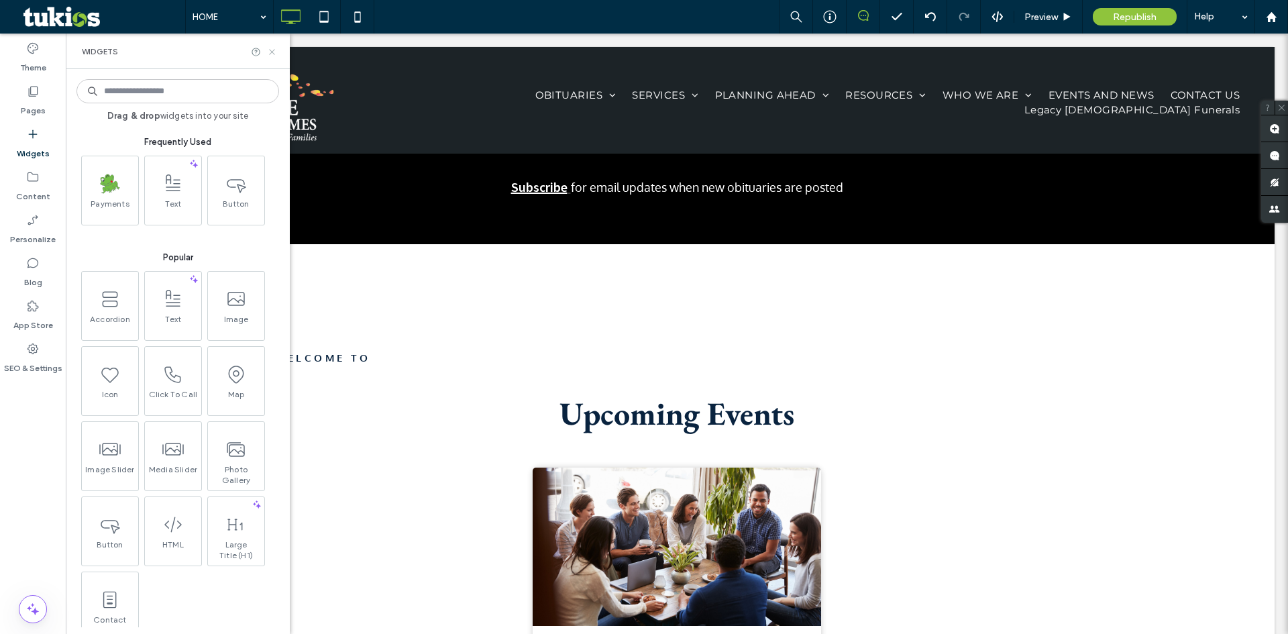
click at [271, 55] on icon at bounding box center [272, 52] width 10 height 10
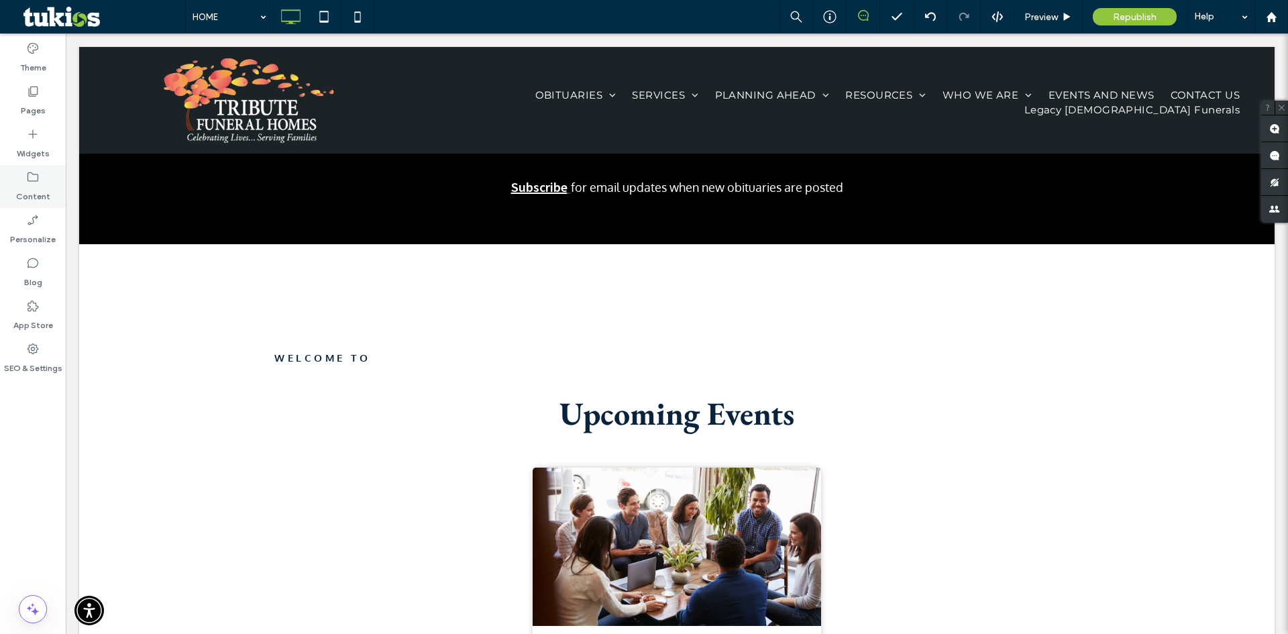
click at [35, 181] on icon at bounding box center [32, 176] width 13 height 13
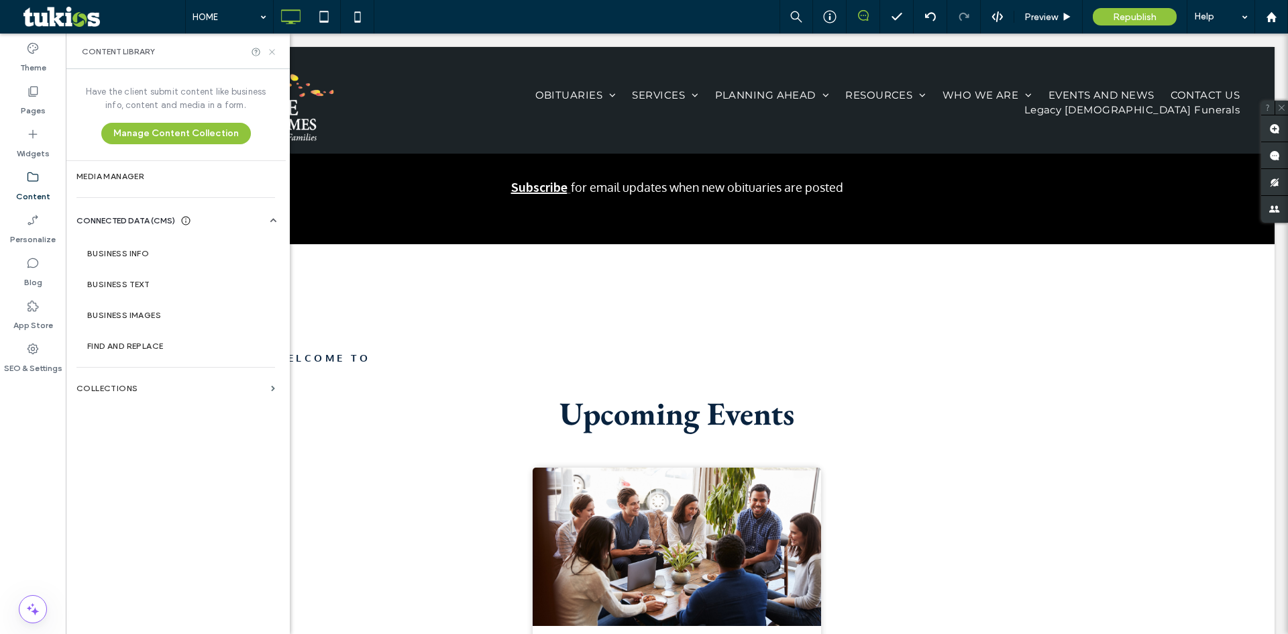
click at [272, 54] on icon at bounding box center [272, 52] width 10 height 10
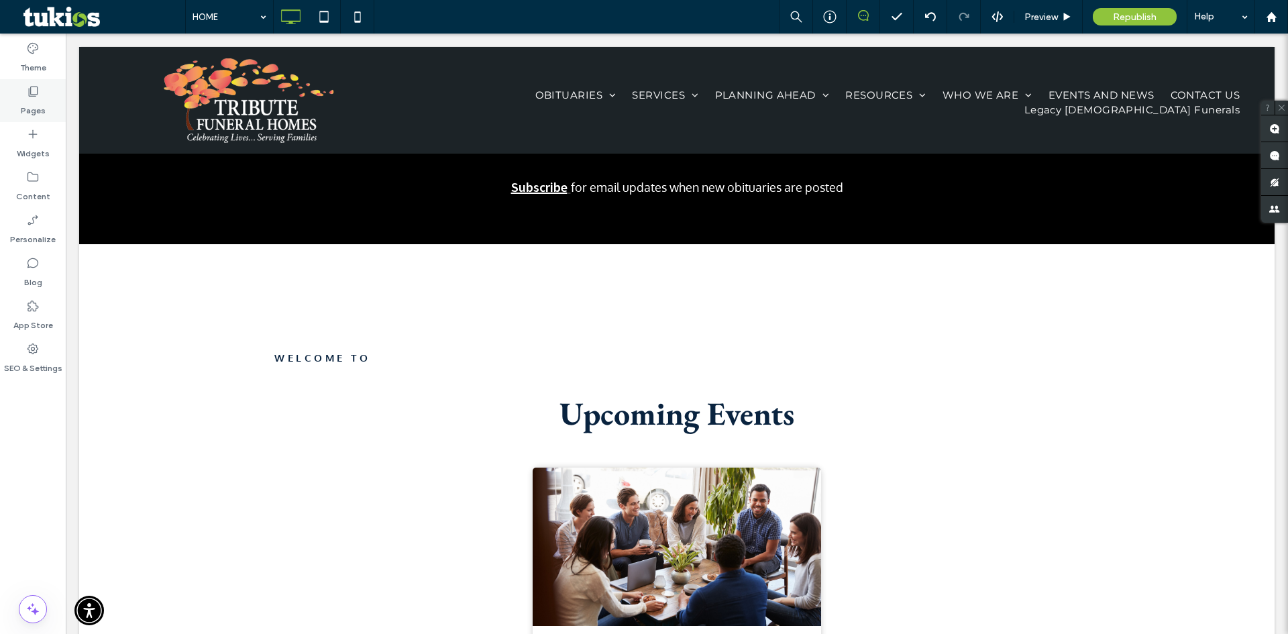
click at [27, 105] on label "Pages" at bounding box center [33, 107] width 25 height 19
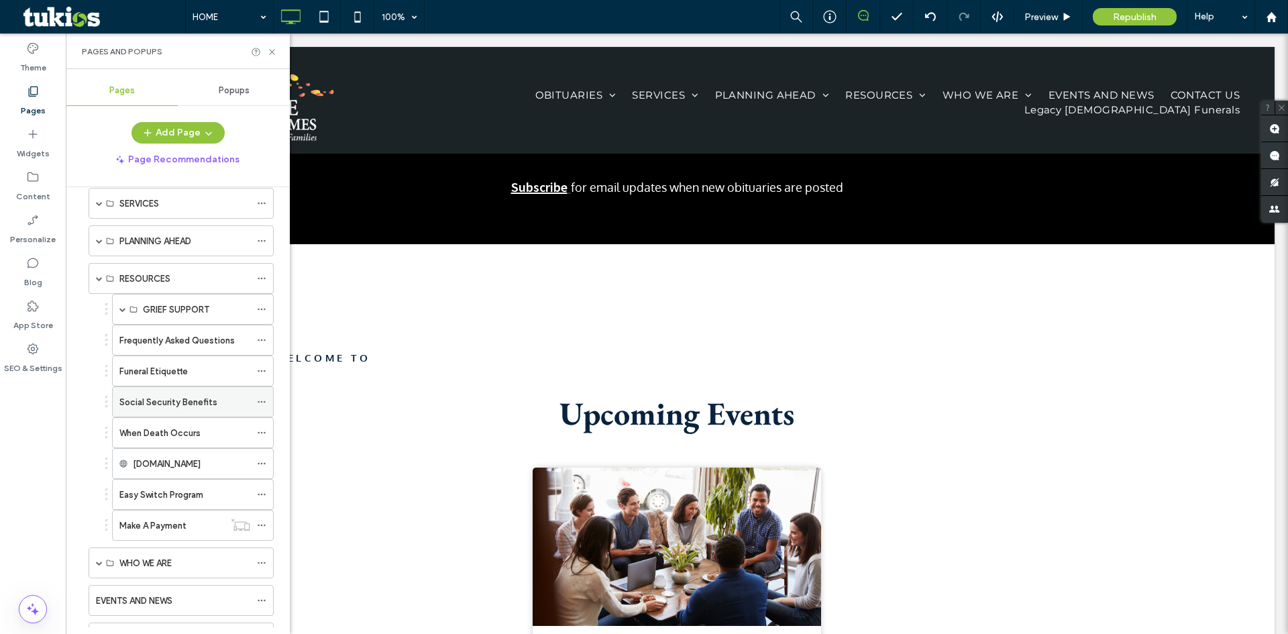
scroll to position [134, 0]
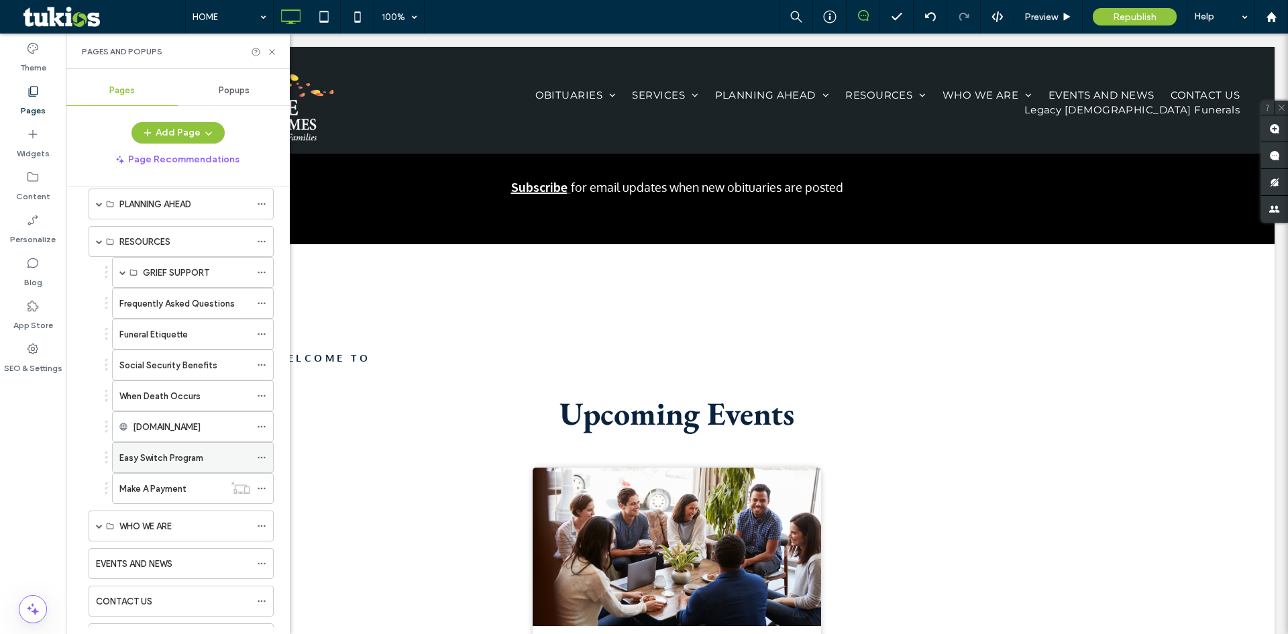
click at [185, 460] on label "Easy Switch Program" at bounding box center [161, 457] width 84 height 23
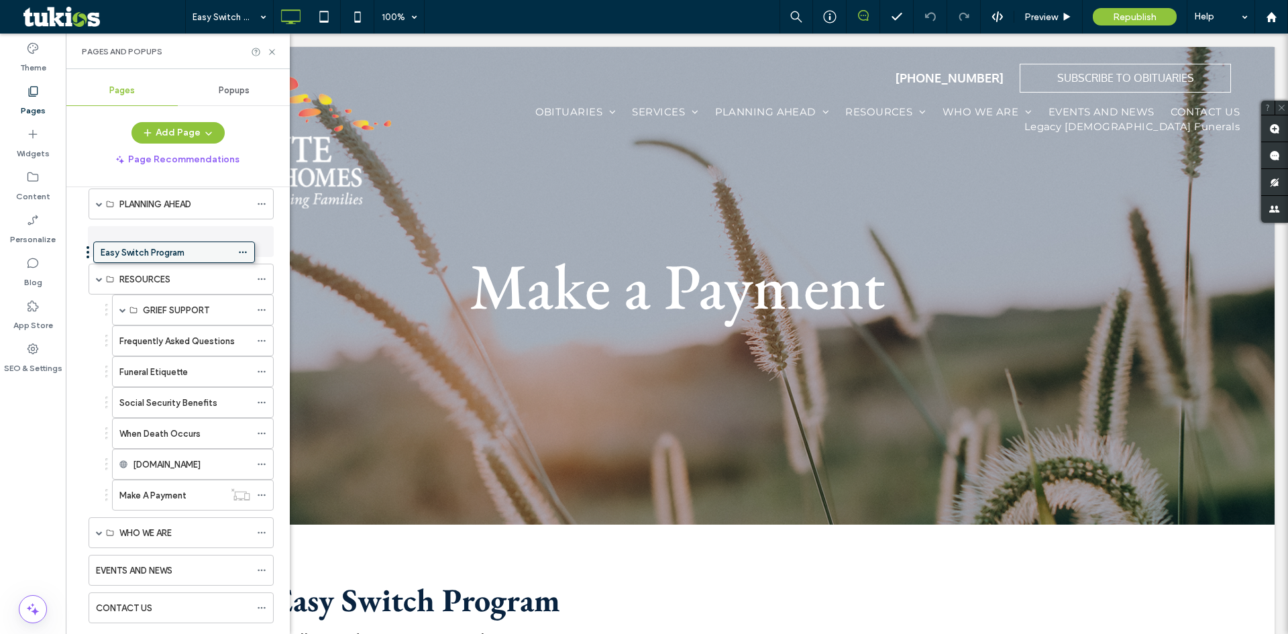
drag, startPoint x: 193, startPoint y: 464, endPoint x: 176, endPoint y: 256, distance: 208.7
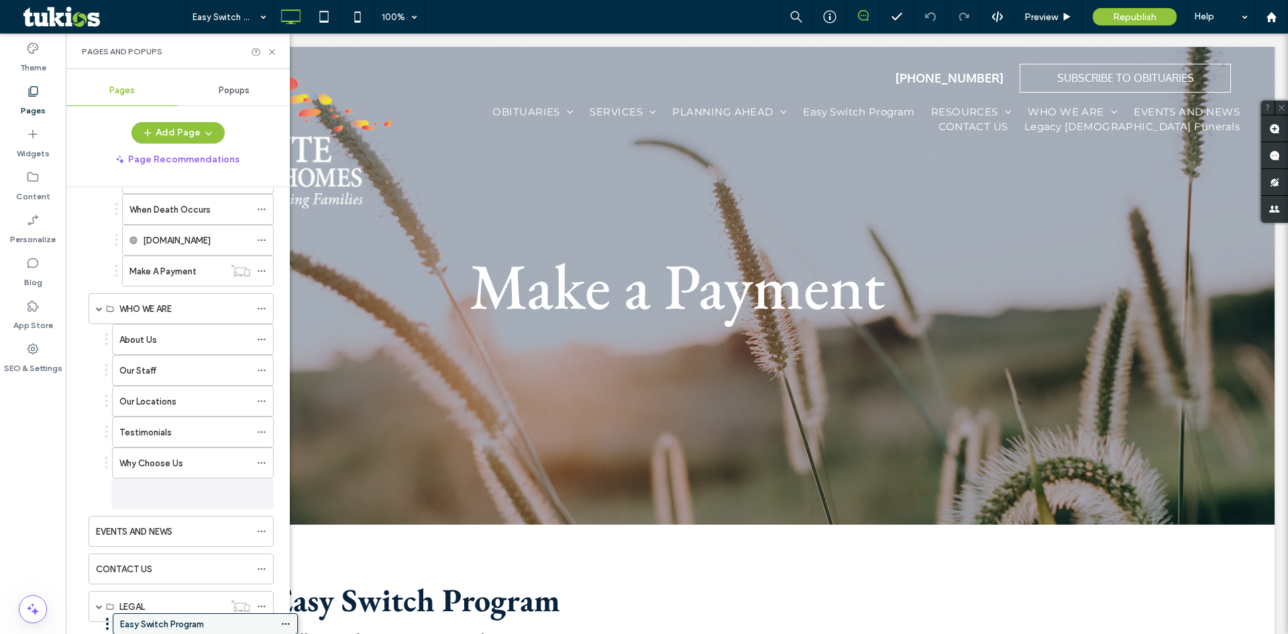
scroll to position [577, 0]
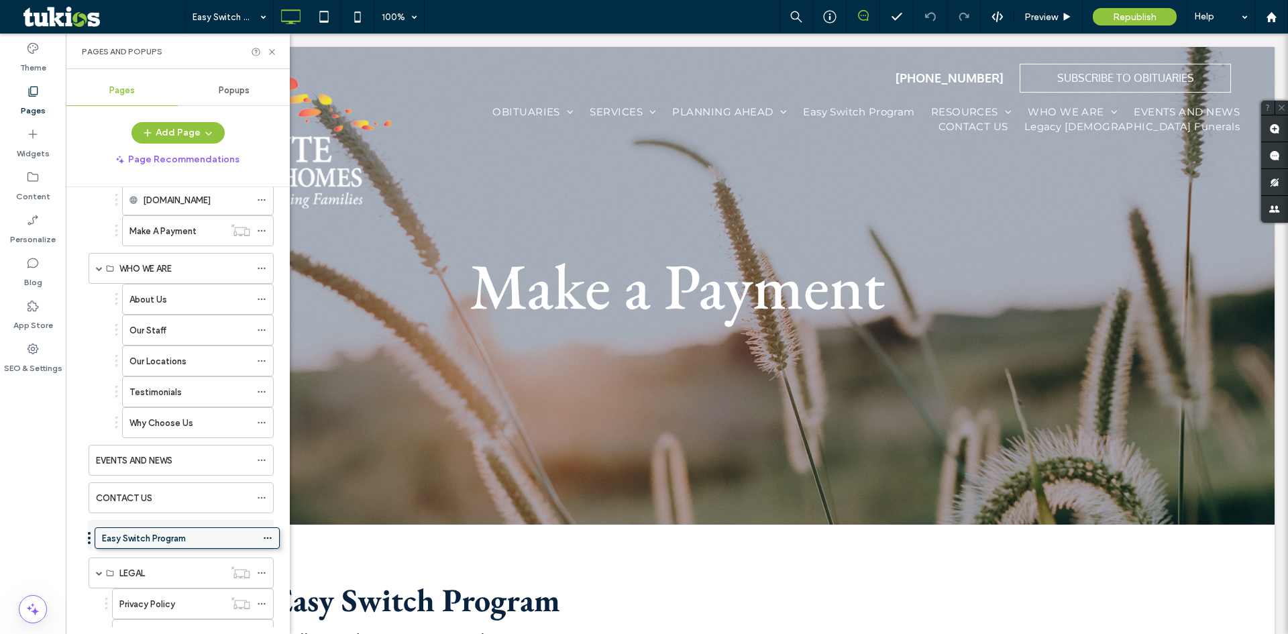
drag, startPoint x: 149, startPoint y: 378, endPoint x: 155, endPoint y: 546, distance: 167.2
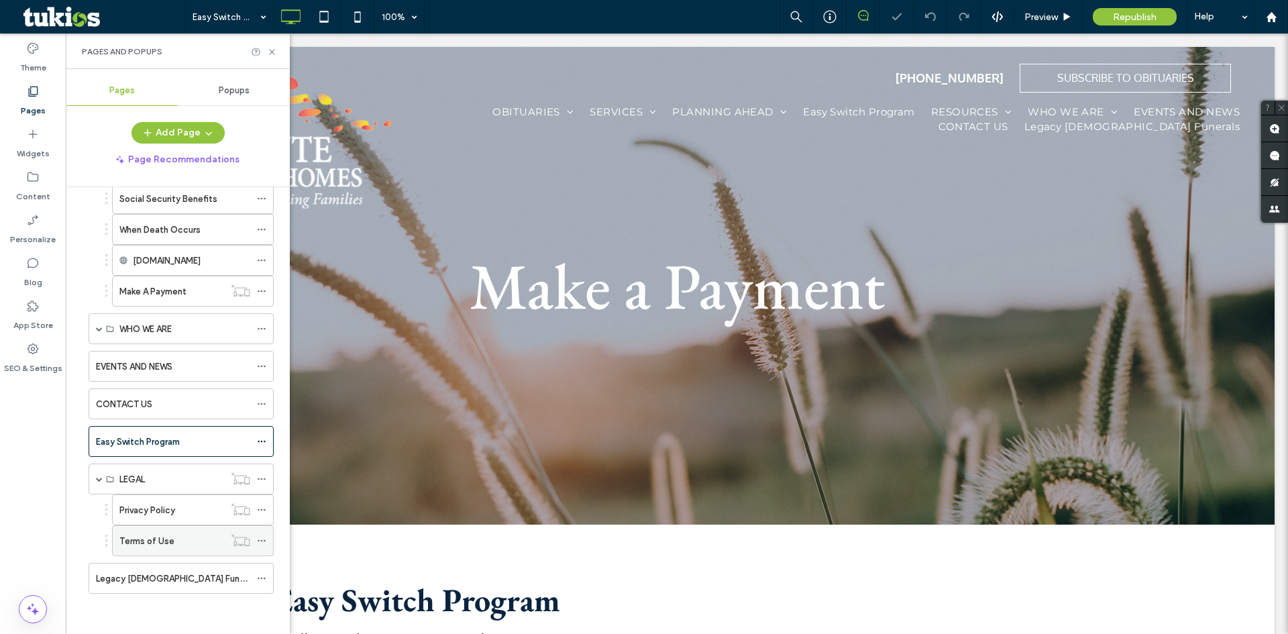
scroll to position [517, 0]
click at [262, 443] on icon at bounding box center [261, 441] width 9 height 9
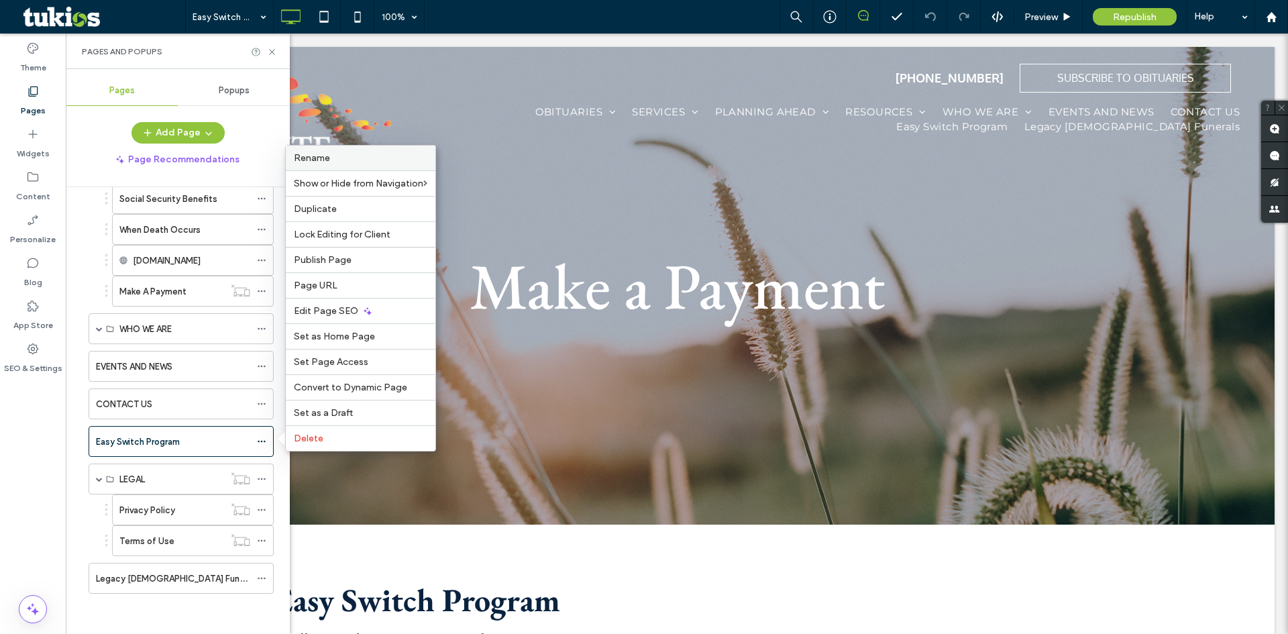
click at [334, 157] on label "Rename" at bounding box center [361, 157] width 134 height 11
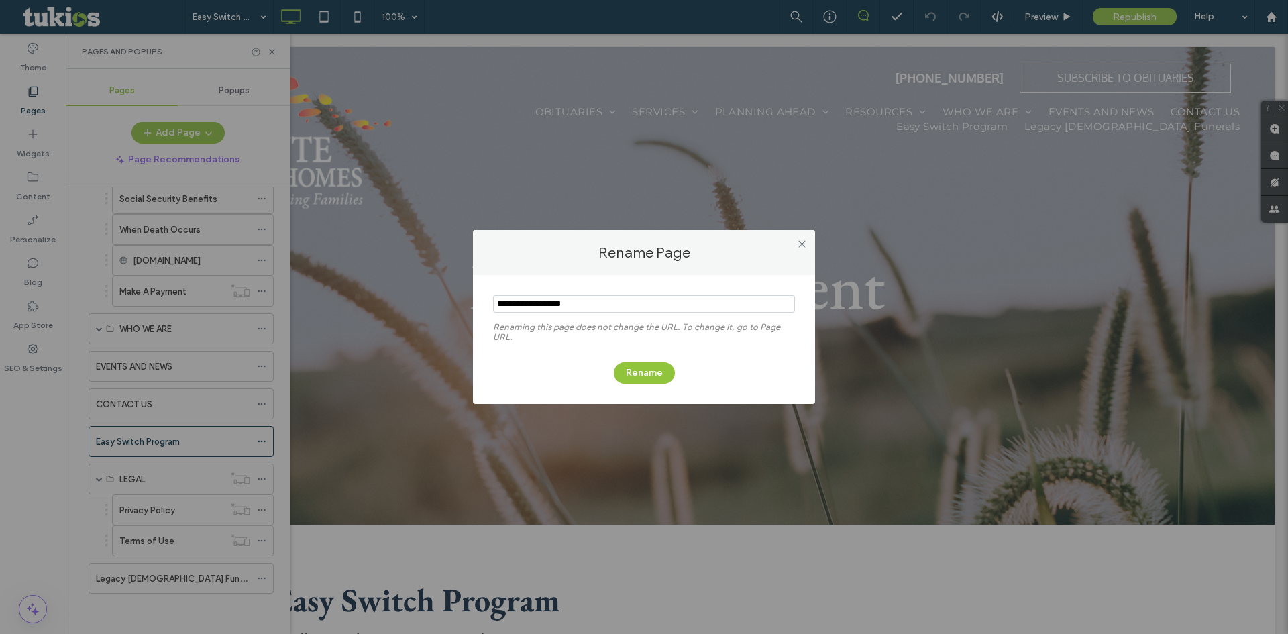
click at [590, 303] on input "notEmpty" at bounding box center [644, 303] width 302 height 17
type input "**********"
click at [648, 378] on button "Rename" at bounding box center [644, 372] width 61 height 21
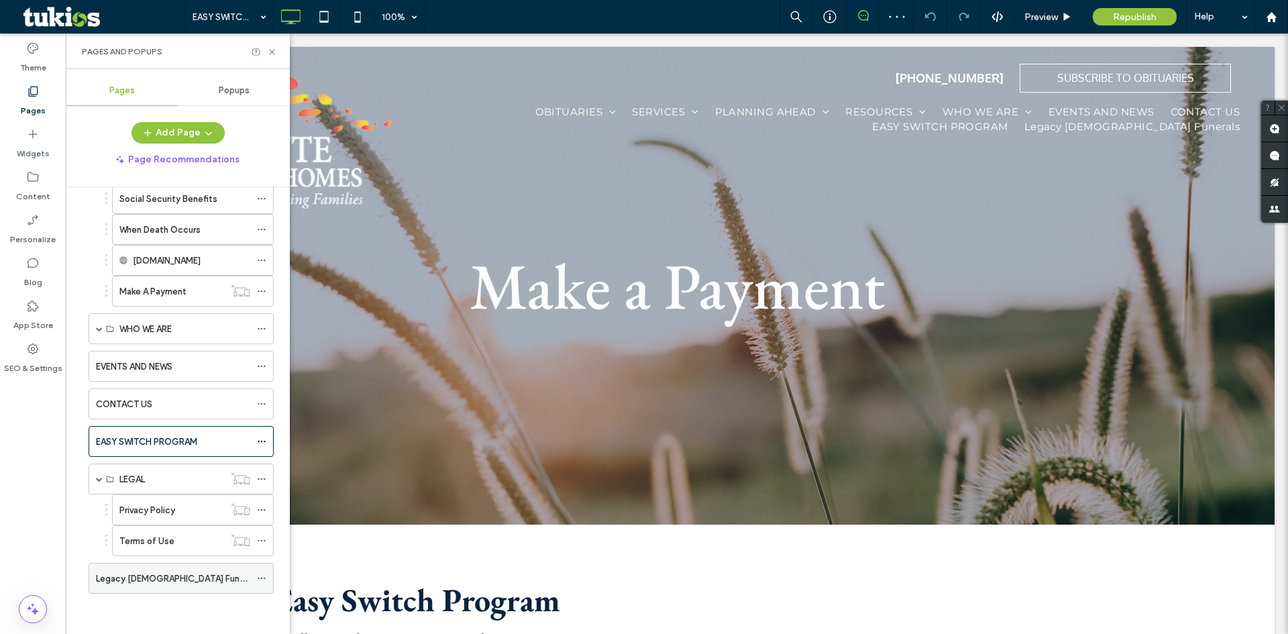
click at [182, 581] on label "Legacy Church Funerals" at bounding box center [177, 578] width 163 height 23
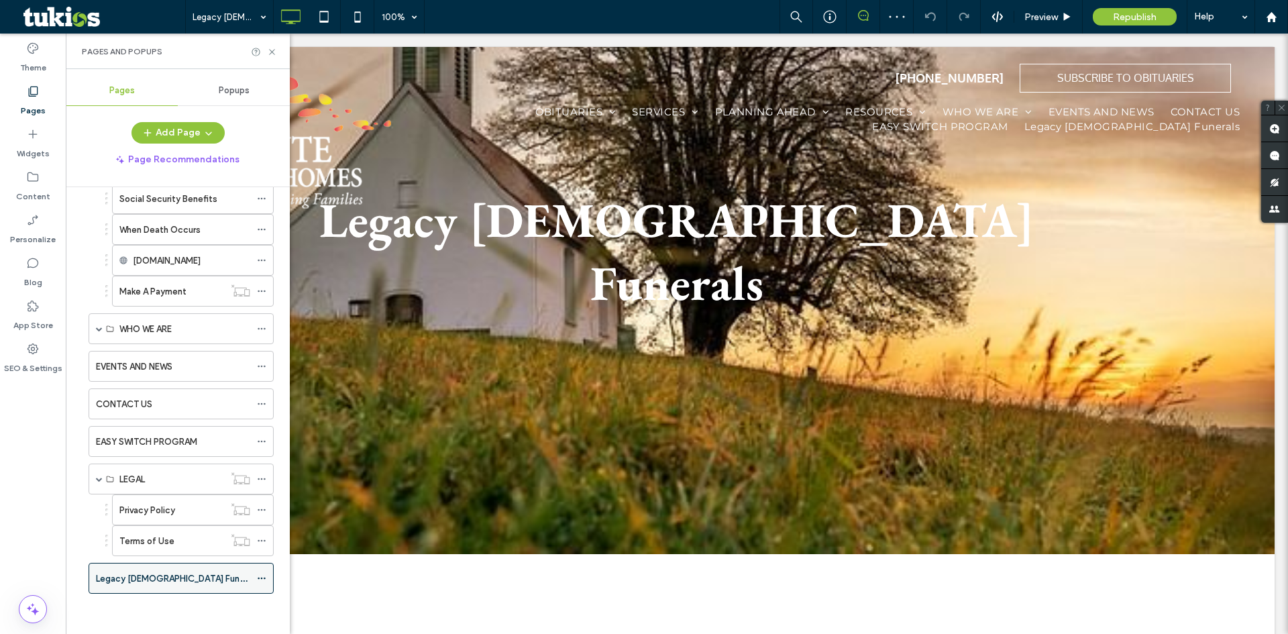
click at [258, 581] on icon at bounding box center [261, 578] width 9 height 9
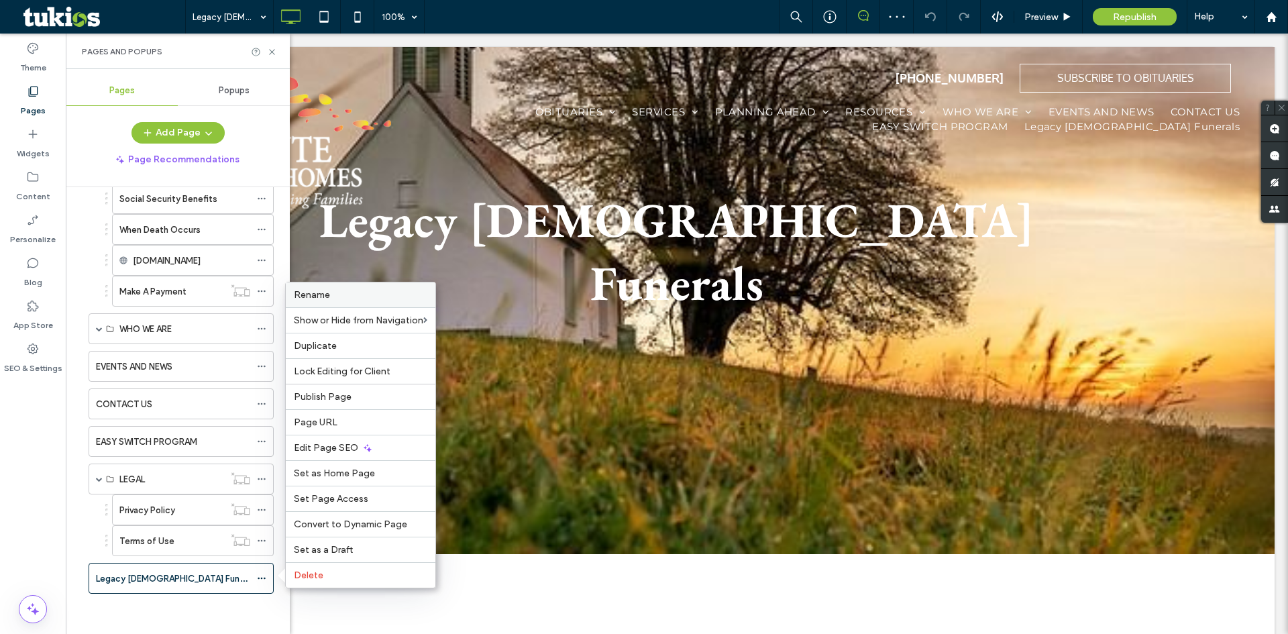
click at [348, 297] on label "Rename" at bounding box center [361, 294] width 134 height 11
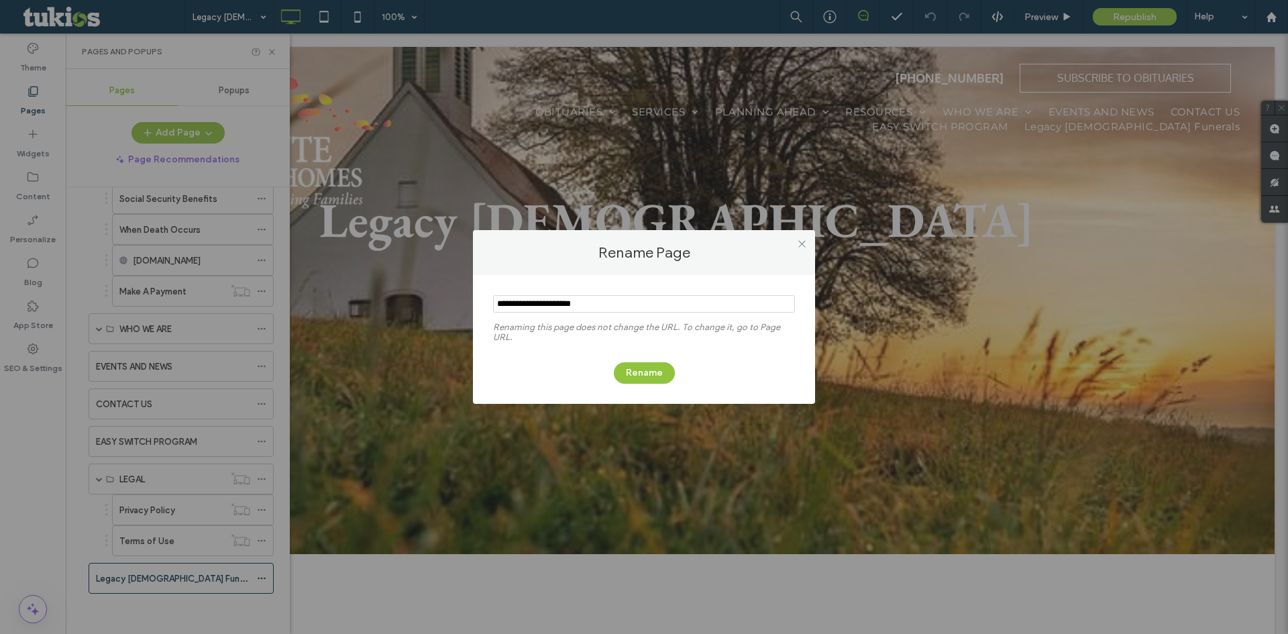
drag, startPoint x: 613, startPoint y: 307, endPoint x: 491, endPoint y: 312, distance: 122.2
click at [491, 312] on div "Renaming this page does not change the URL. To change it, go to Page URL. Rename" at bounding box center [644, 339] width 342 height 129
type input "**********"
click at [632, 366] on button "Rename" at bounding box center [644, 372] width 61 height 21
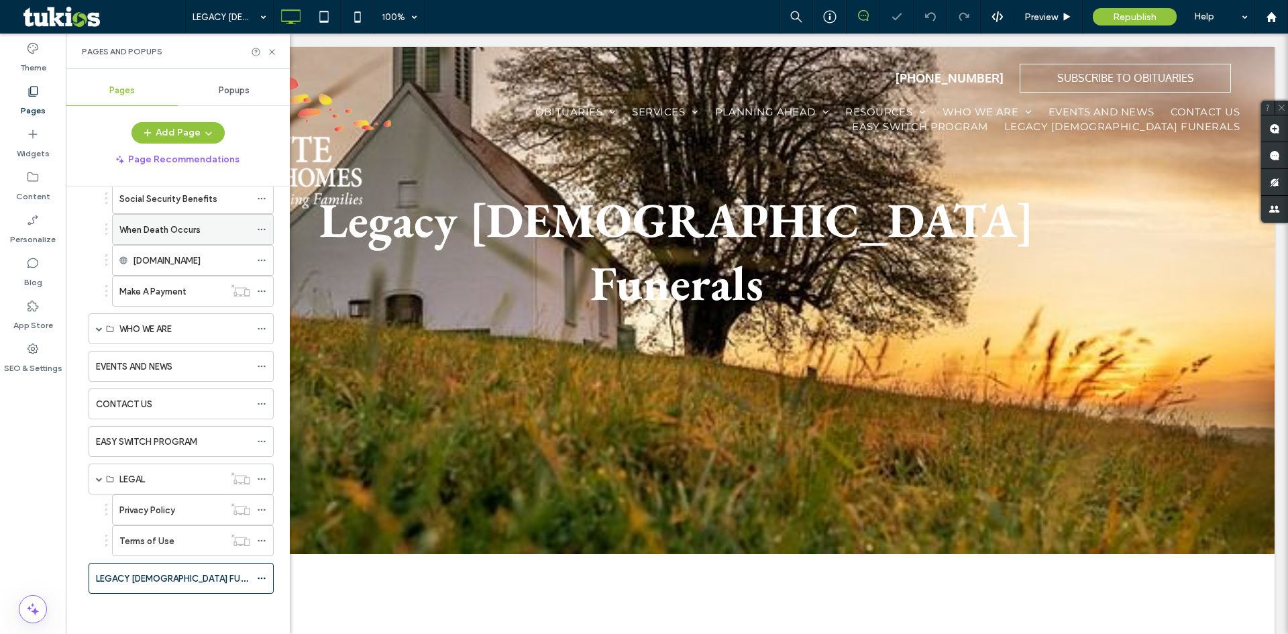
scroll to position [315, 0]
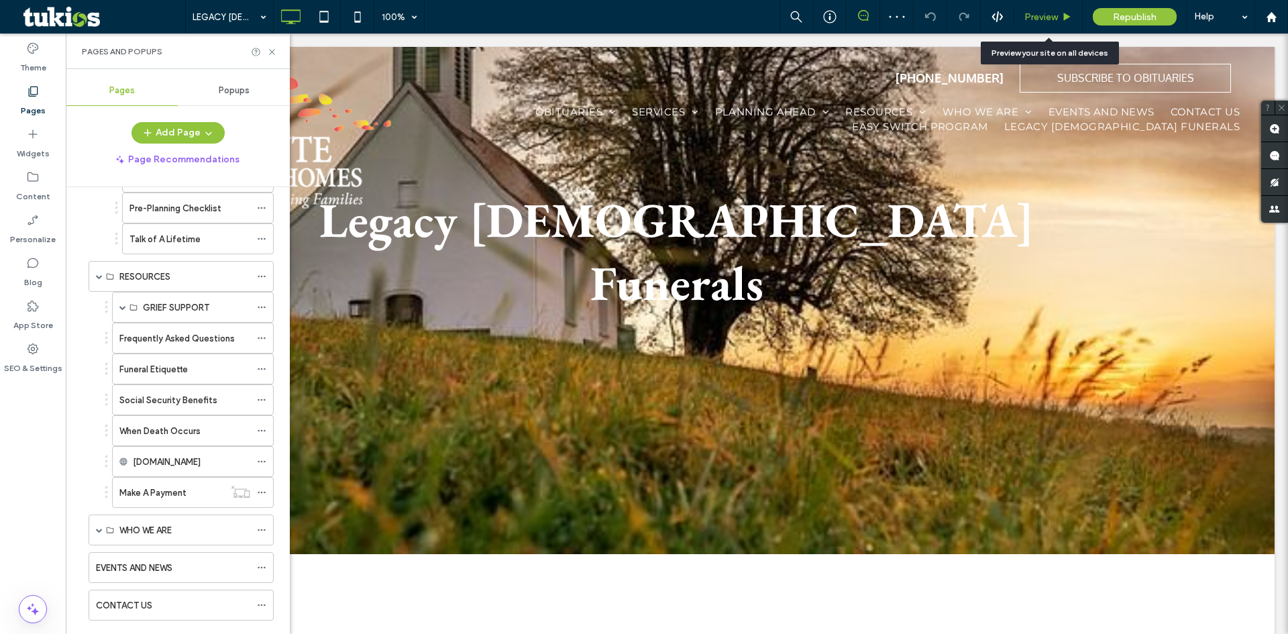
click at [1054, 11] on span "Preview" at bounding box center [1042, 16] width 34 height 11
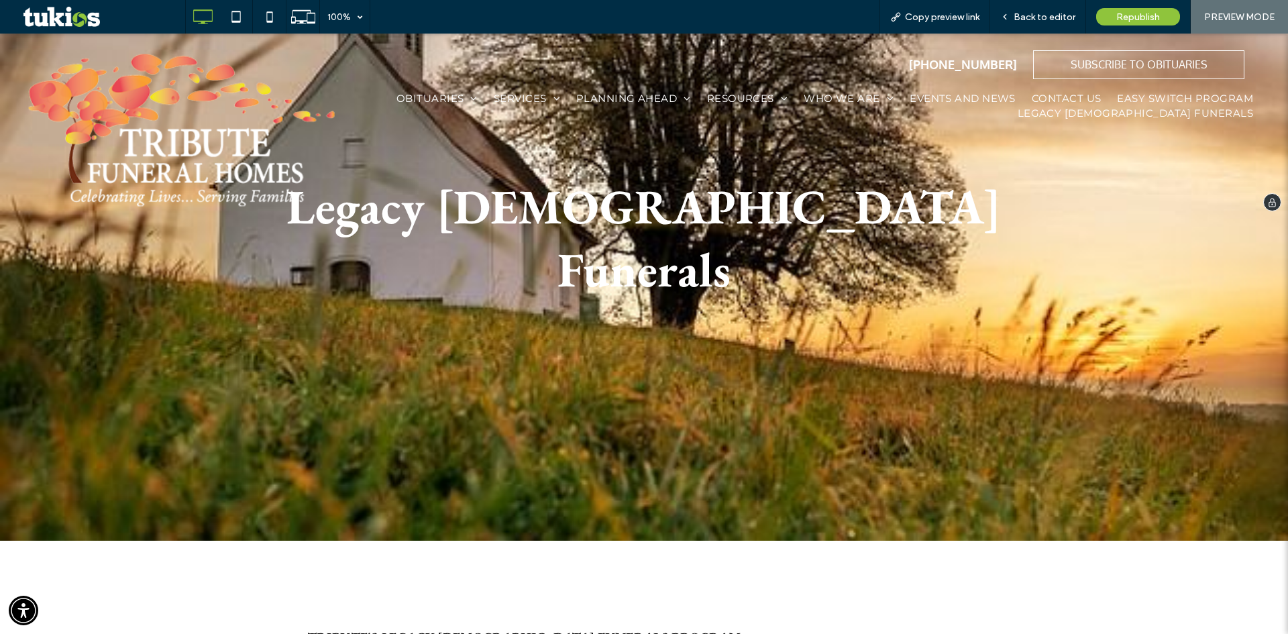
click at [160, 170] on img at bounding box center [181, 130] width 309 height 156
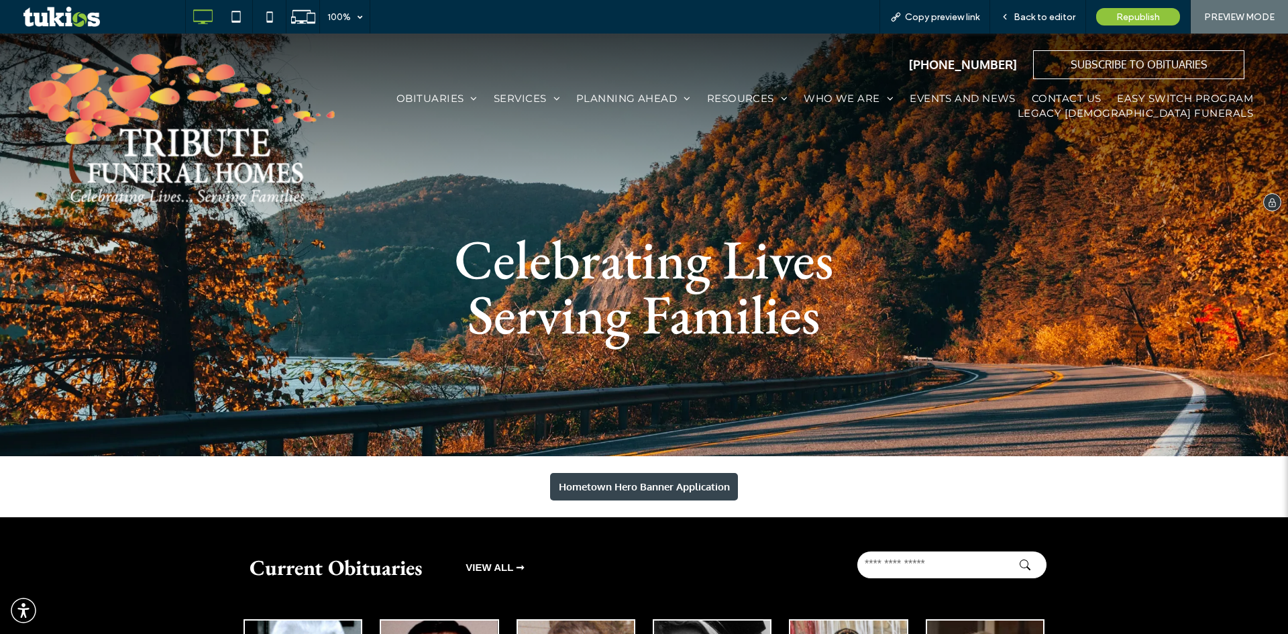
click at [1160, 94] on span "EASY SWITCH PROGRAM" at bounding box center [1185, 98] width 136 height 15
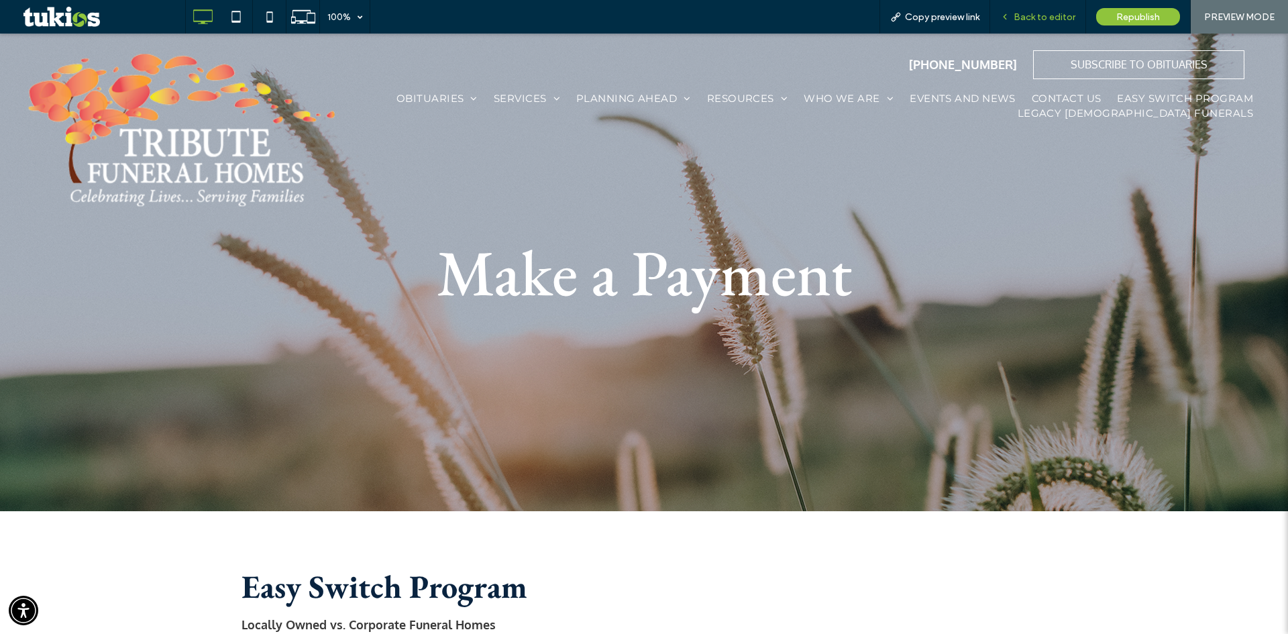
click at [1060, 17] on span "Back to editor" at bounding box center [1045, 16] width 62 height 11
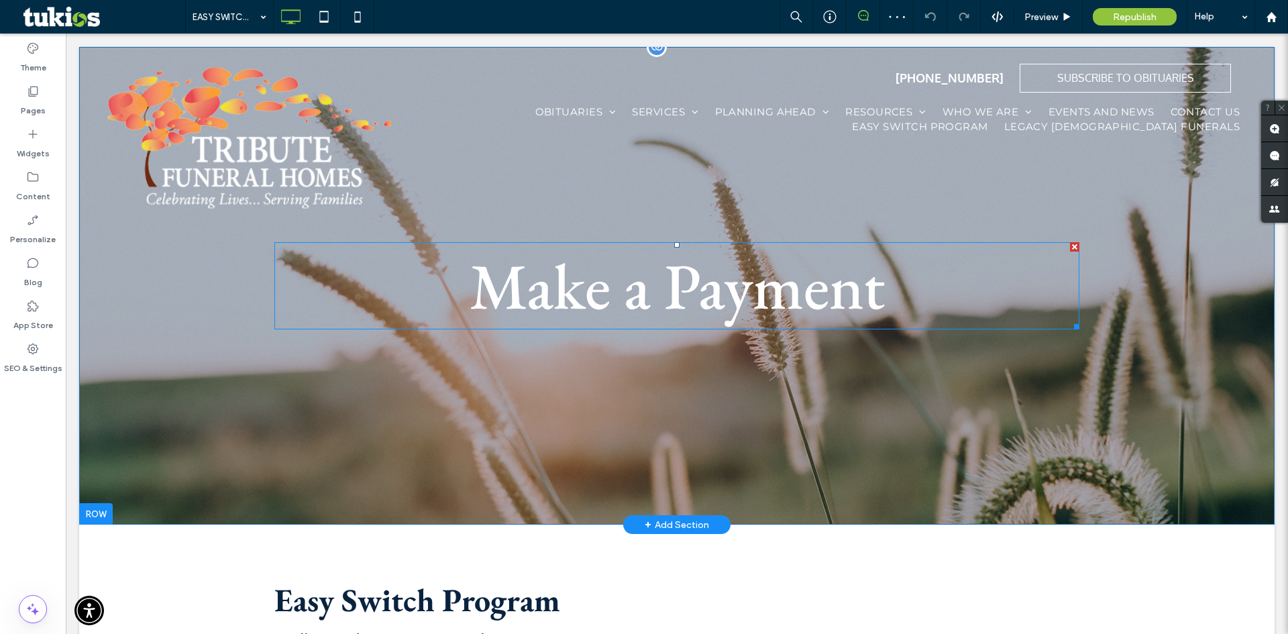
click at [768, 302] on span "Make a Payment" at bounding box center [677, 286] width 415 height 85
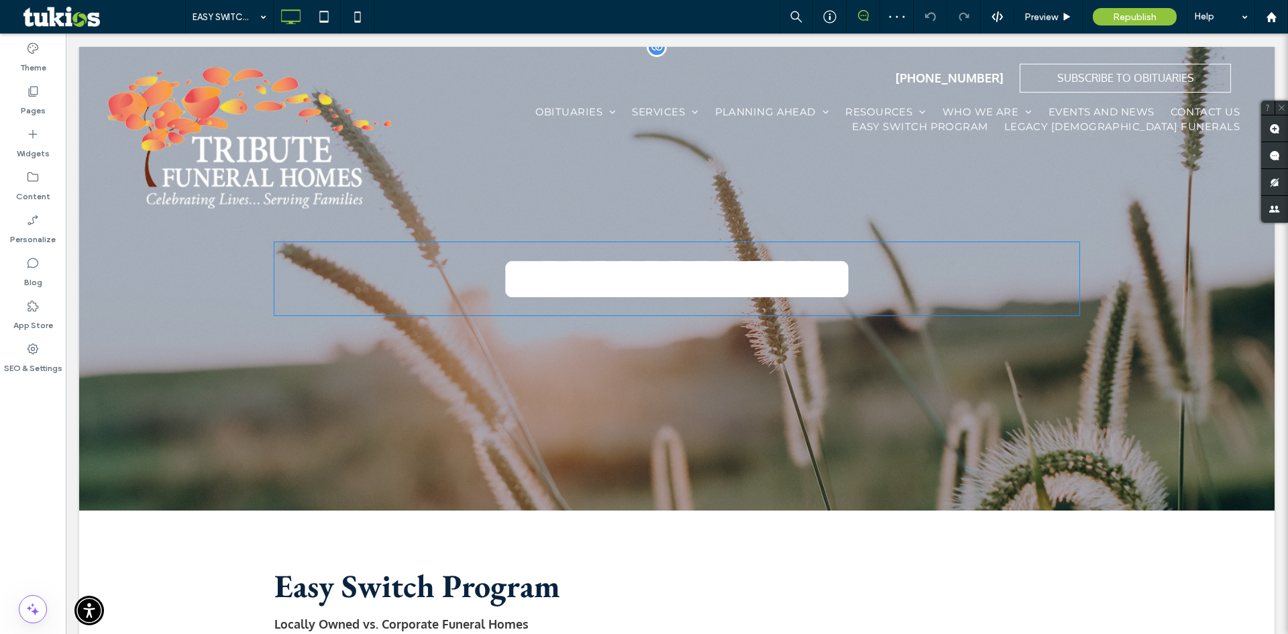
type input "**********"
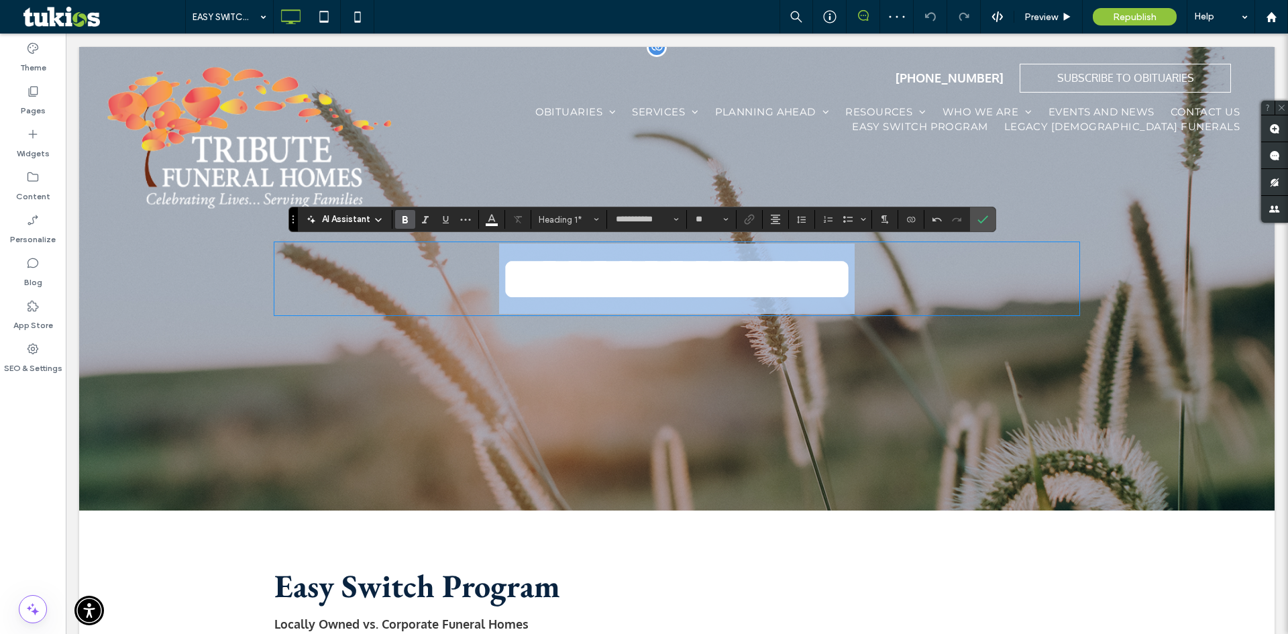
type input "**"
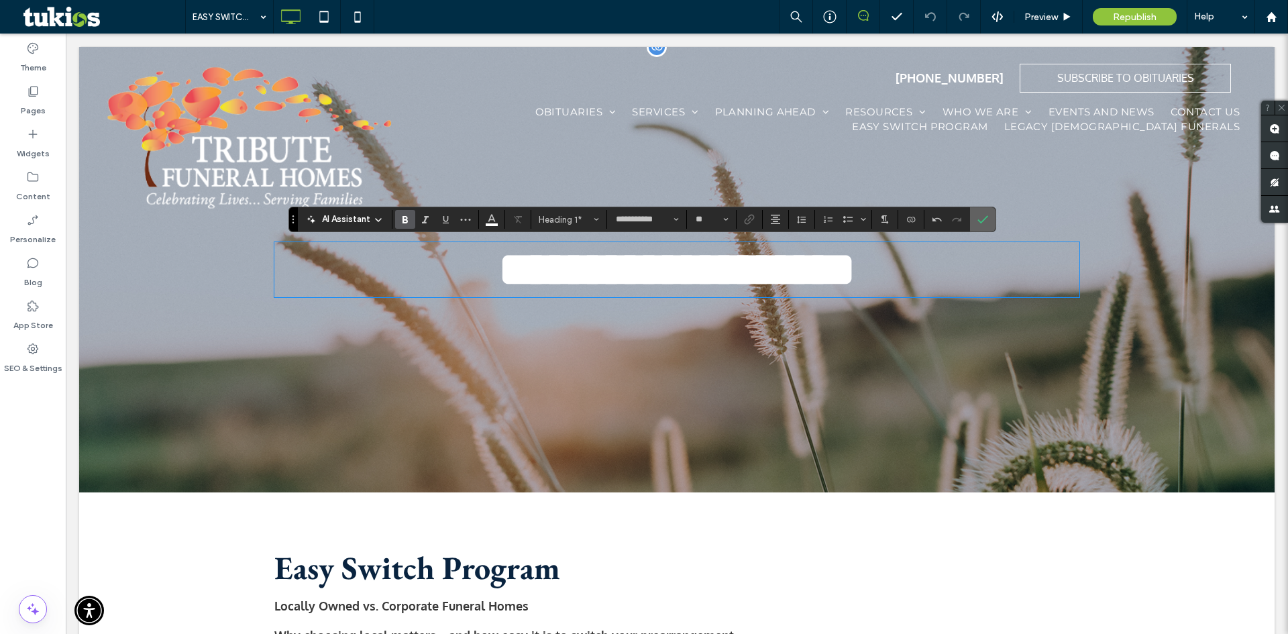
click at [978, 211] on span "Confirm" at bounding box center [981, 219] width 6 height 24
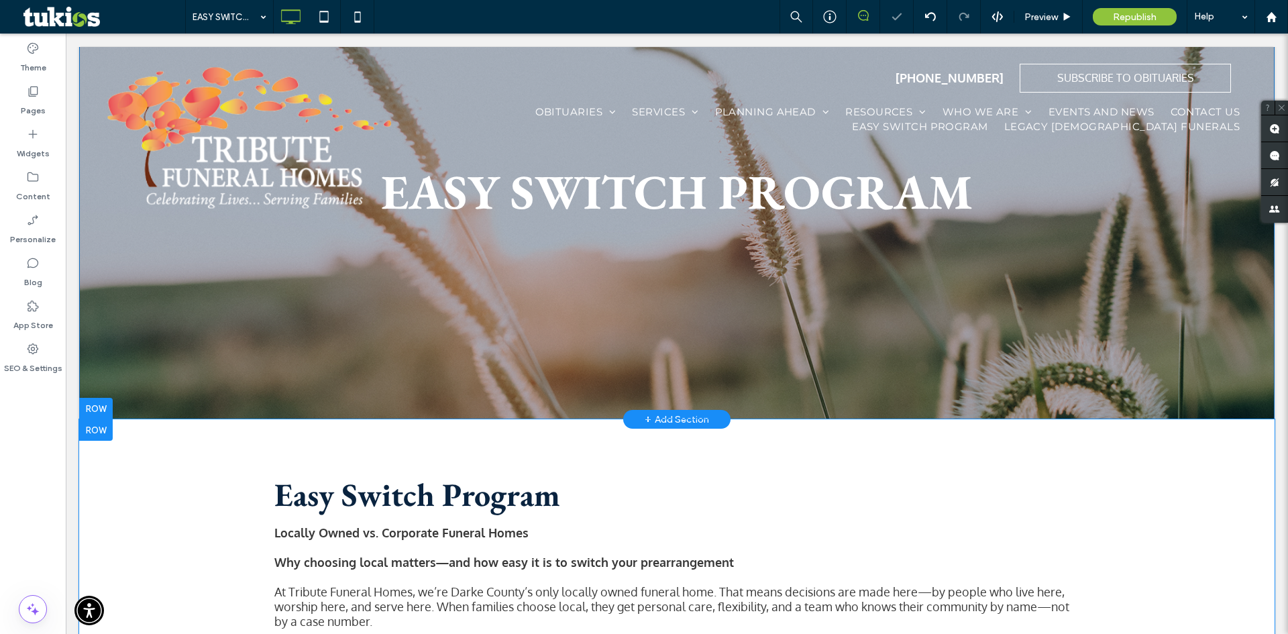
scroll to position [201, 0]
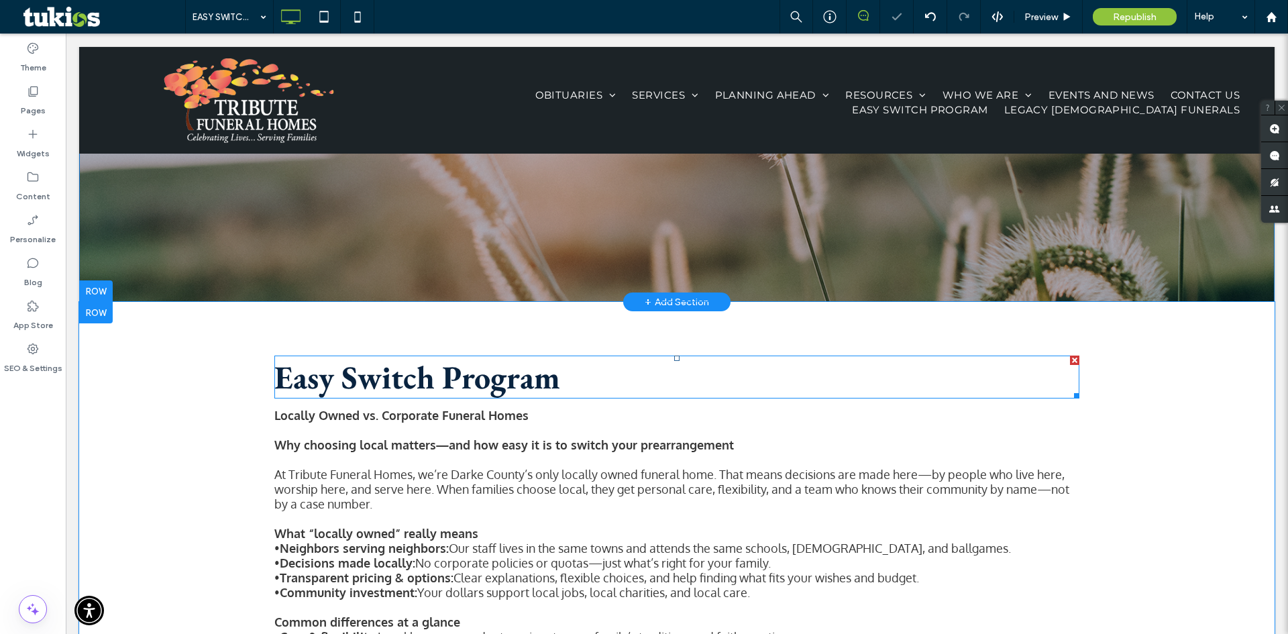
click at [509, 367] on span "Easy Switch Program" at bounding box center [417, 377] width 286 height 42
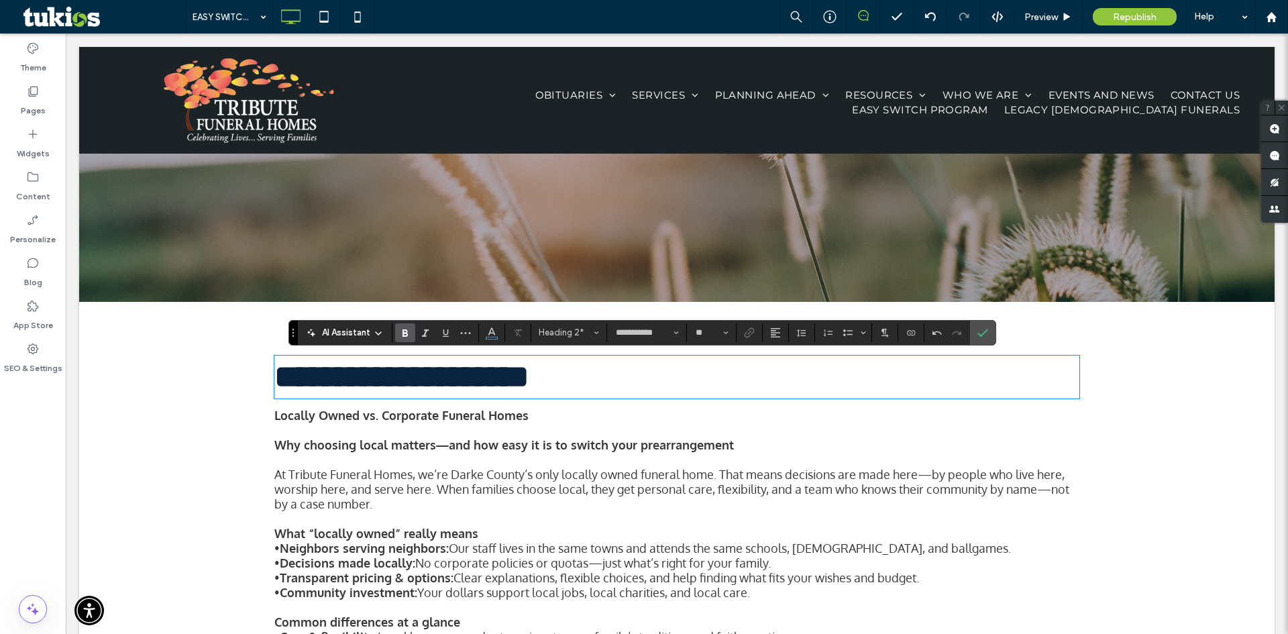
click at [489, 372] on span "**********" at bounding box center [401, 377] width 255 height 32
click at [983, 335] on icon "Confirm" at bounding box center [983, 332] width 11 height 11
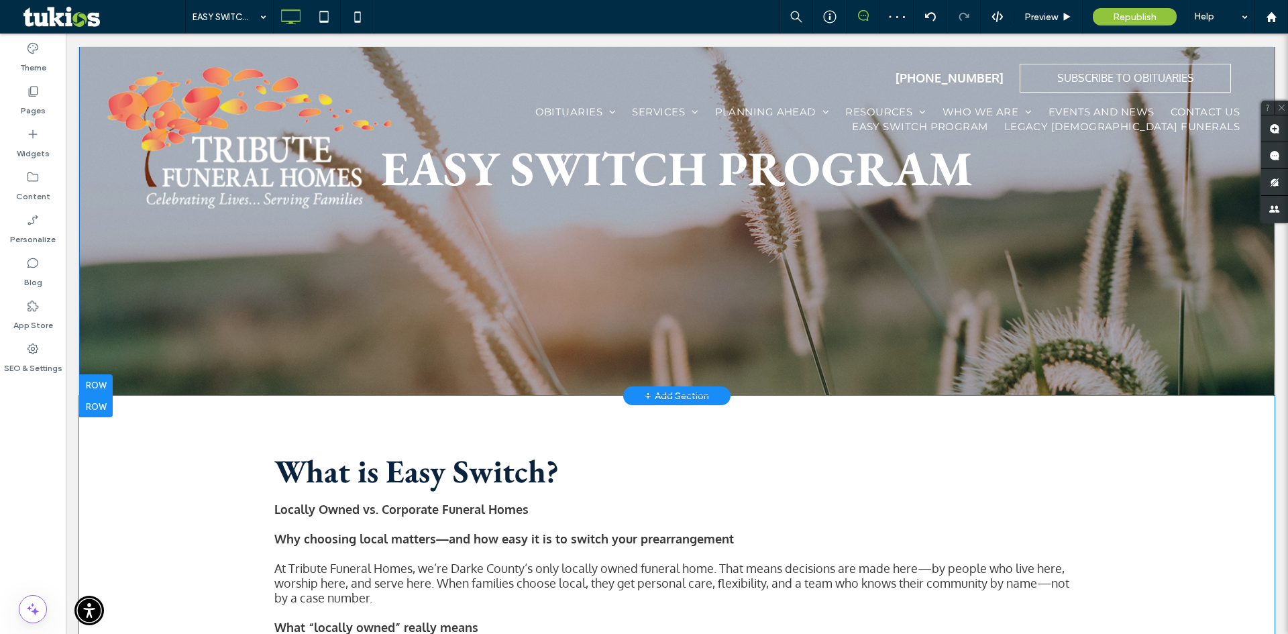
scroll to position [67, 0]
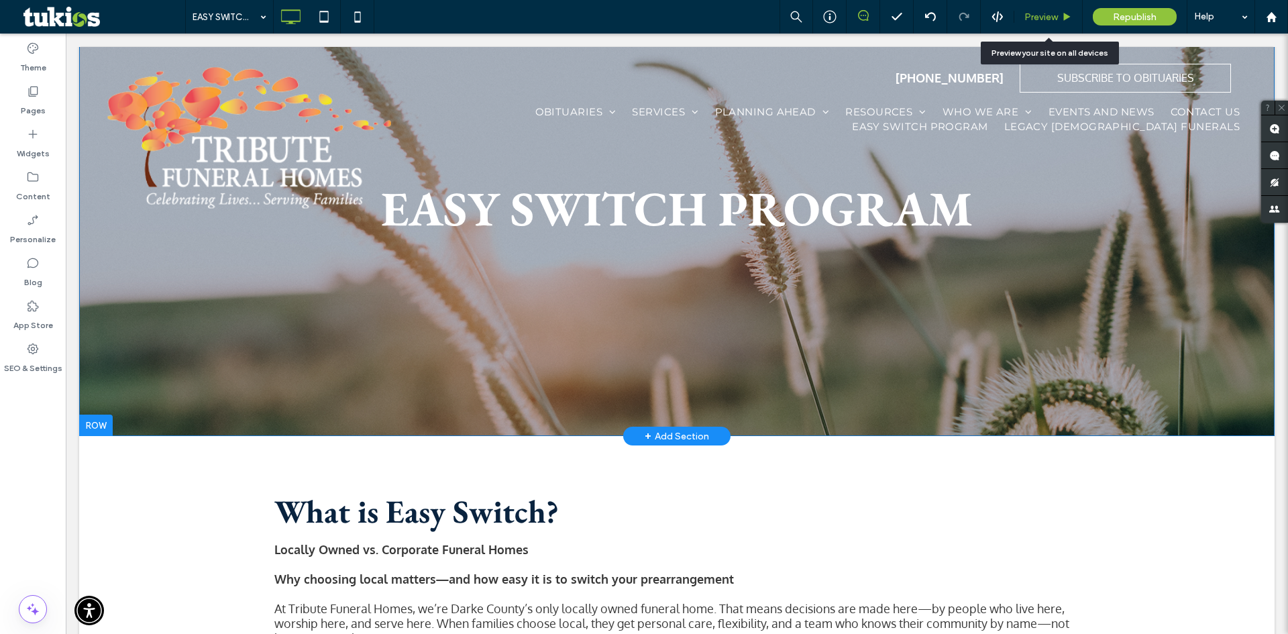
click at [1068, 23] on div "Preview" at bounding box center [1049, 17] width 68 height 34
click at [1053, 21] on span "Preview" at bounding box center [1042, 16] width 34 height 11
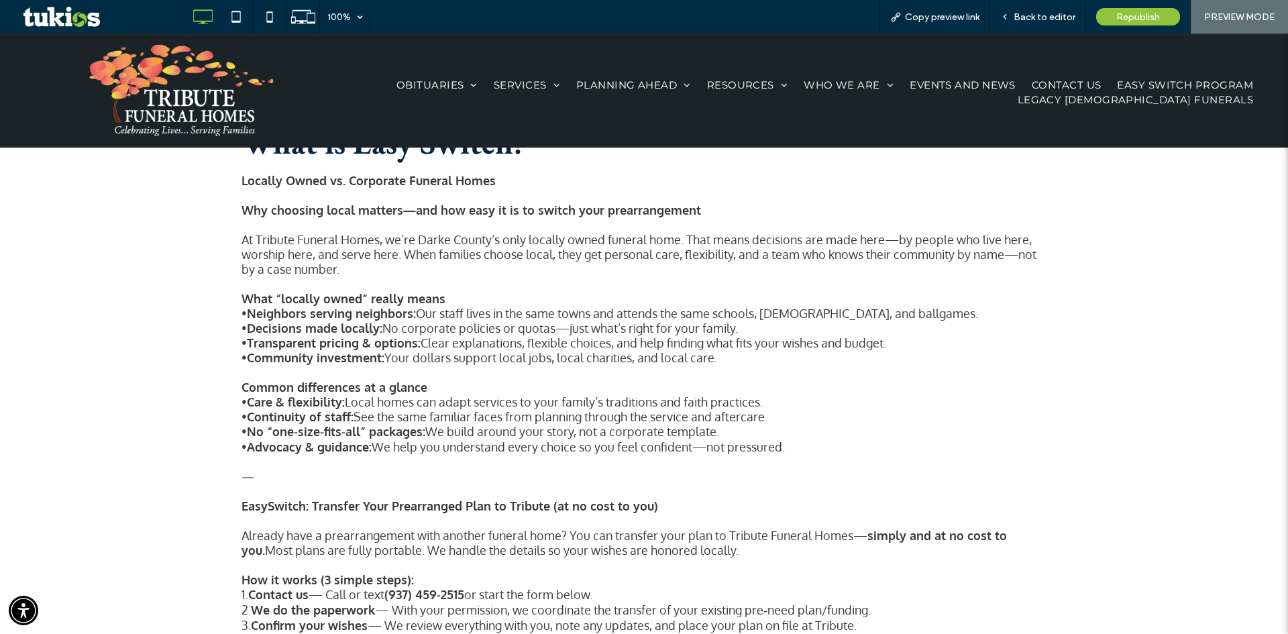
scroll to position [336, 0]
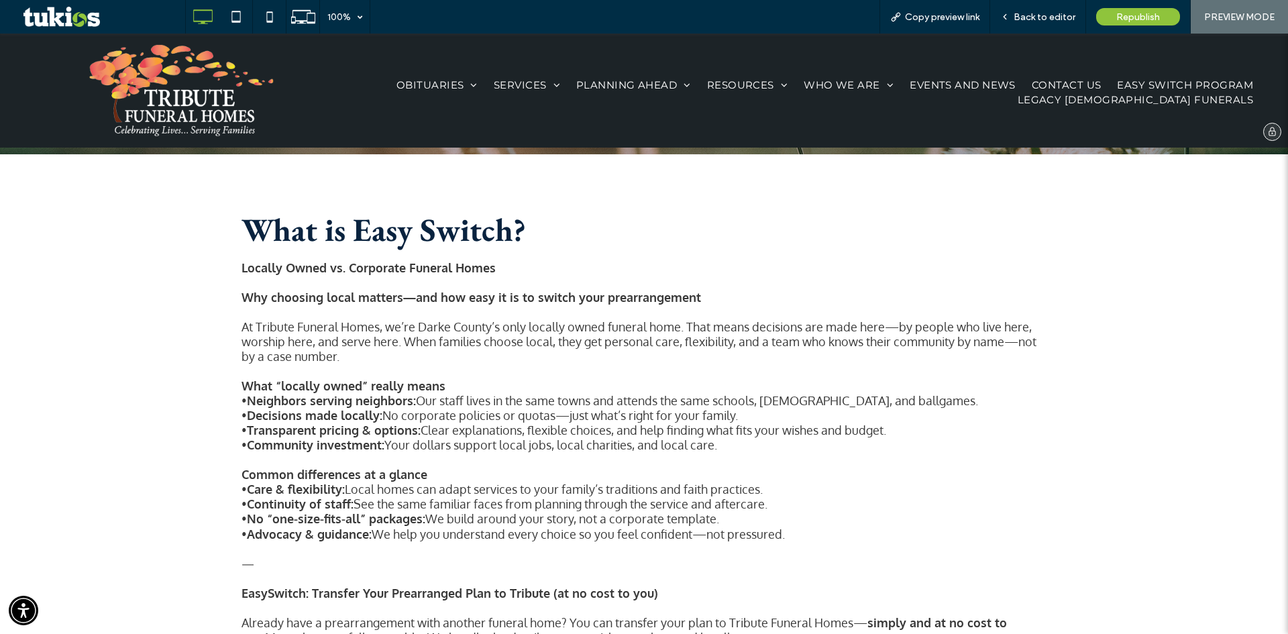
click at [185, 91] on img at bounding box center [181, 91] width 185 height 94
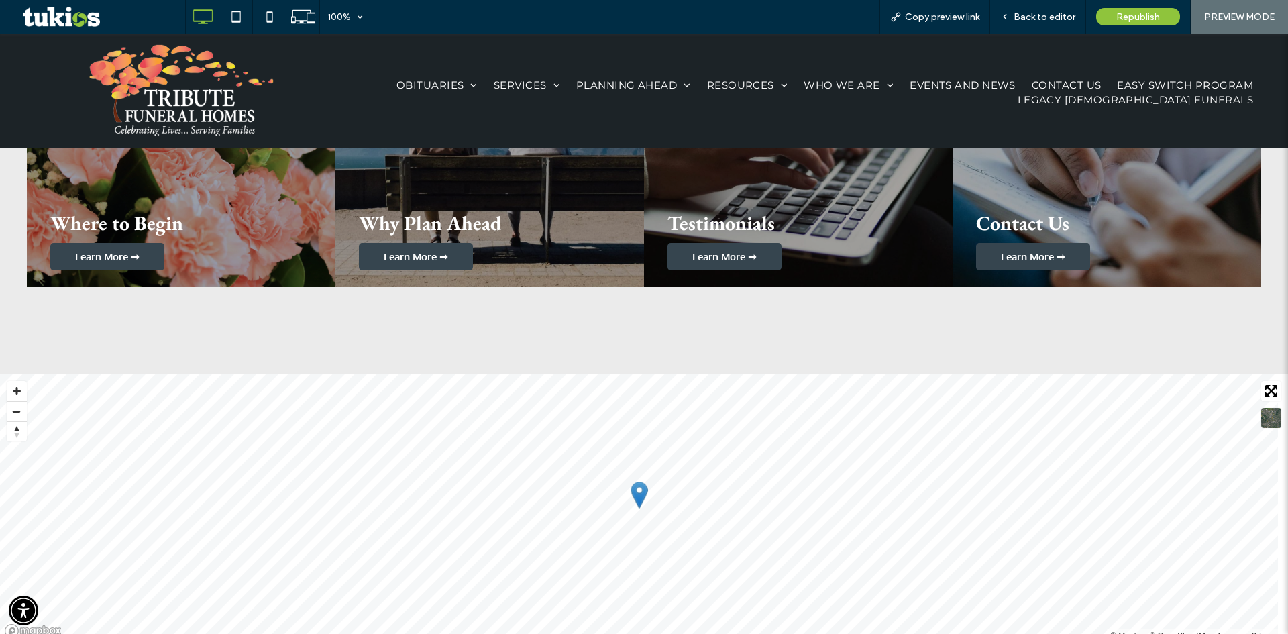
scroll to position [2080, 0]
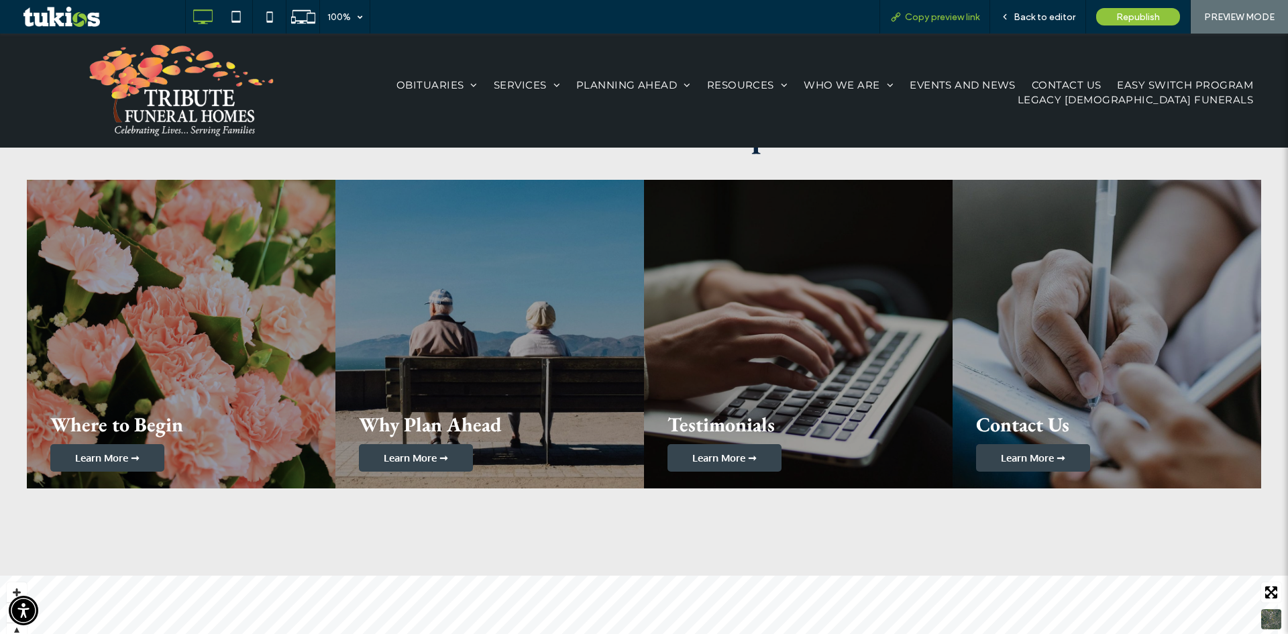
click at [960, 19] on span "Copy preview link" at bounding box center [942, 16] width 74 height 11
click at [1162, 83] on span "EASY SWITCH PROGRAM" at bounding box center [1185, 84] width 136 height 15
